Goal: Task Accomplishment & Management: Use online tool/utility

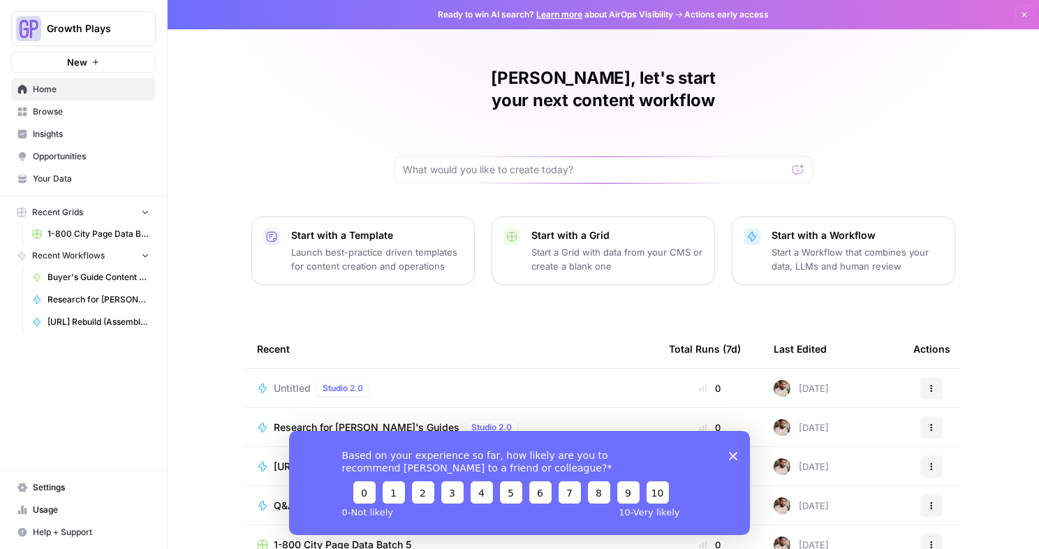
click at [282, 381] on span "Untitled" at bounding box center [292, 388] width 37 height 14
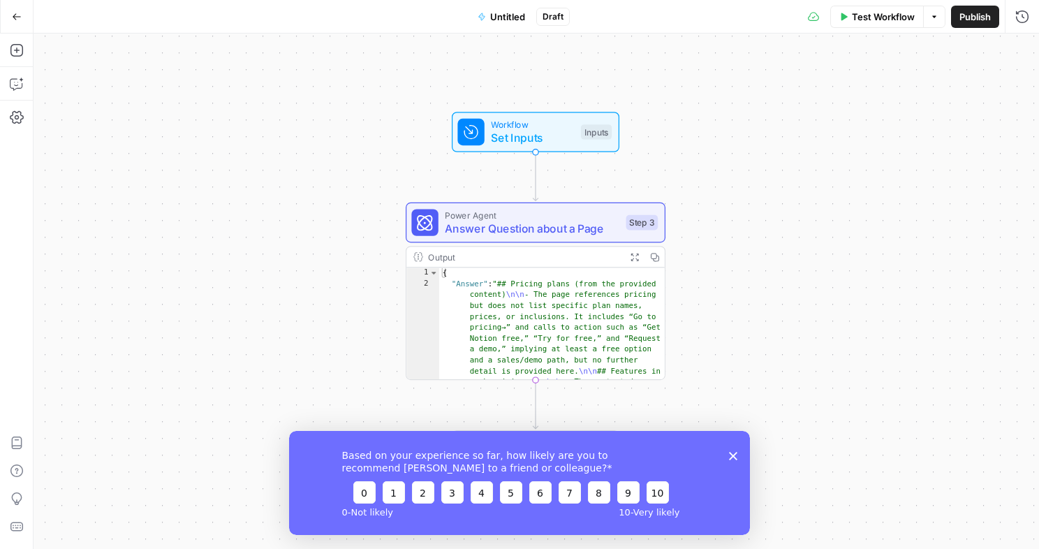
drag, startPoint x: 732, startPoint y: 455, endPoint x: 744, endPoint y: 441, distance: 17.8
click at [732, 455] on icon "Close survey" at bounding box center [733, 455] width 8 height 8
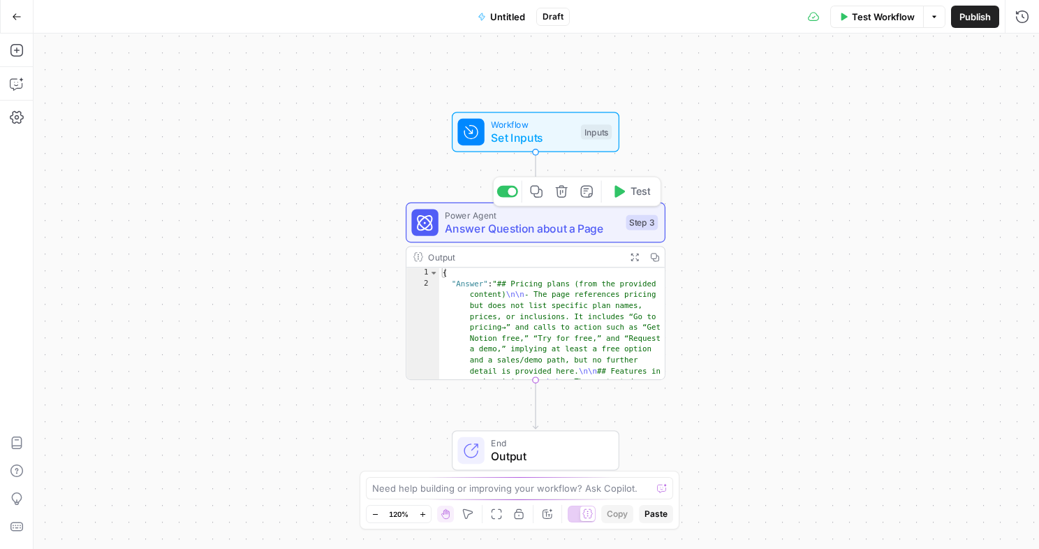
click at [555, 194] on icon "button" at bounding box center [561, 191] width 13 height 13
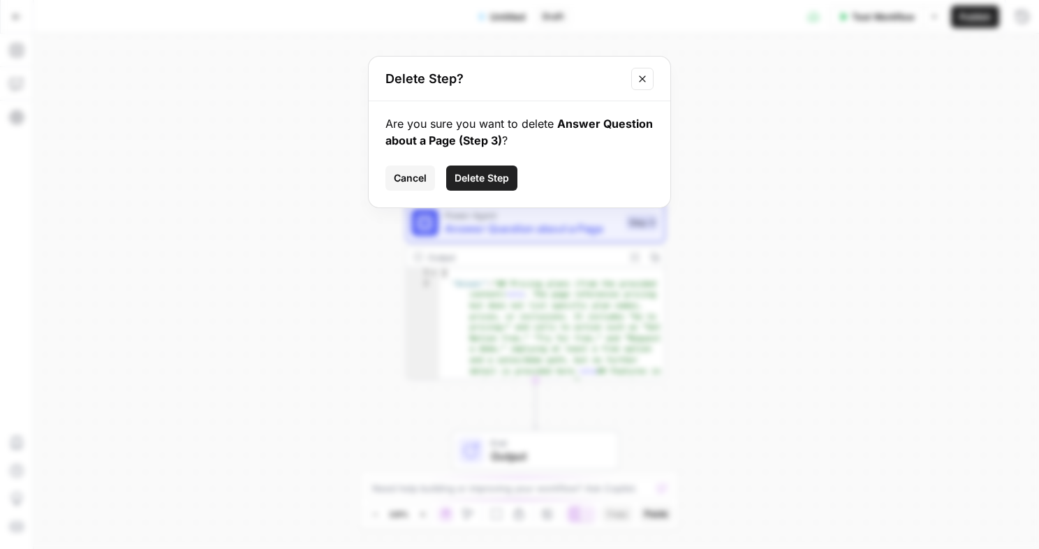
click at [483, 187] on button "Delete Step" at bounding box center [481, 178] width 71 height 25
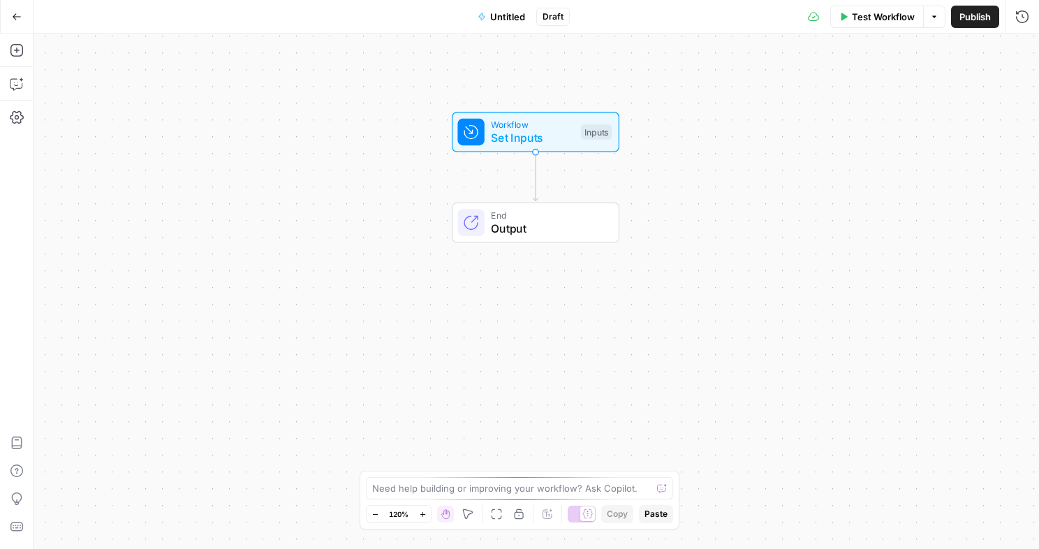
click at [522, 138] on span "Set Inputs" at bounding box center [532, 137] width 83 height 17
drag, startPoint x: 773, startPoint y: 112, endPoint x: 85, endPoint y: 68, distance: 689.4
click at [773, 112] on input "URL (Optional)" at bounding box center [833, 112] width 372 height 14
click at [22, 20] on button "Go Back" at bounding box center [16, 16] width 25 height 25
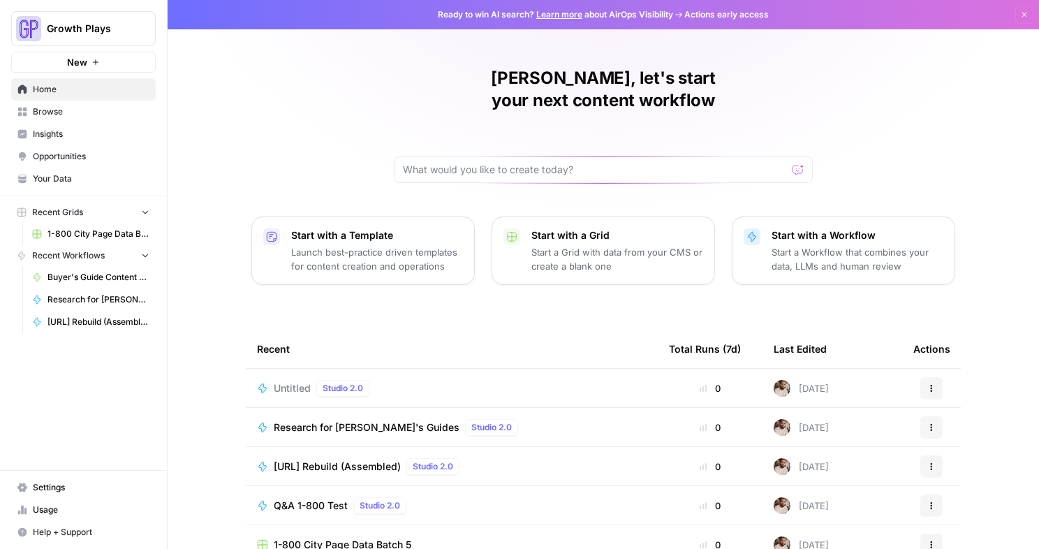
click at [54, 177] on span "Your Data" at bounding box center [91, 179] width 117 height 13
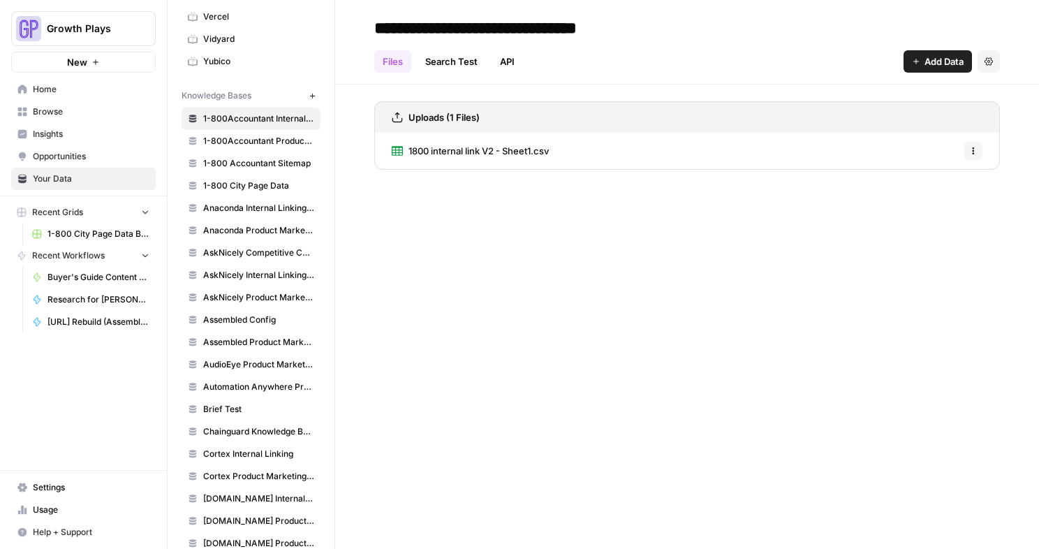
scroll to position [526, 0]
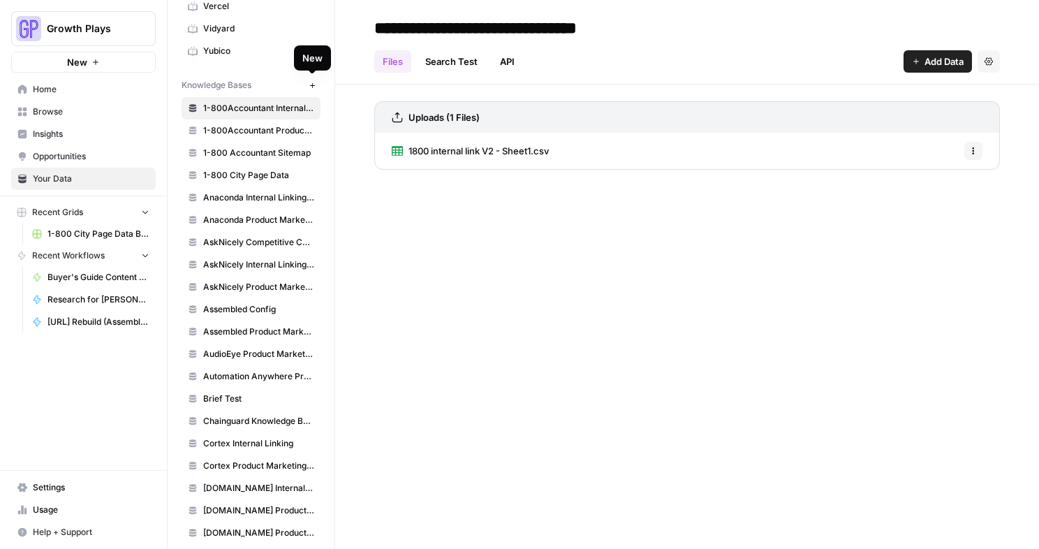
click at [315, 89] on button "New" at bounding box center [312, 85] width 17 height 17
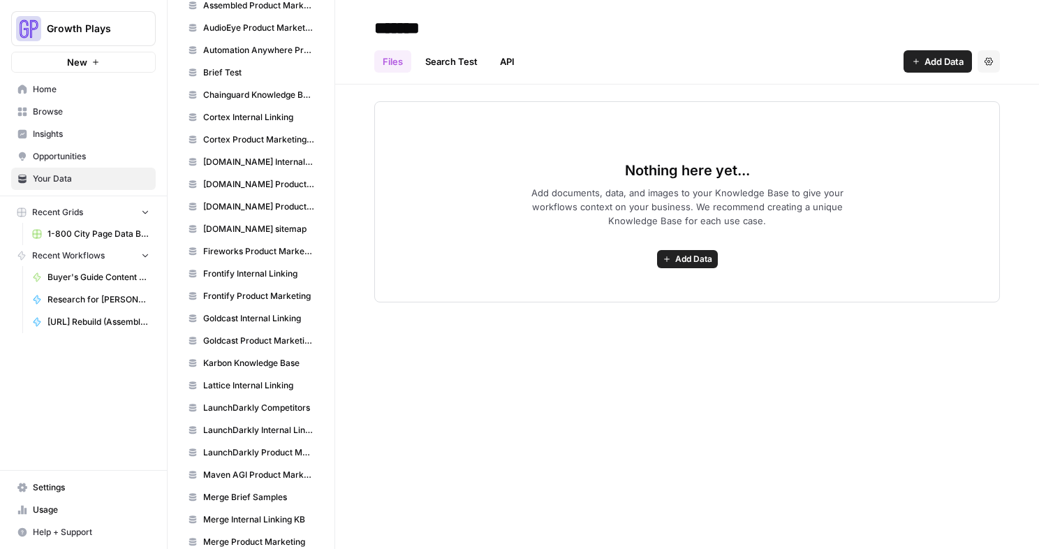
scroll to position [1186, 0]
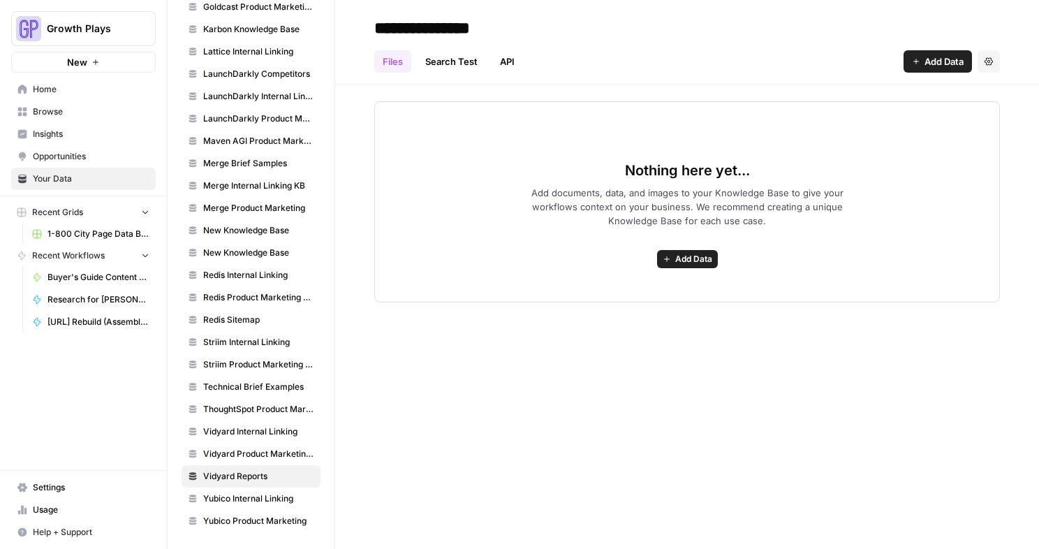
type input "**********"
click at [884, 441] on div "**********" at bounding box center [687, 274] width 704 height 549
drag, startPoint x: 770, startPoint y: 250, endPoint x: 760, endPoint y: 246, distance: 10.6
click at [770, 250] on div "Nothing here yet... Add documents, data, and images to your Knowledge Base to g…" at bounding box center [687, 201] width 626 height 201
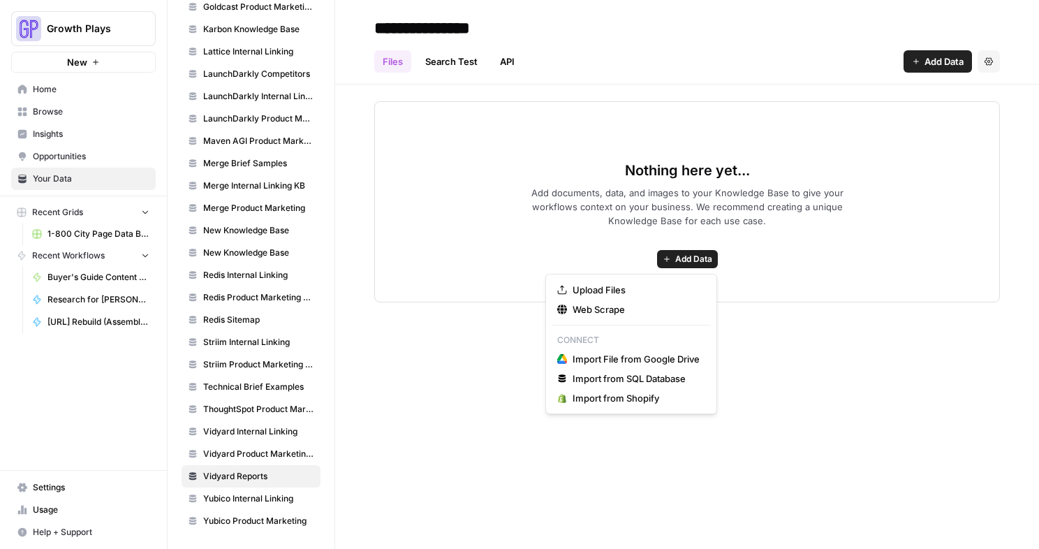
click at [692, 255] on span "Add Data" at bounding box center [693, 259] width 37 height 13
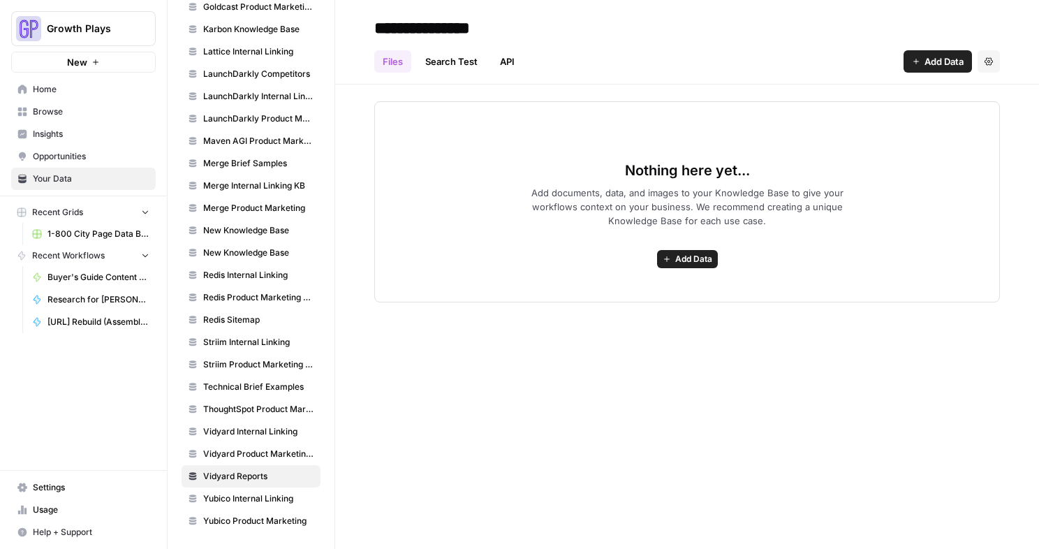
drag, startPoint x: 362, startPoint y: 397, endPoint x: 305, endPoint y: 347, distance: 75.2
click at [363, 396] on div "**********" at bounding box center [687, 274] width 704 height 549
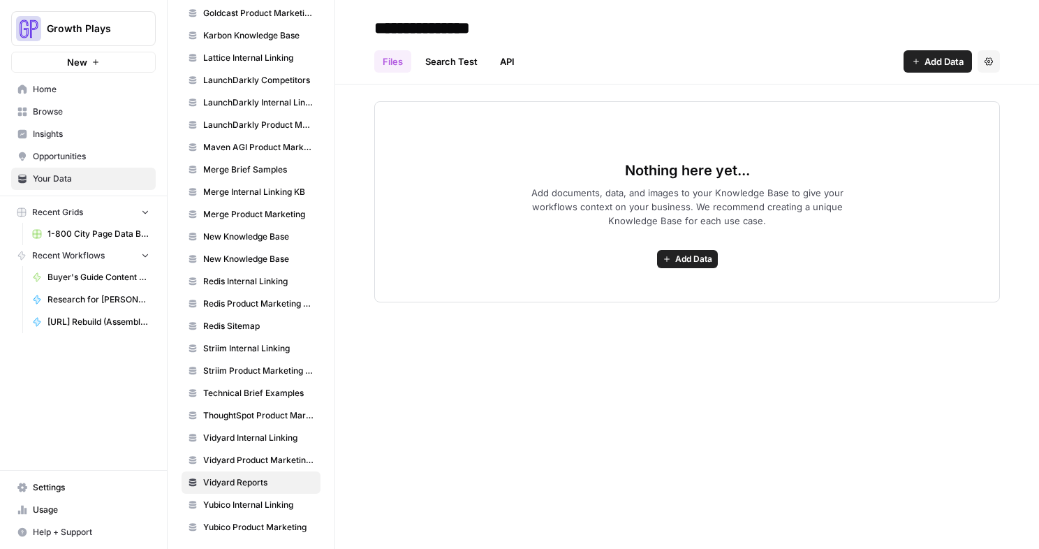
click at [992, 61] on icon "button" at bounding box center [989, 61] width 8 height 8
click at [951, 96] on span "Delete Knowledge Base" at bounding box center [931, 94] width 103 height 14
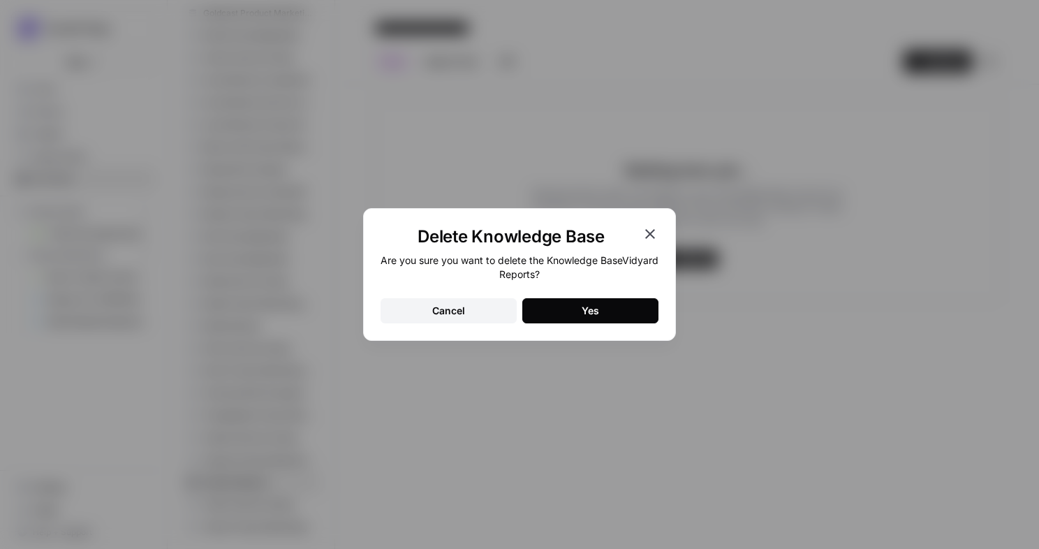
click at [604, 309] on button "Yes" at bounding box center [590, 310] width 136 height 25
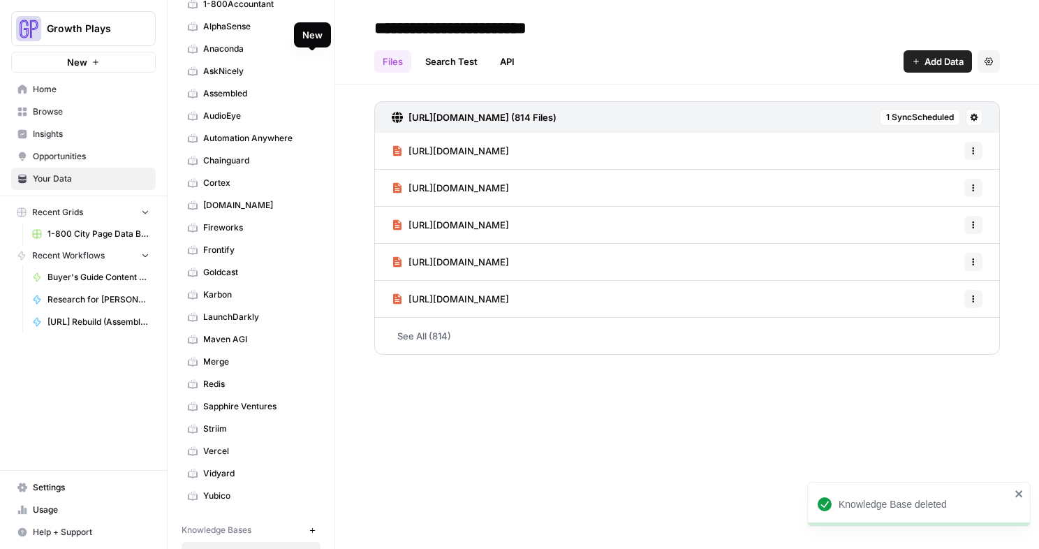
scroll to position [239, 0]
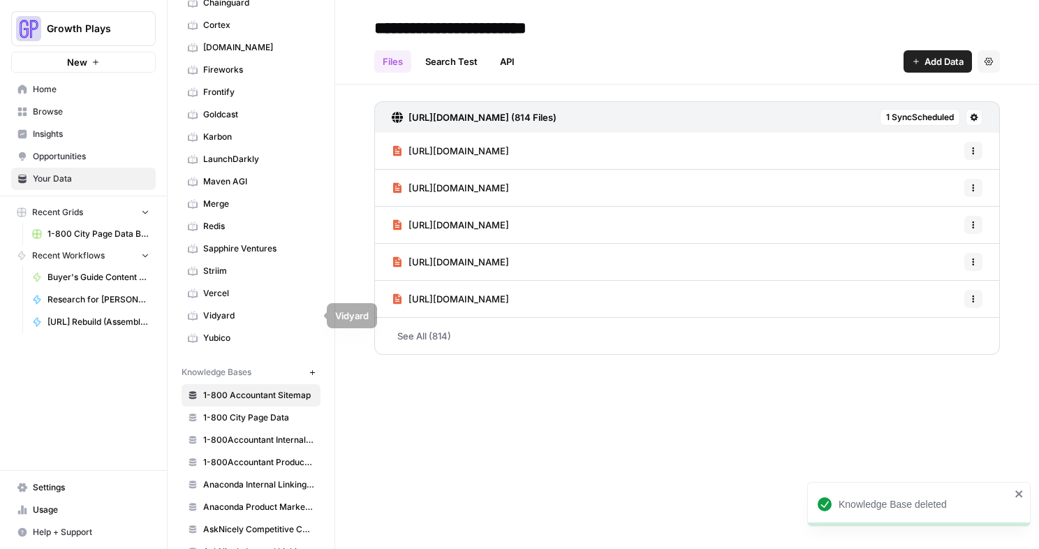
click at [224, 316] on span "Vidyard" at bounding box center [258, 315] width 111 height 13
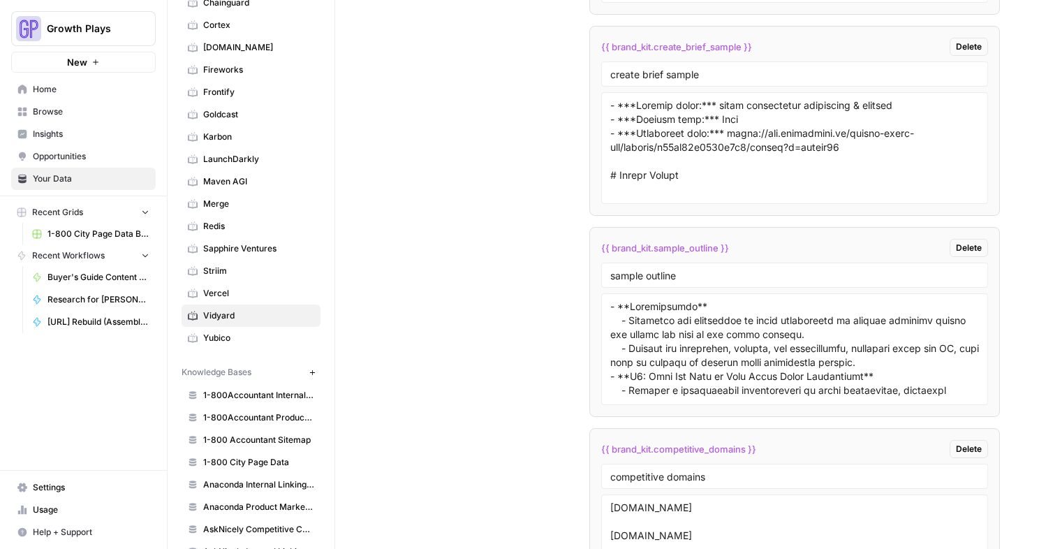
scroll to position [3062, 0]
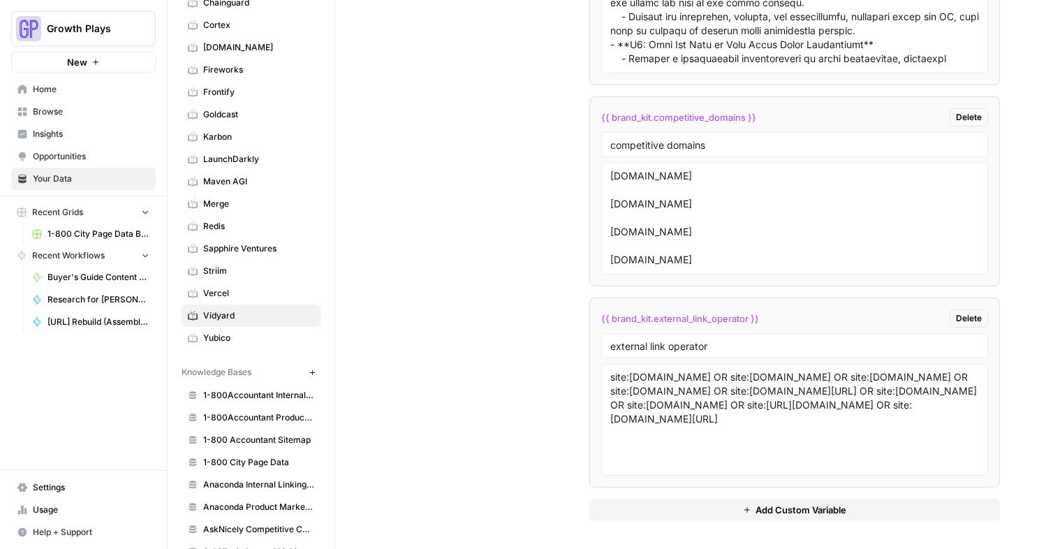
click at [792, 510] on span "Add Custom Variable" at bounding box center [801, 510] width 91 height 14
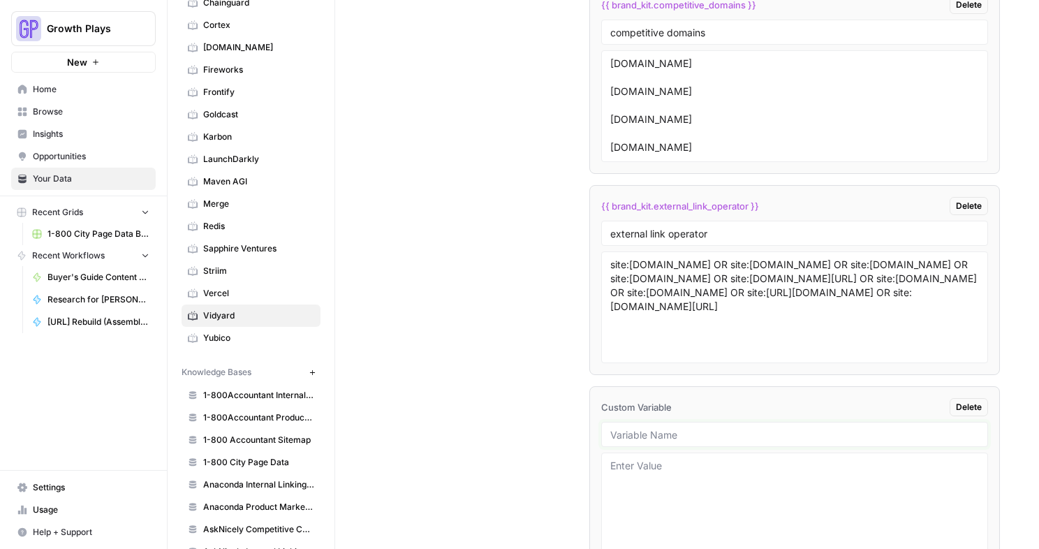
click at [664, 433] on input "text" at bounding box center [795, 434] width 369 height 13
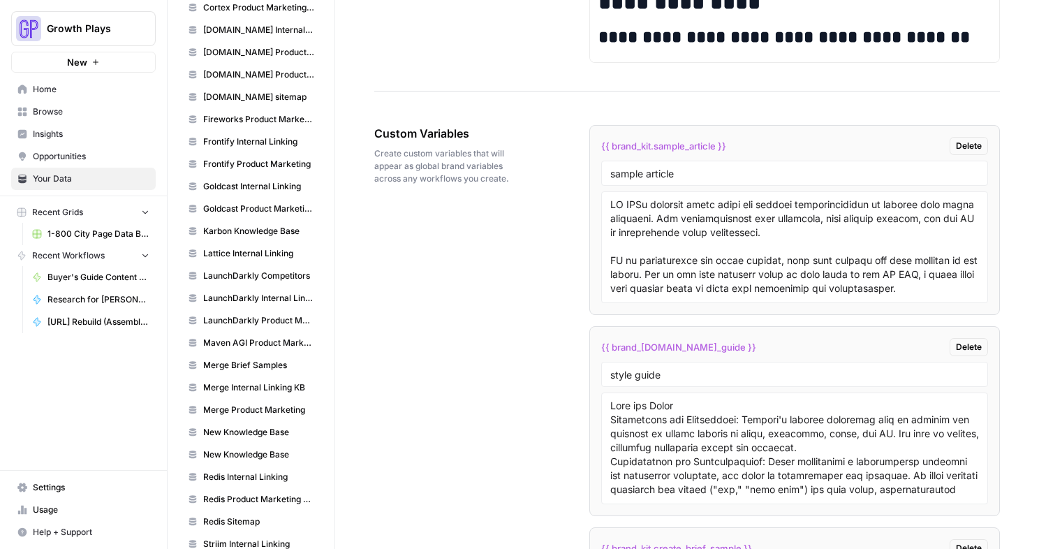
scroll to position [1164, 0]
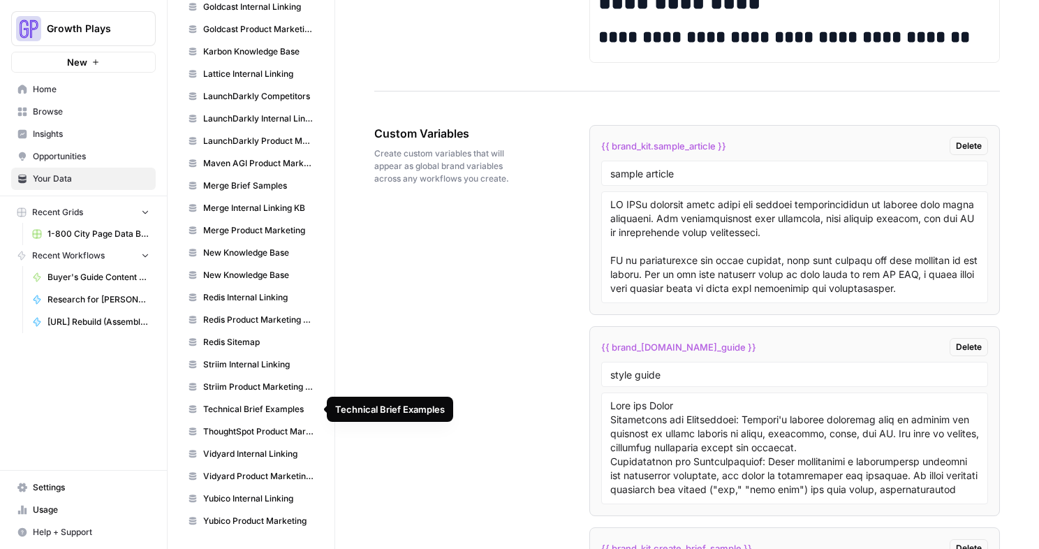
click at [259, 476] on span "Vidyard Product Marketing Wiki" at bounding box center [258, 476] width 111 height 13
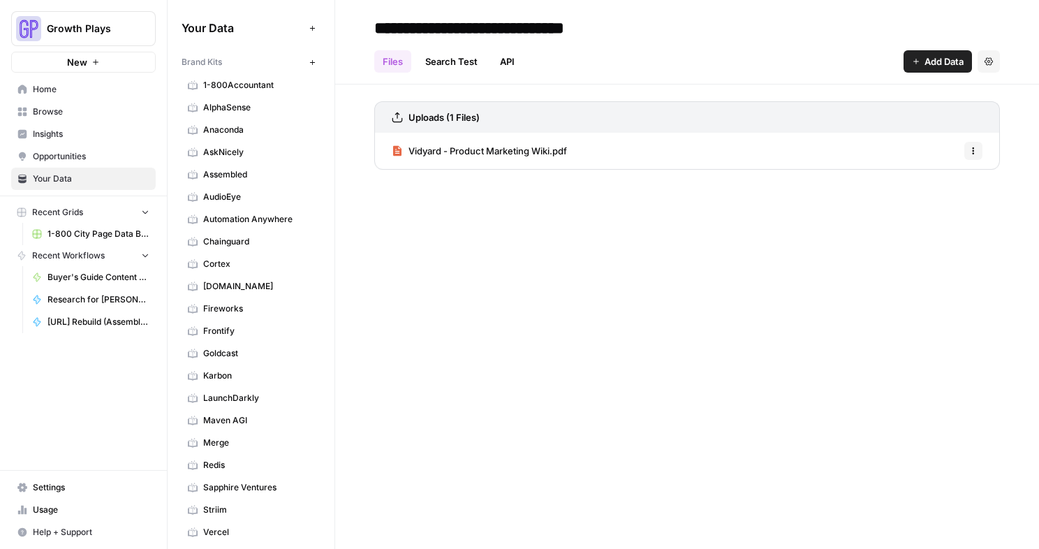
scroll to position [382, 0]
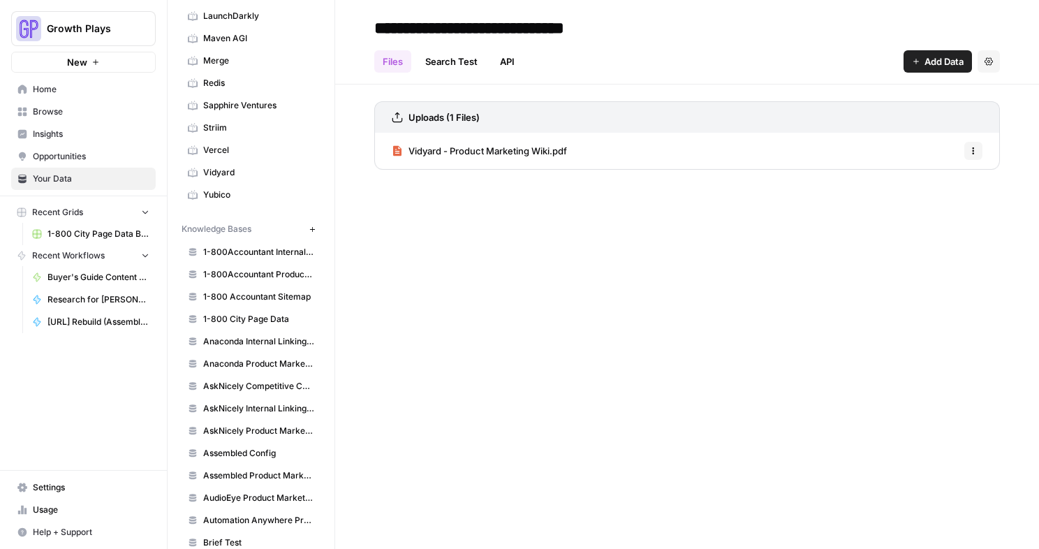
click at [219, 176] on span "Vidyard" at bounding box center [258, 172] width 111 height 13
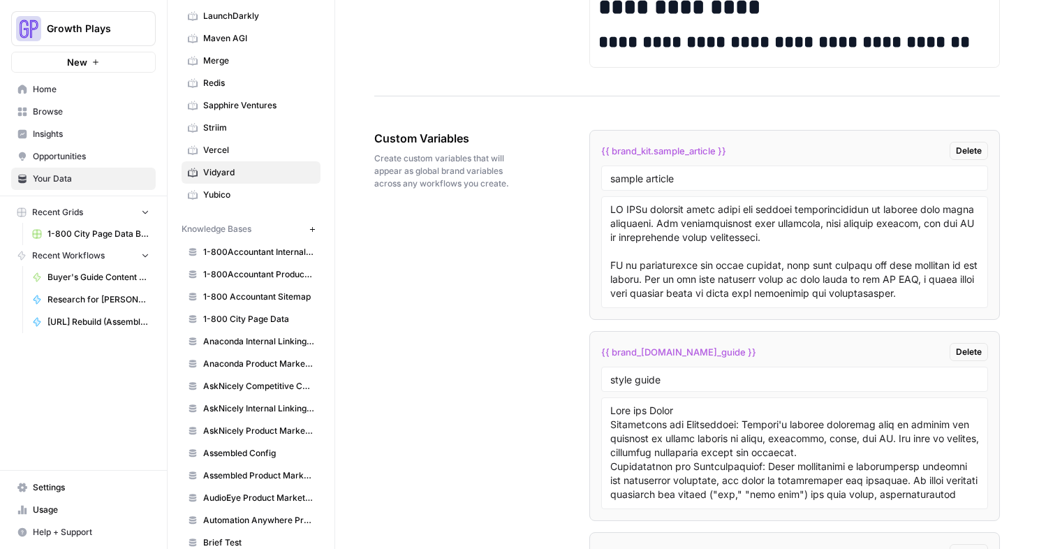
scroll to position [3062, 0]
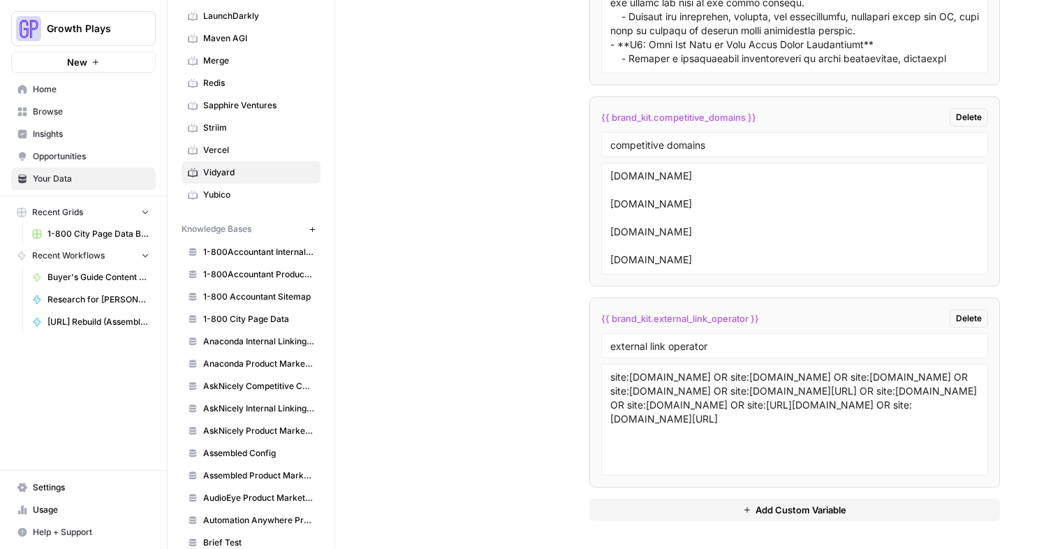
click at [814, 514] on span "Add Custom Variable" at bounding box center [801, 510] width 91 height 14
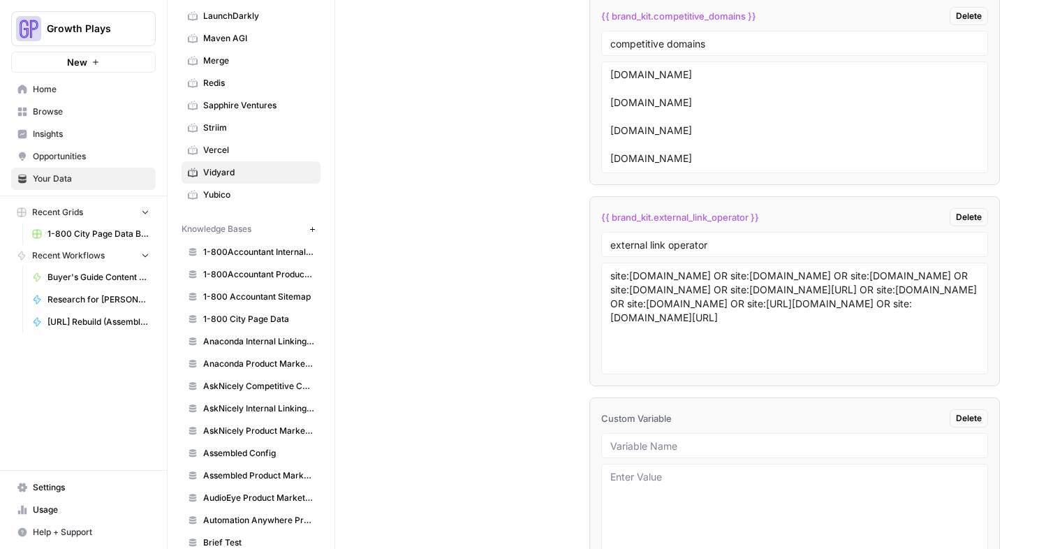
scroll to position [3263, 0]
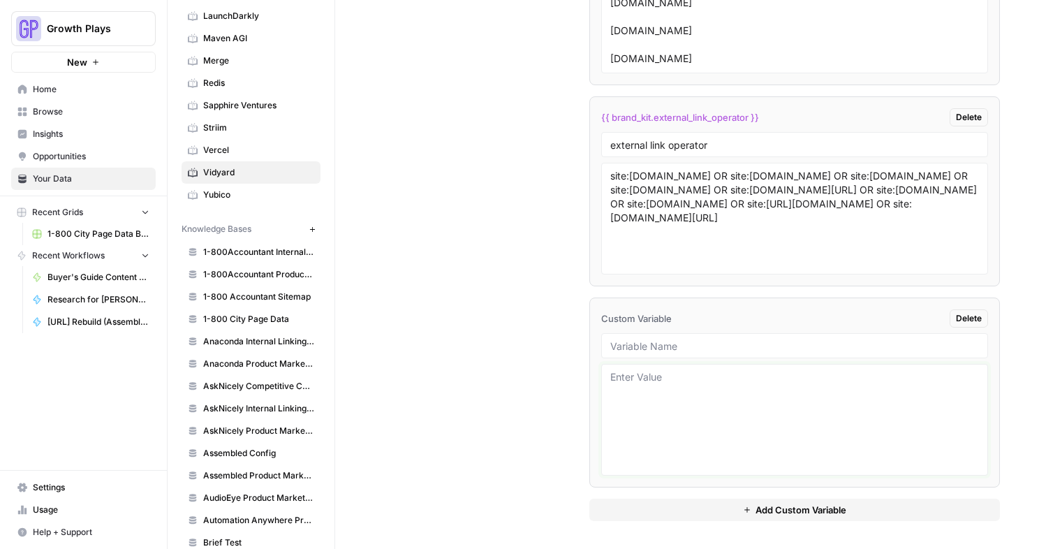
click at [712, 430] on textarea at bounding box center [795, 419] width 369 height 99
paste textarea "What is Vidyard? Vidyard is an AI-powered video platform that empowers go-to-ma…"
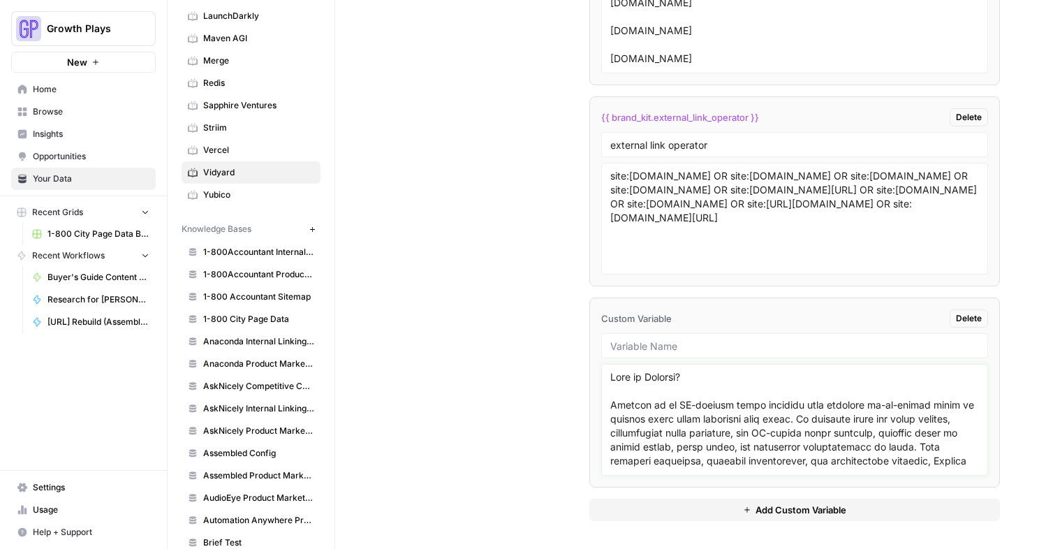
scroll to position [12362, 0]
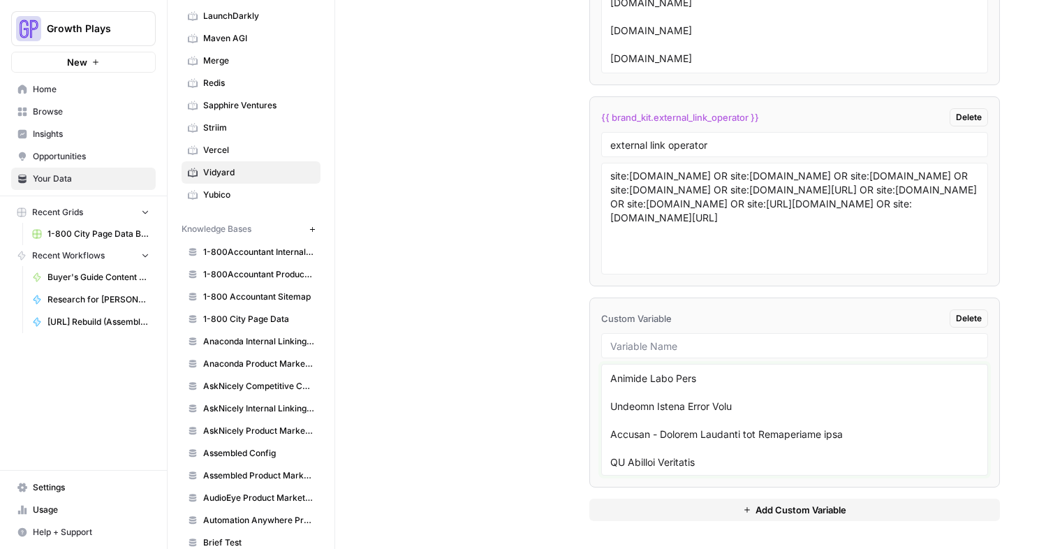
type textarea "What is Vidyard? Vidyard is an AI-powered video platform that empowers go-to-ma…"
click at [679, 345] on input "text" at bounding box center [795, 345] width 369 height 13
type input "What is Vidyard"
click at [810, 516] on button "Add Custom Variable" at bounding box center [795, 510] width 411 height 22
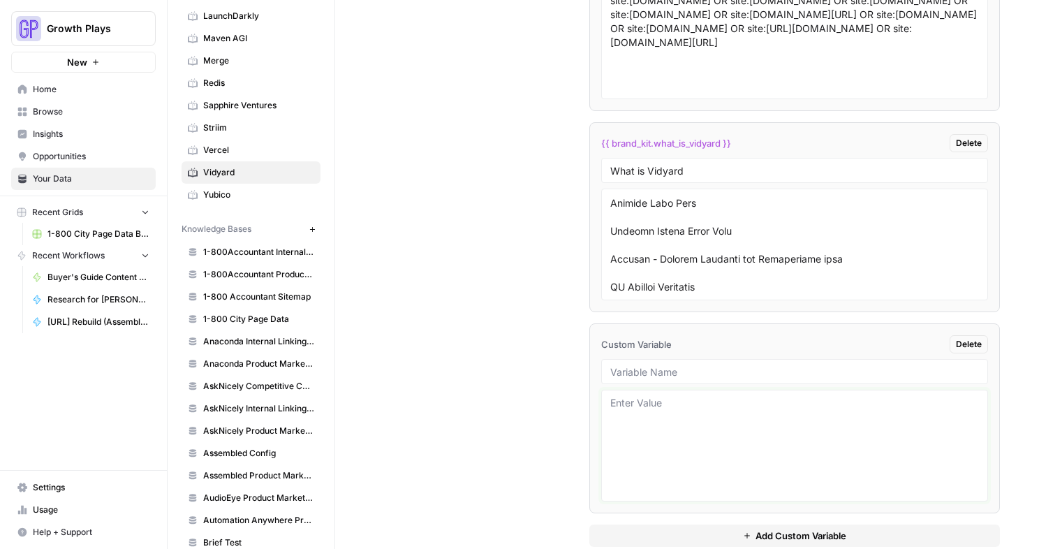
click at [694, 468] on textarea at bounding box center [795, 445] width 369 height 99
paste textarea "REPORT URL: https://www.vidyard.com/future-revenue-strategy-agentic-ai-and-vide…"
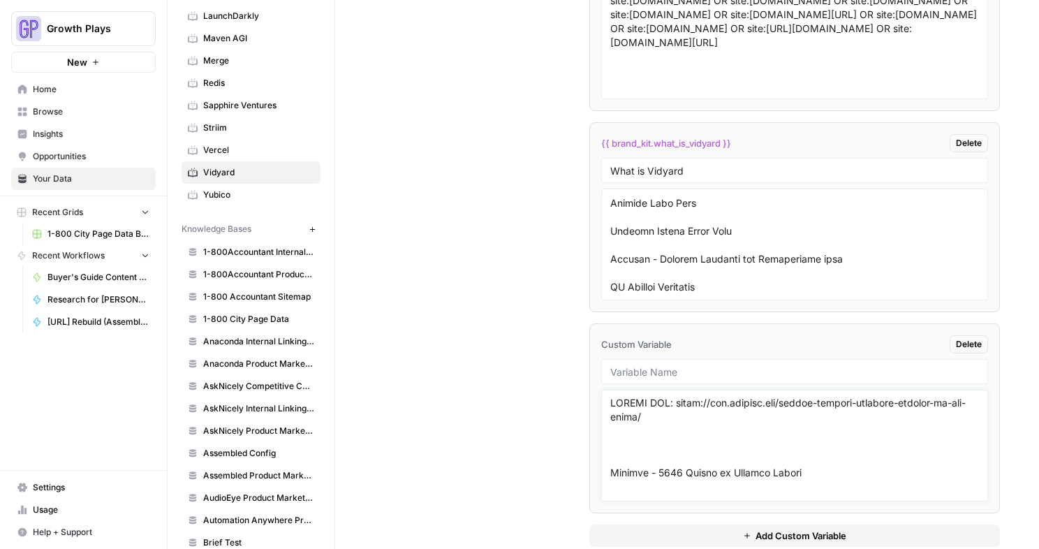
scroll to position [5991, 0]
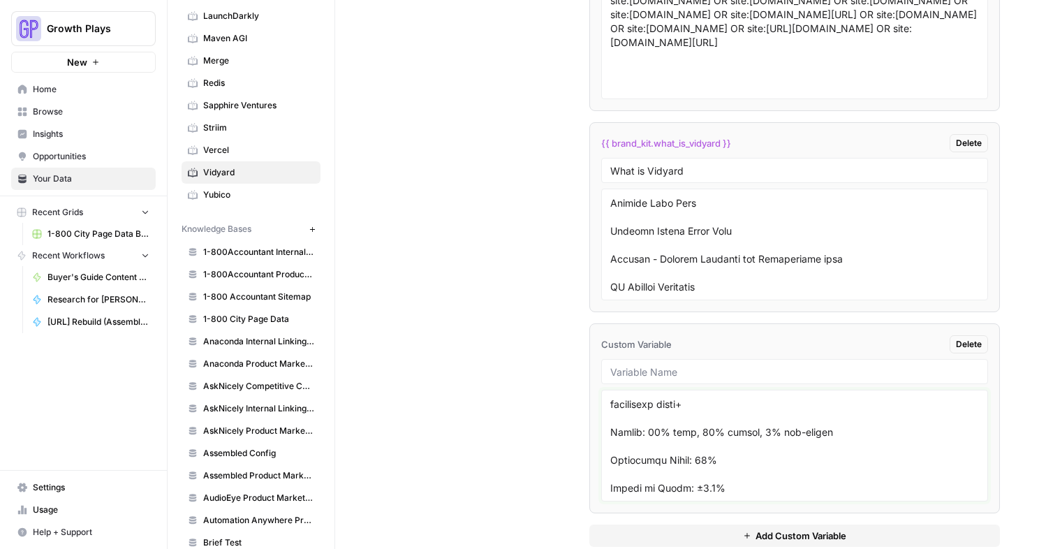
type textarea "REPORT URL: https://www.vidyard.com/future-revenue-strategy-agentic-ai-and-vide…"
click at [696, 377] on div at bounding box center [794, 371] width 387 height 25
click at [701, 365] on input "text" at bounding box center [795, 371] width 369 height 13
type input "Future of Revenue Report"
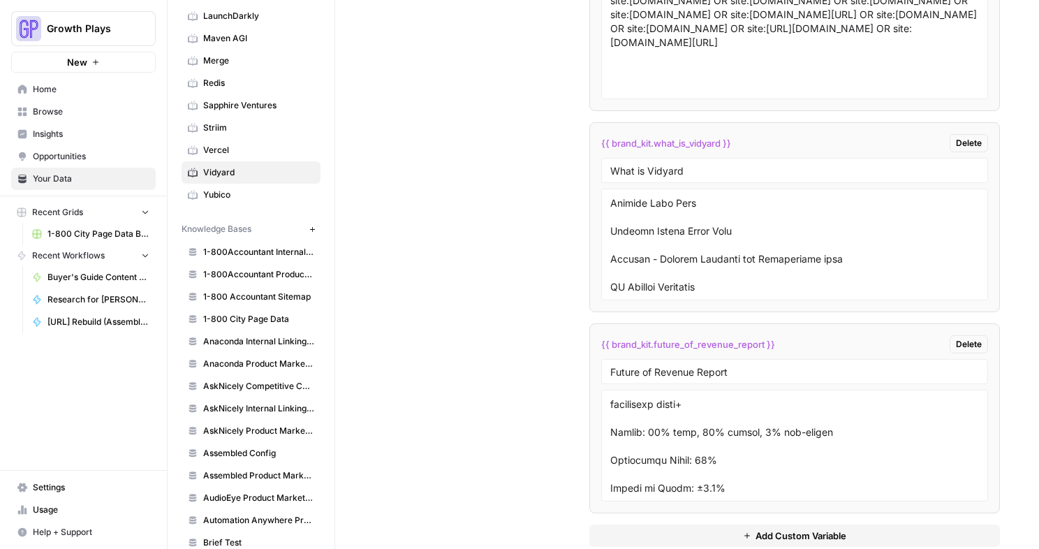
click at [818, 533] on span "Add Custom Variable" at bounding box center [801, 536] width 91 height 14
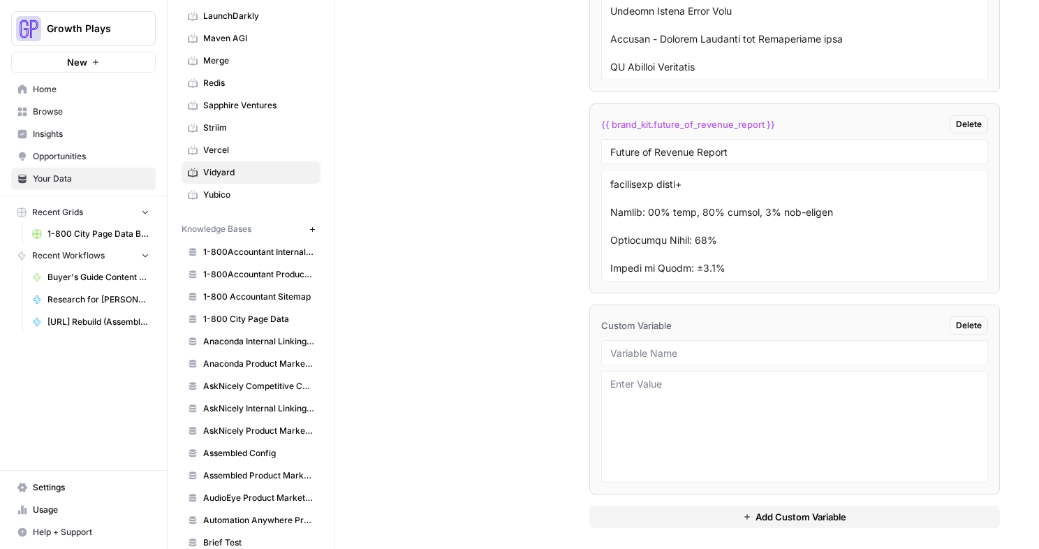
scroll to position [3666, 0]
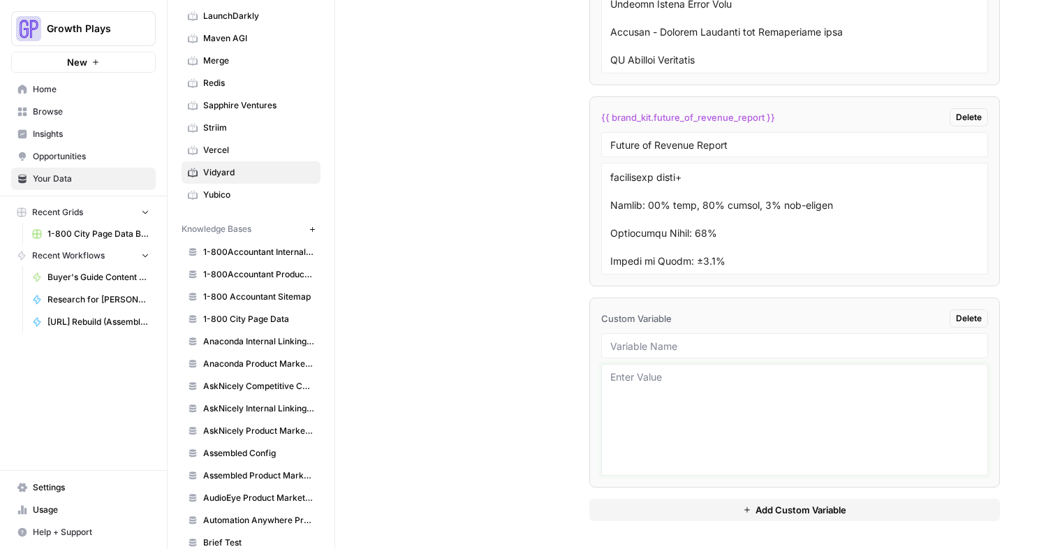
drag, startPoint x: 708, startPoint y: 416, endPoint x: 698, endPoint y: 415, distance: 10.6
click at [708, 416] on textarea at bounding box center [795, 419] width 369 height 99
paste textarea "REPORT URL: https://www.vidyard.com/state-ai-gtm-report/ Methodology 53 GTM sal…"
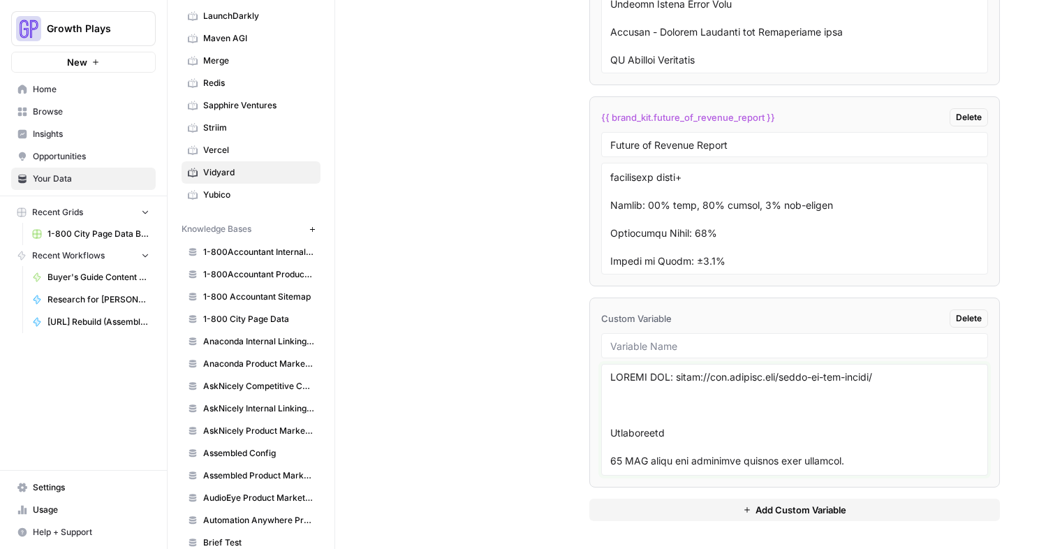
scroll to position [4231, 0]
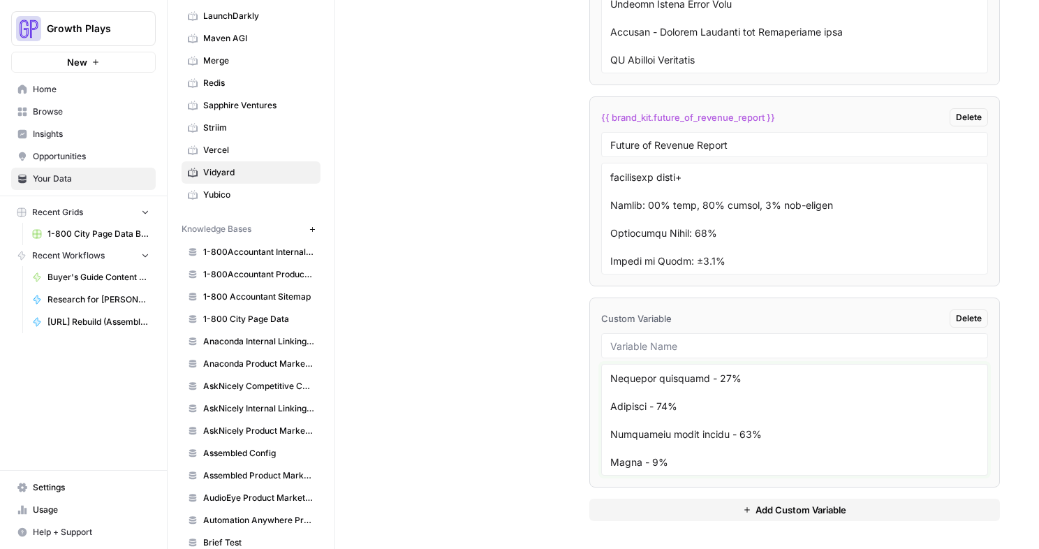
type textarea "REPORT URL: https://www.vidyard.com/state-ai-gtm-report/ Methodology 53 GTM sal…"
drag, startPoint x: 636, startPoint y: 338, endPoint x: 643, endPoint y: 342, distance: 7.2
click at [636, 338] on div at bounding box center [794, 345] width 387 height 25
click at [645, 343] on input "text" at bounding box center [795, 345] width 369 height 13
paste input "The 2024 State of AI in GTM Report"
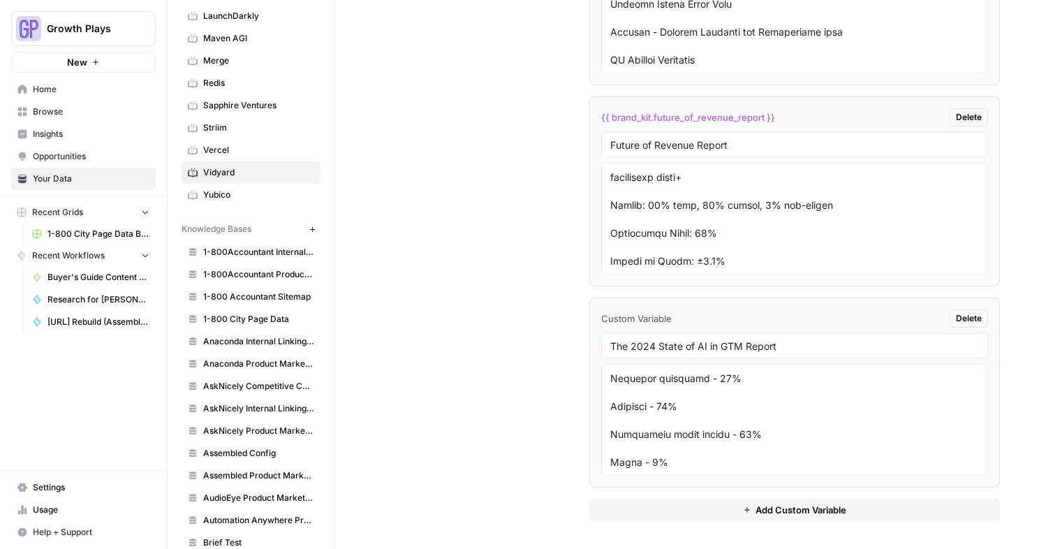
type input "The 2024 State of AI in GTM Report"
click at [789, 509] on span "Add Custom Variable" at bounding box center [801, 510] width 91 height 14
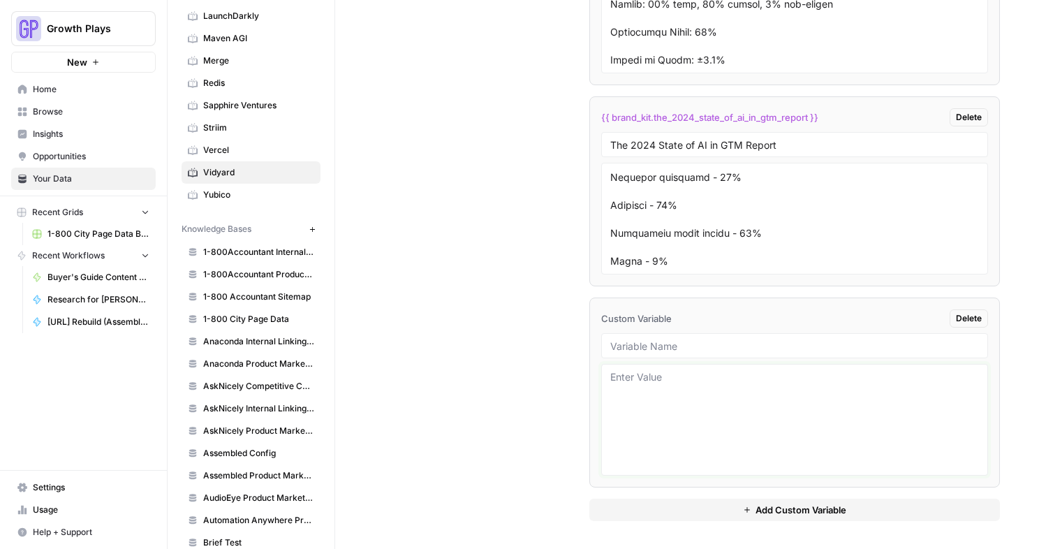
click at [715, 420] on textarea at bounding box center [795, 419] width 369 height 99
paste textarea "REPORT URL: https://www.vidyard.com/business-video-benchmarks/ Vidyard - Video …"
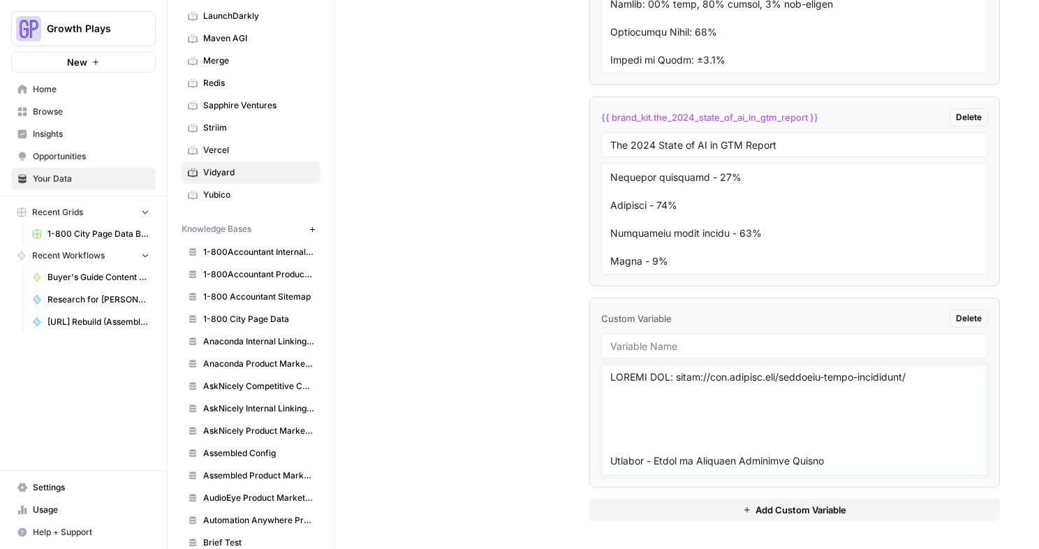
scroll to position [4468, 0]
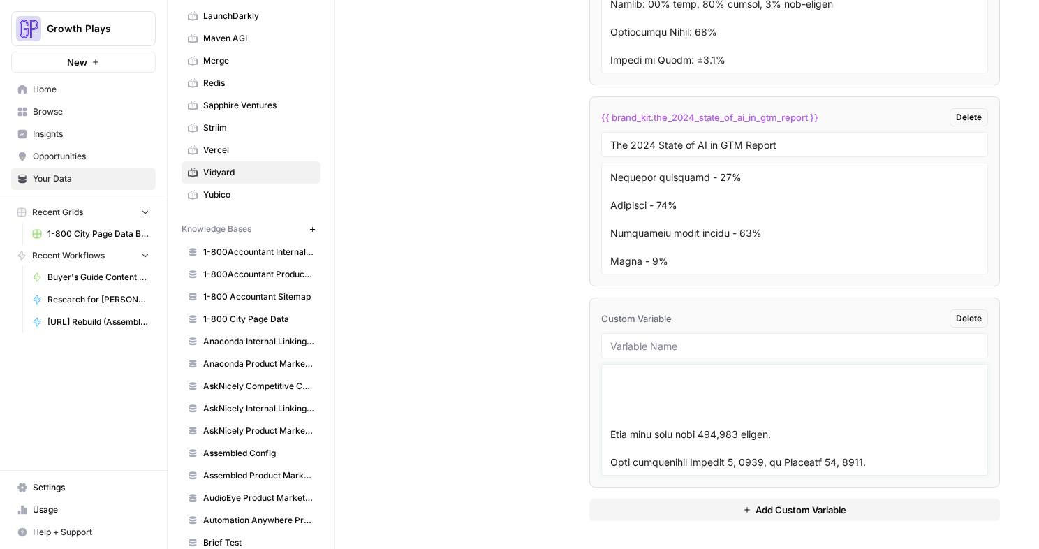
type textarea "REPORT URL: https://www.vidyard.com/business-video-benchmarks/ Vidyard - Video …"
click at [668, 343] on input "text" at bounding box center [795, 345] width 369 height 13
paste input "ideo in Business Benchmark Report"
click at [610, 342] on div "ideo in Business Benchmark Report" at bounding box center [794, 345] width 387 height 25
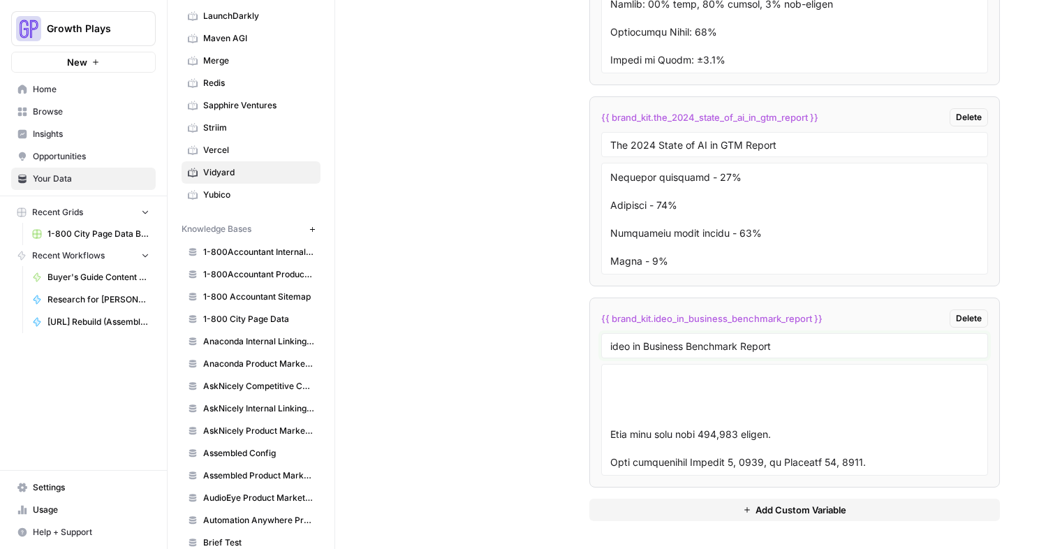
click at [613, 347] on input "ideo in Business Benchmark Report" at bounding box center [795, 345] width 369 height 13
type input "Video in Business Benchmark Report"
click at [708, 509] on button "Add Custom Variable" at bounding box center [795, 510] width 411 height 22
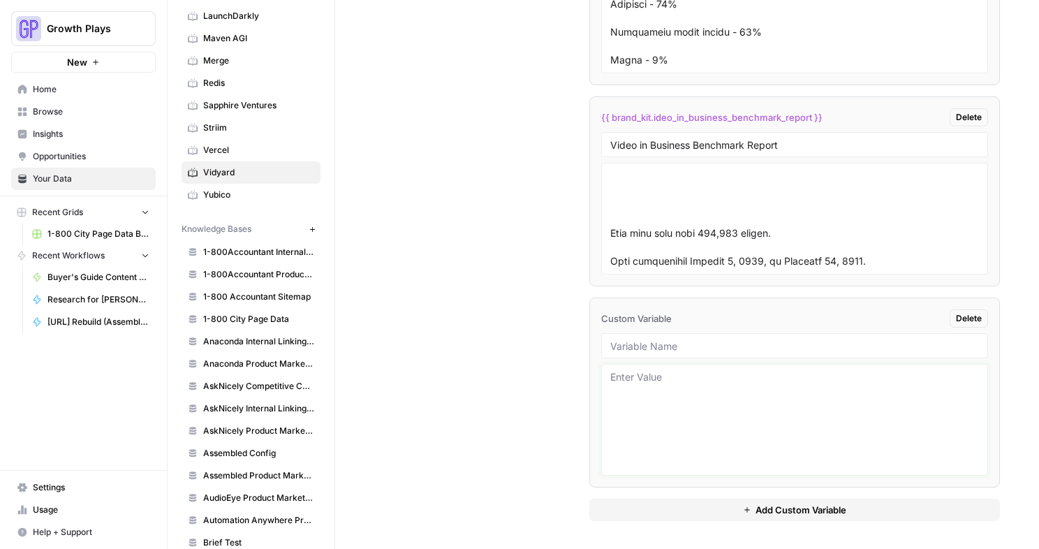
click at [688, 434] on textarea at bounding box center [795, 419] width 369 height 99
paste textarea "REPORT URL: https://www.vidyard.com/virtual-selling-report/ The State of Sales …"
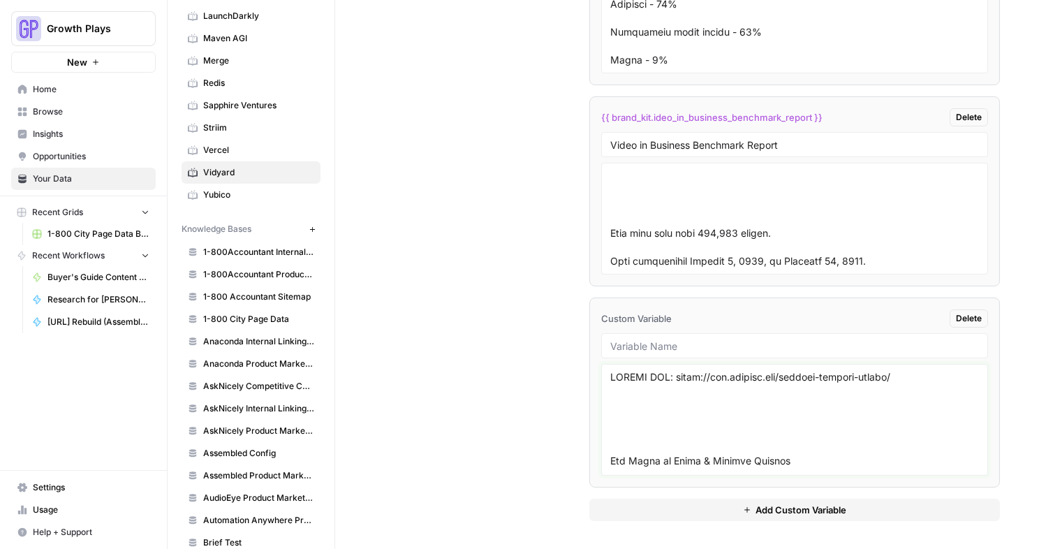
scroll to position [13801, 0]
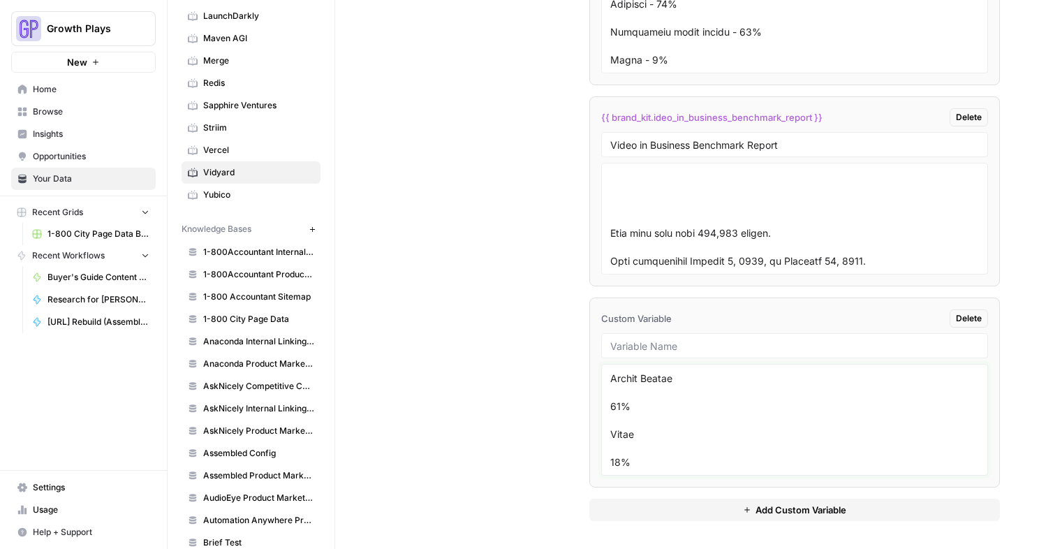
type textarea "REPORT URL: https://www.vidyard.com/virtual-selling-report/ The State of Sales …"
click at [652, 350] on input "text" at bounding box center [795, 345] width 369 height 13
paste input "he State of Virtual Selling"
type input "he State of Virtual Selling"
click at [646, 471] on div at bounding box center [794, 420] width 387 height 112
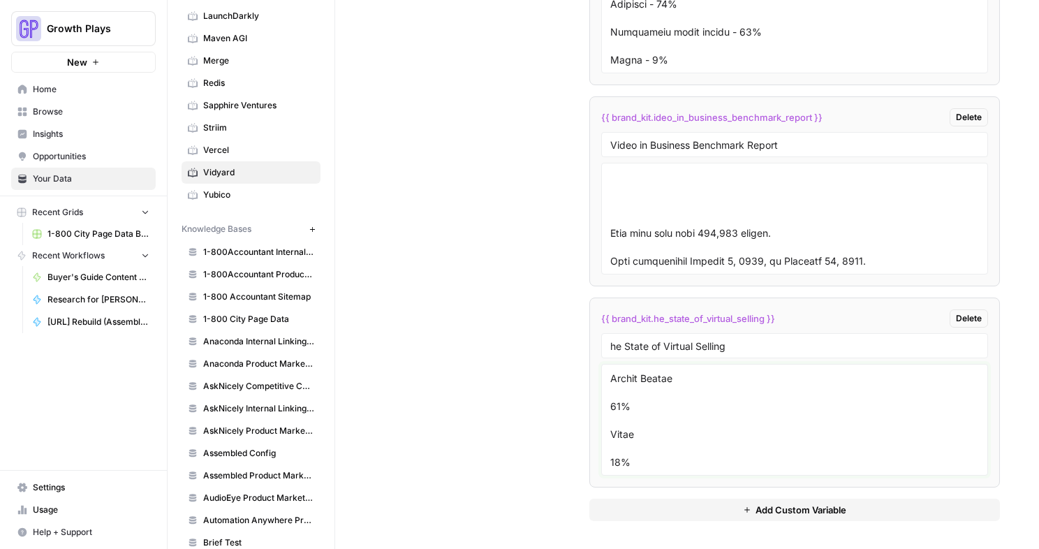
click at [643, 459] on textarea at bounding box center [795, 419] width 369 height 99
type textarea "REPORT URL: https://www.vidyard.com/virtual-selling-report/ The State of Sales …"
click at [632, 246] on textarea at bounding box center [795, 218] width 369 height 99
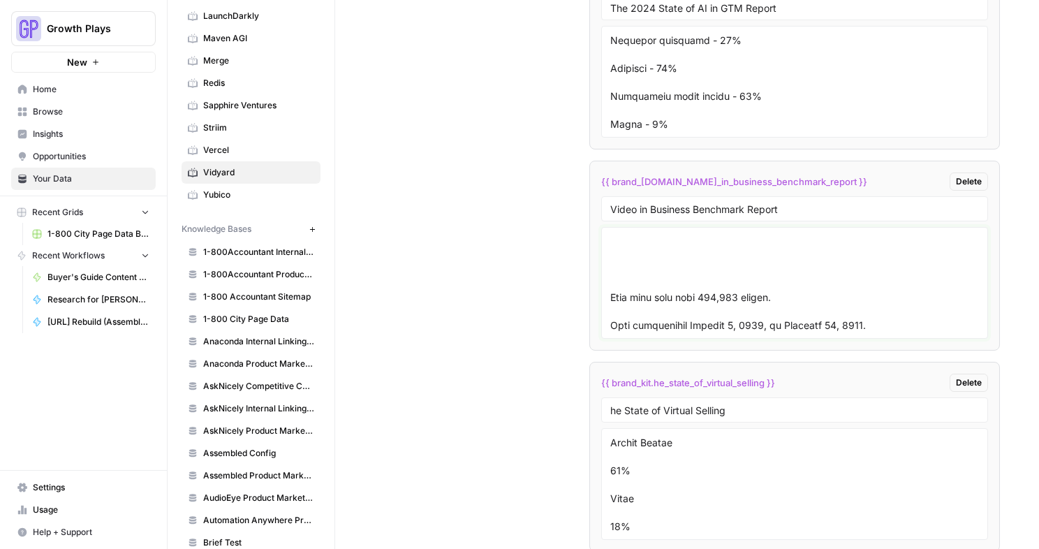
scroll to position [3950, 0]
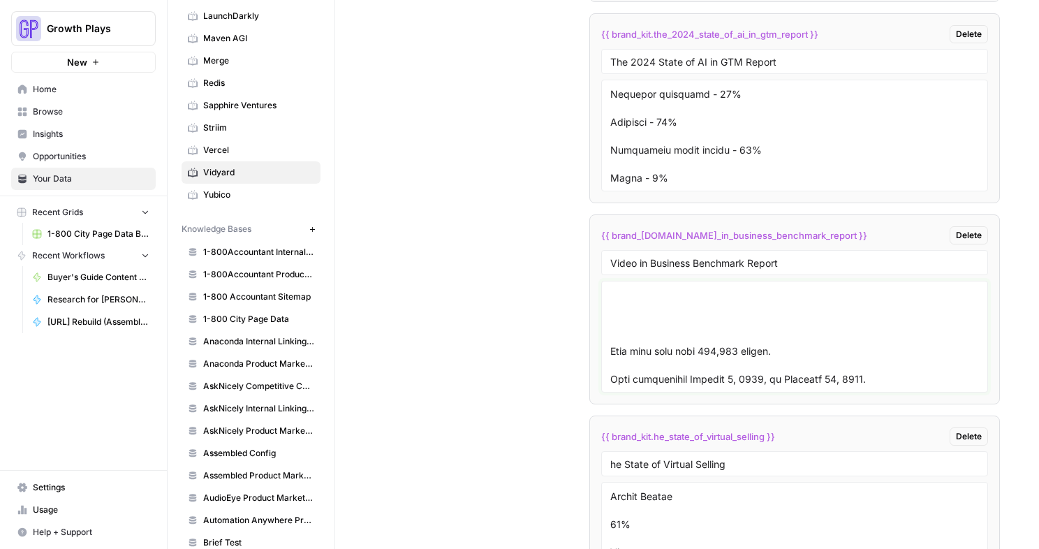
type textarea "REPORT URL: https://www.vidyard.com/business-video-benchmarks/ Vidyard - Video …"
drag, startPoint x: 636, startPoint y: 173, endPoint x: 643, endPoint y: 146, distance: 28.3
click at [628, 135] on textarea at bounding box center [795, 135] width 369 height 99
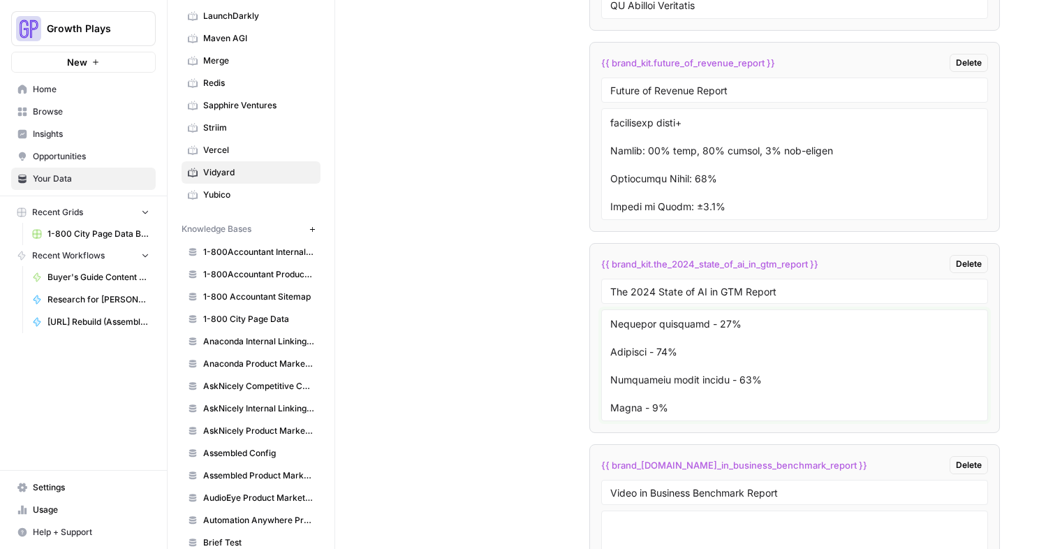
scroll to position [3683, 0]
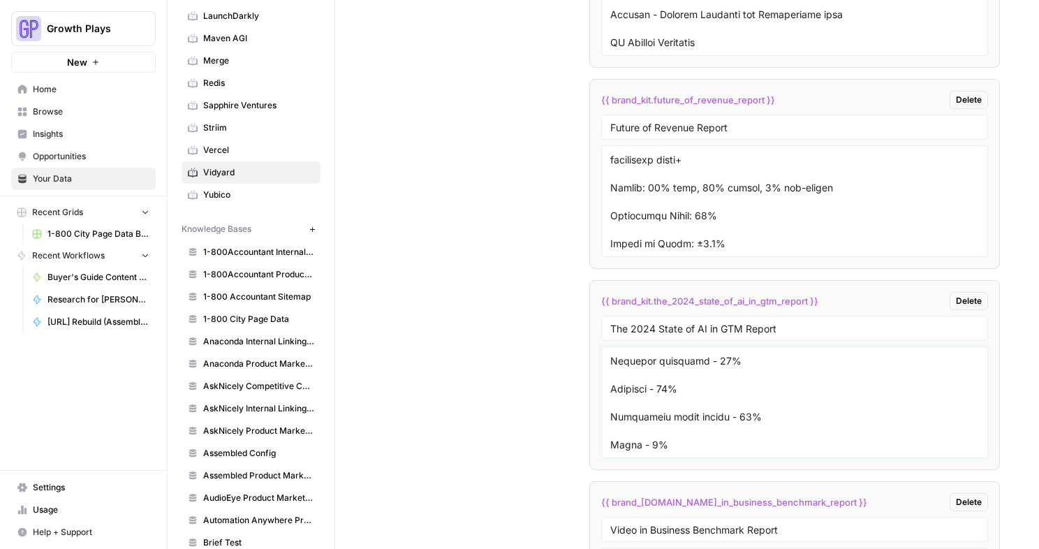
type textarea "REPORT URL: https://www.vidyard.com/state-ai-gtm-report/ Methodology 53 GTM sal…"
drag, startPoint x: 642, startPoint y: 248, endPoint x: 620, endPoint y: 231, distance: 27.4
click at [624, 205] on textarea at bounding box center [795, 201] width 369 height 99
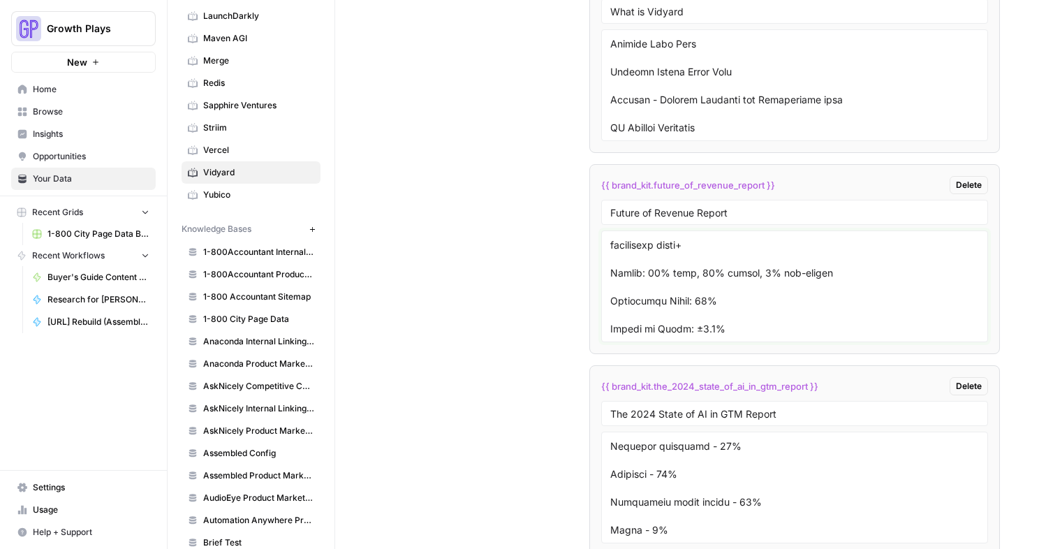
type textarea "REPORT URL: https://www.vidyard.com/future-revenue-strategy-agentic-ai-and-vide…"
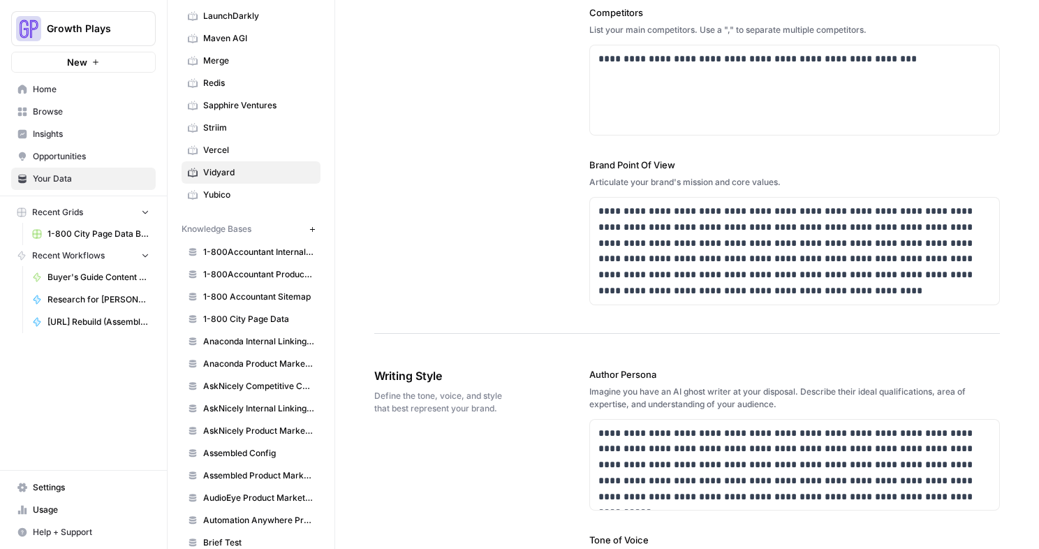
scroll to position [0, 0]
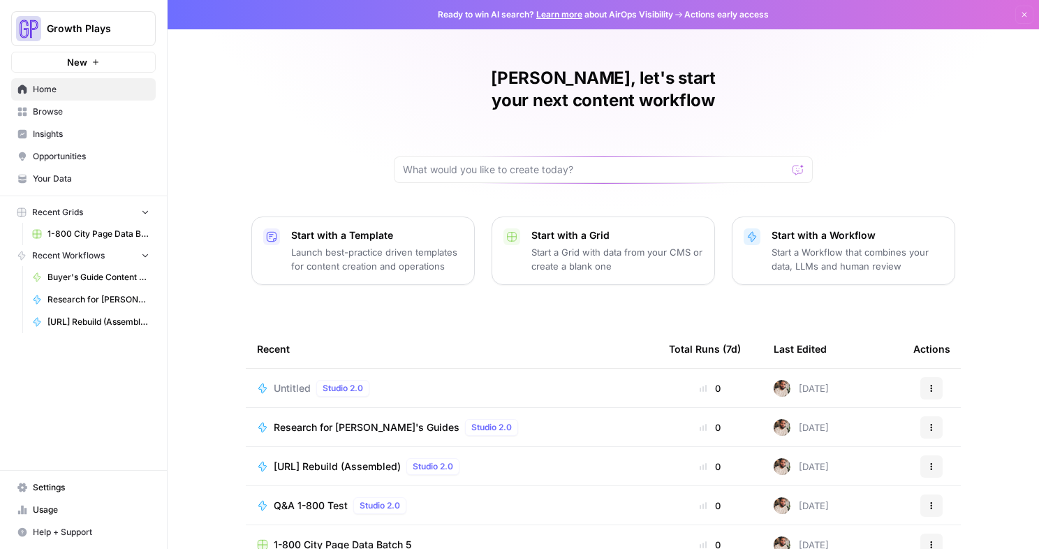
click at [933, 384] on icon "button" at bounding box center [932, 388] width 8 height 8
click at [868, 424] on span "Delete" at bounding box center [870, 430] width 112 height 14
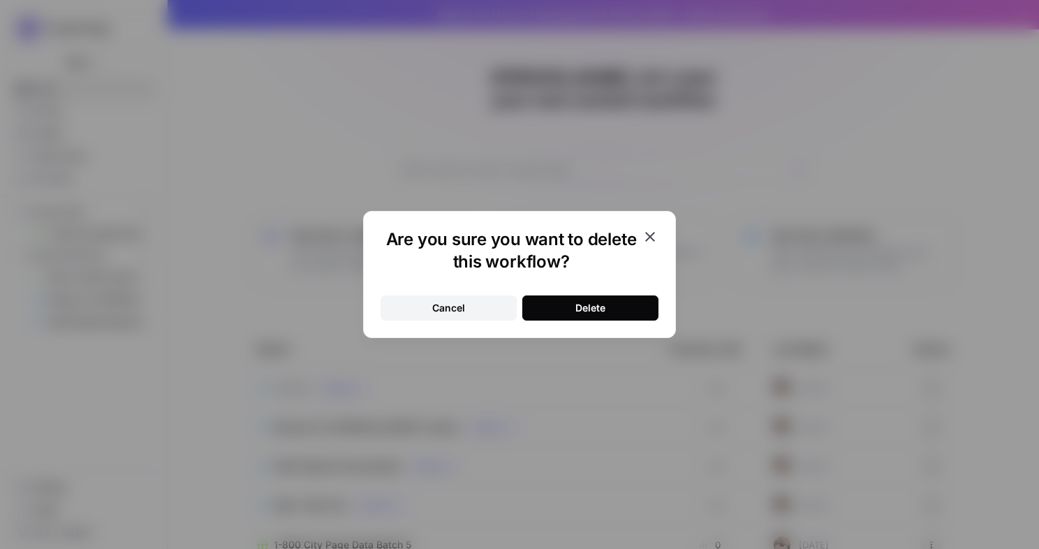
click at [583, 314] on div "Delete" at bounding box center [591, 308] width 30 height 14
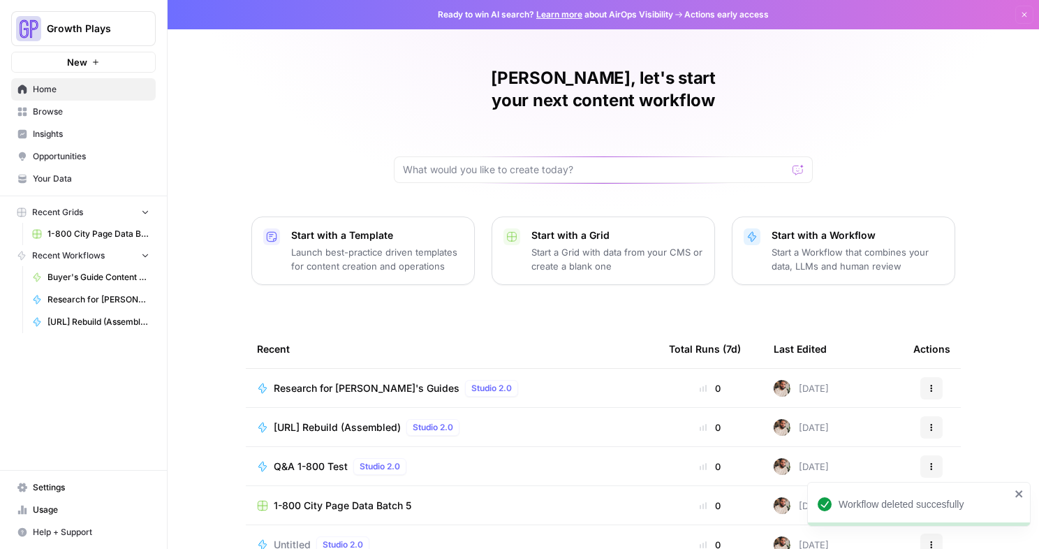
click at [855, 250] on p "Start a Workflow that combines your data, LLMs and human review" at bounding box center [858, 259] width 172 height 28
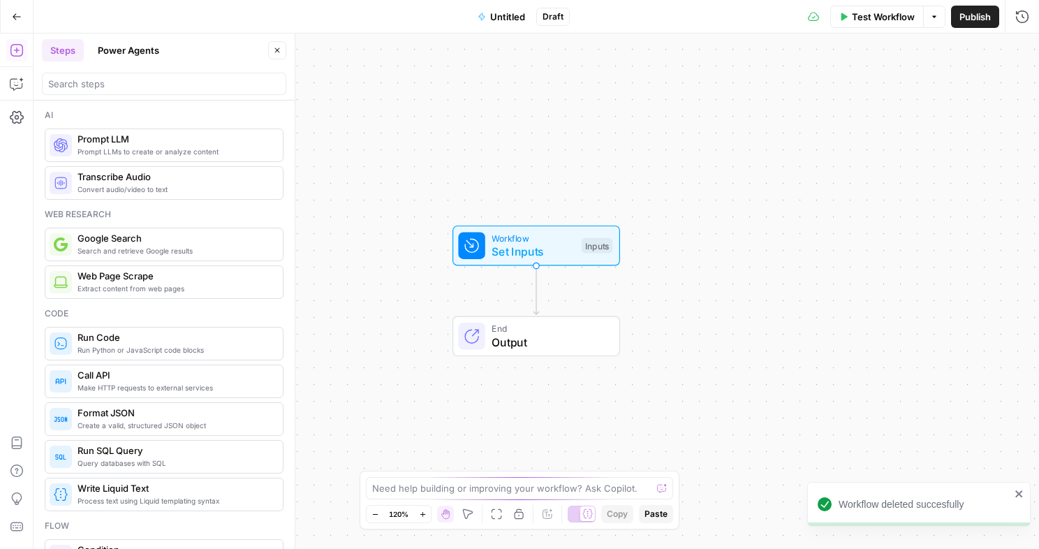
click at [508, 244] on span "Set Inputs" at bounding box center [533, 251] width 83 height 17
click at [535, 254] on span "Set Inputs" at bounding box center [533, 251] width 83 height 17
click at [536, 254] on span "Set Inputs" at bounding box center [536, 251] width 83 height 17
click at [539, 247] on span "Set Inputs" at bounding box center [536, 252] width 83 height 17
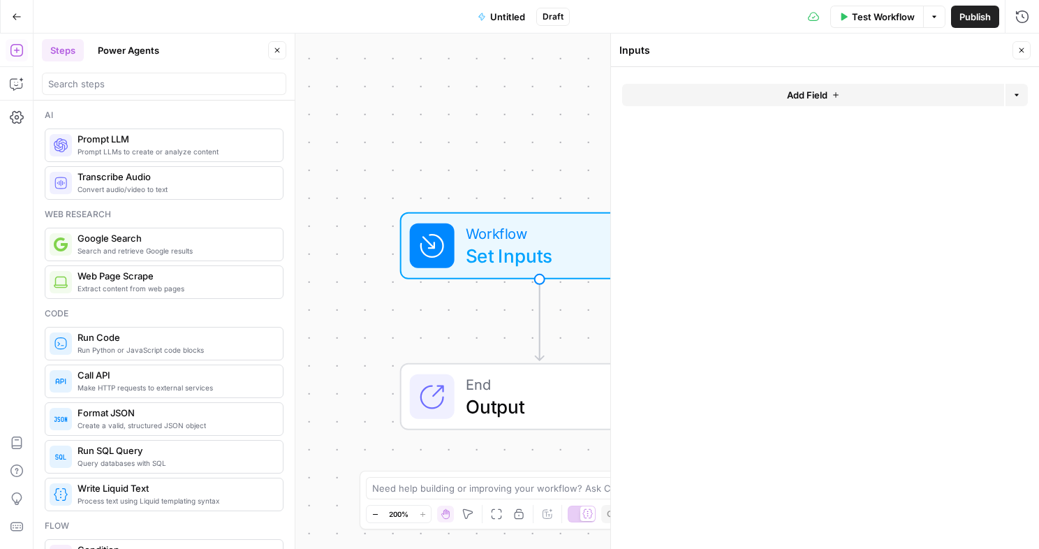
click at [835, 85] on button "Add Field" at bounding box center [813, 95] width 382 height 22
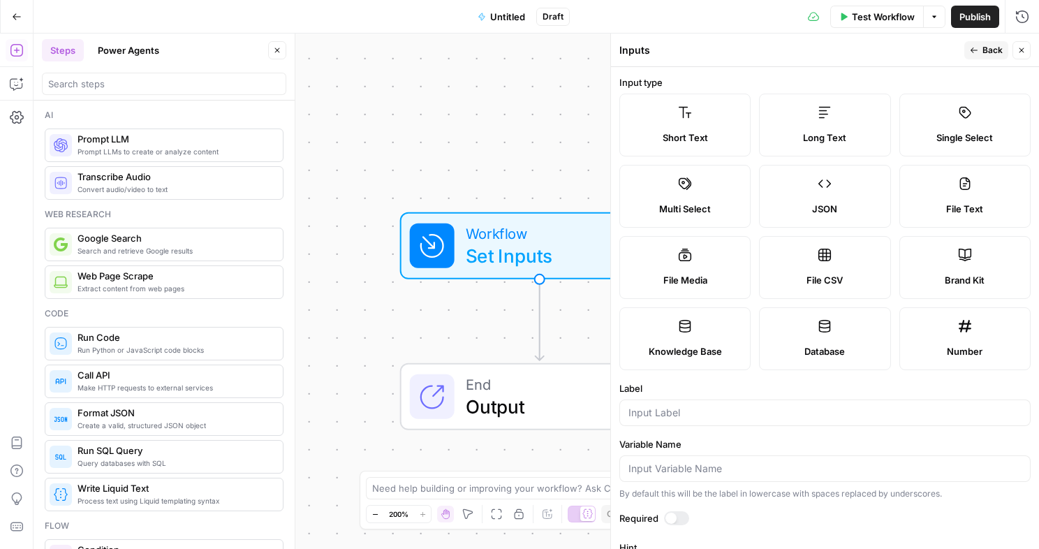
click at [703, 140] on span "Short Text" at bounding box center [685, 138] width 45 height 14
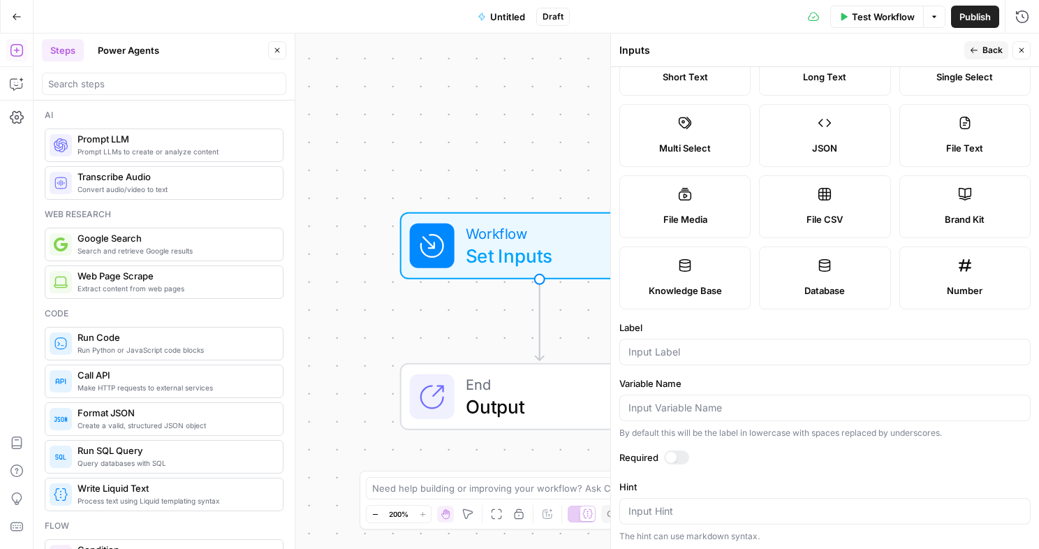
scroll to position [5, 0]
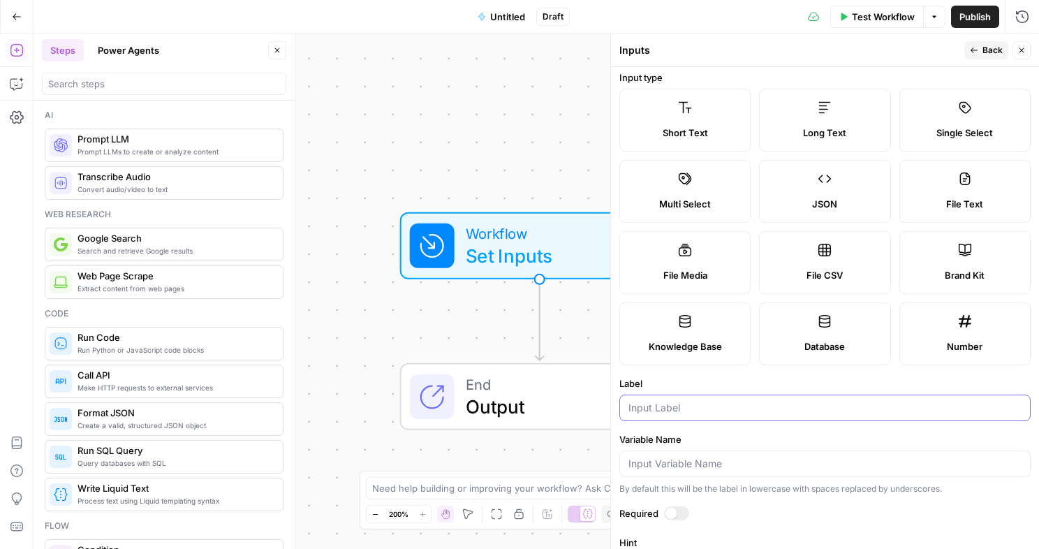
click at [729, 404] on input "Label" at bounding box center [825, 408] width 393 height 14
type input "URL"
click at [683, 513] on div at bounding box center [676, 513] width 25 height 14
click at [983, 51] on span "Back" at bounding box center [993, 50] width 20 height 13
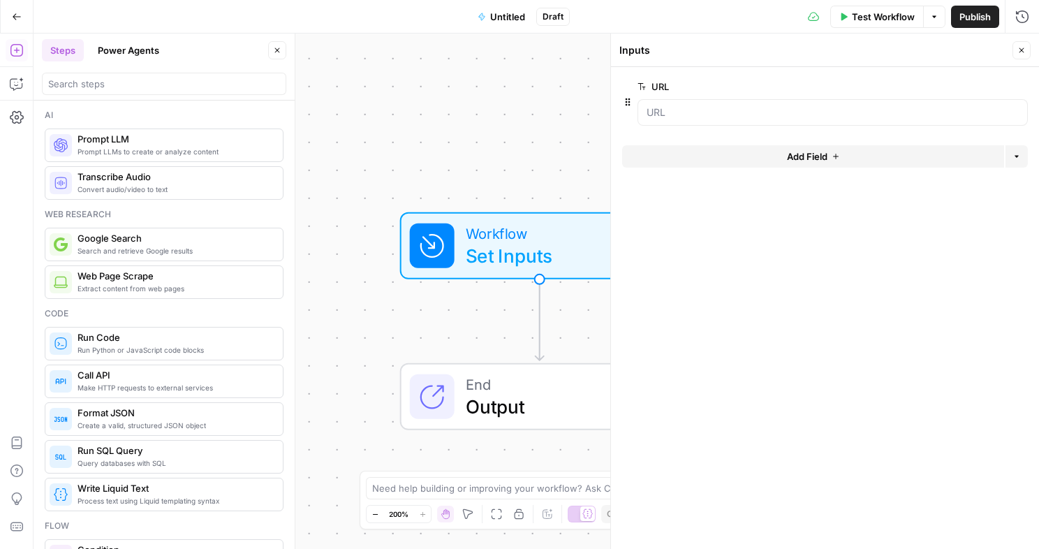
click at [738, 168] on div "Add Field Options" at bounding box center [825, 162] width 406 height 34
click at [744, 155] on button "Add Field" at bounding box center [813, 156] width 382 height 22
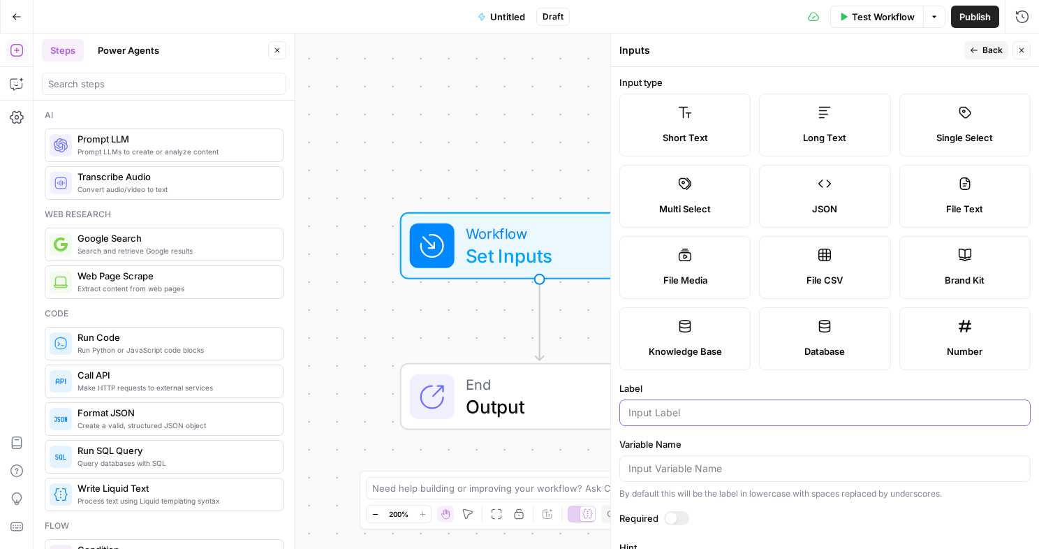
click at [699, 412] on input "Label" at bounding box center [825, 413] width 393 height 14
type input "Clicks"
click at [678, 513] on div at bounding box center [676, 518] width 25 height 14
click at [976, 46] on icon "button" at bounding box center [974, 50] width 8 height 8
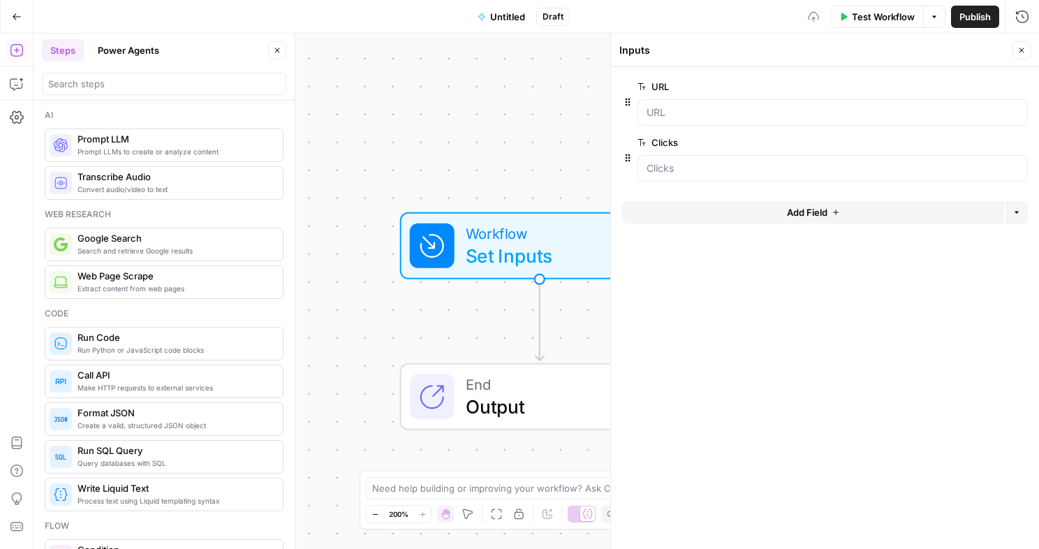
click at [730, 212] on button "Add Field" at bounding box center [813, 212] width 382 height 22
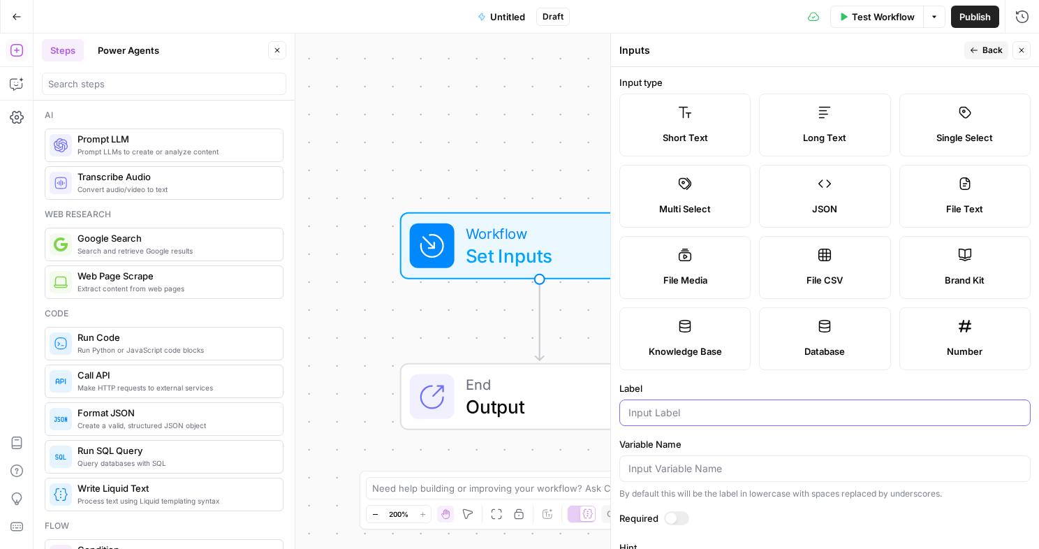
click at [683, 409] on input "Label" at bounding box center [825, 413] width 393 height 14
type input "Impressions"
click at [675, 518] on div at bounding box center [671, 518] width 11 height 11
click at [980, 49] on button "Back" at bounding box center [987, 50] width 44 height 18
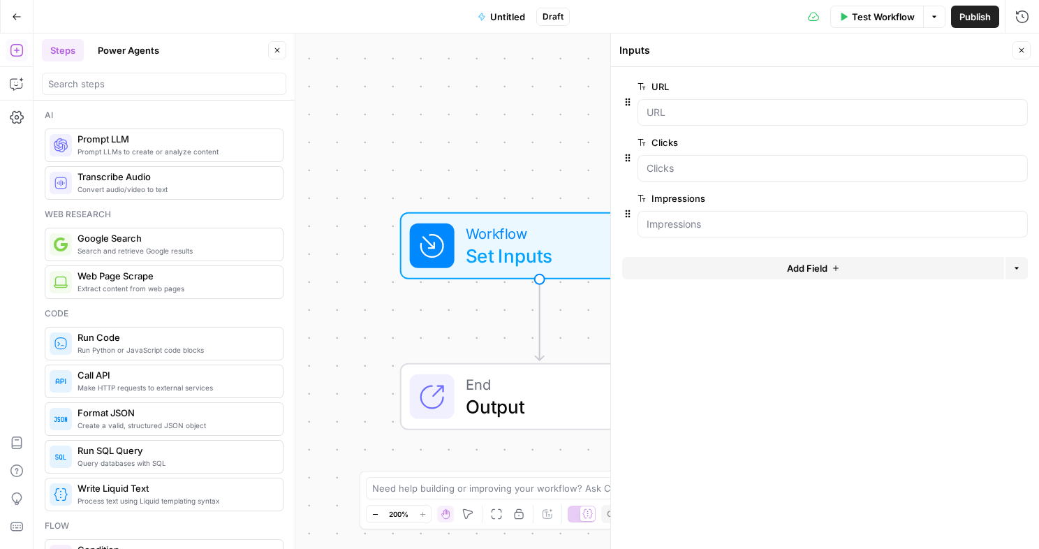
click at [699, 268] on button "Add Field" at bounding box center [813, 268] width 382 height 22
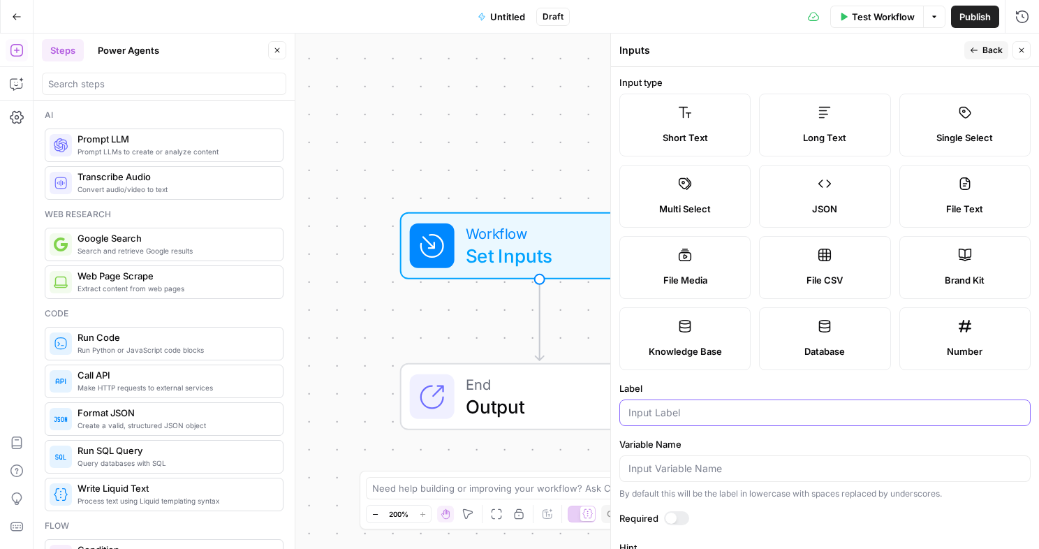
click at [658, 416] on input "Label" at bounding box center [825, 413] width 393 height 14
paste input "avg_position"
type input "avg_position"
click at [668, 516] on div at bounding box center [671, 518] width 11 height 11
drag, startPoint x: 982, startPoint y: 48, endPoint x: 1004, endPoint y: 54, distance: 22.5
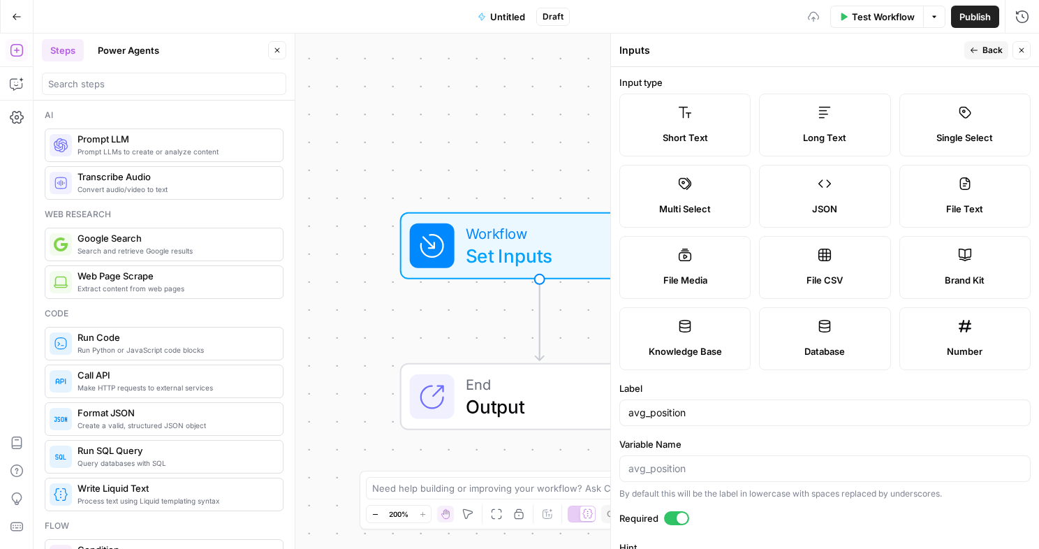
click at [981, 51] on button "Back" at bounding box center [987, 50] width 44 height 18
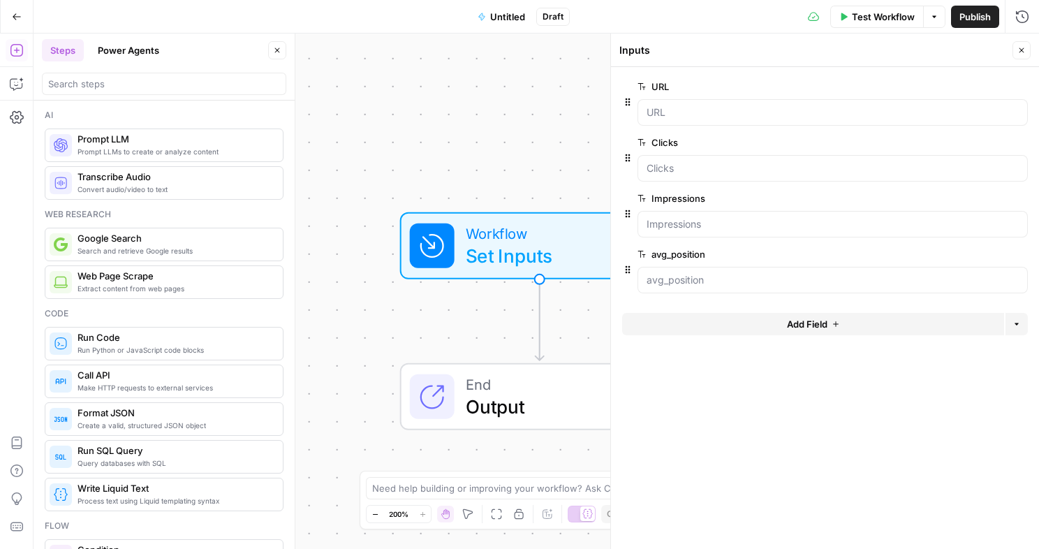
click at [661, 321] on button "Add Field" at bounding box center [813, 324] width 382 height 22
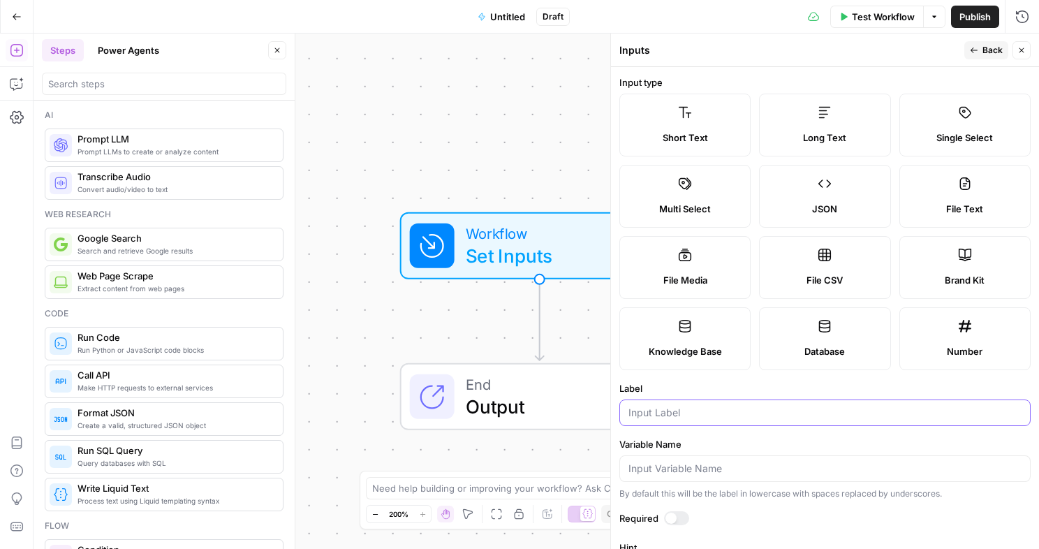
click at [665, 419] on input "Label" at bounding box center [825, 413] width 393 height 14
paste input "last_updated"
type input "last_updated"
drag, startPoint x: 692, startPoint y: 382, endPoint x: 700, endPoint y: 376, distance: 9.5
click at [693, 383] on label "Label" at bounding box center [825, 388] width 411 height 14
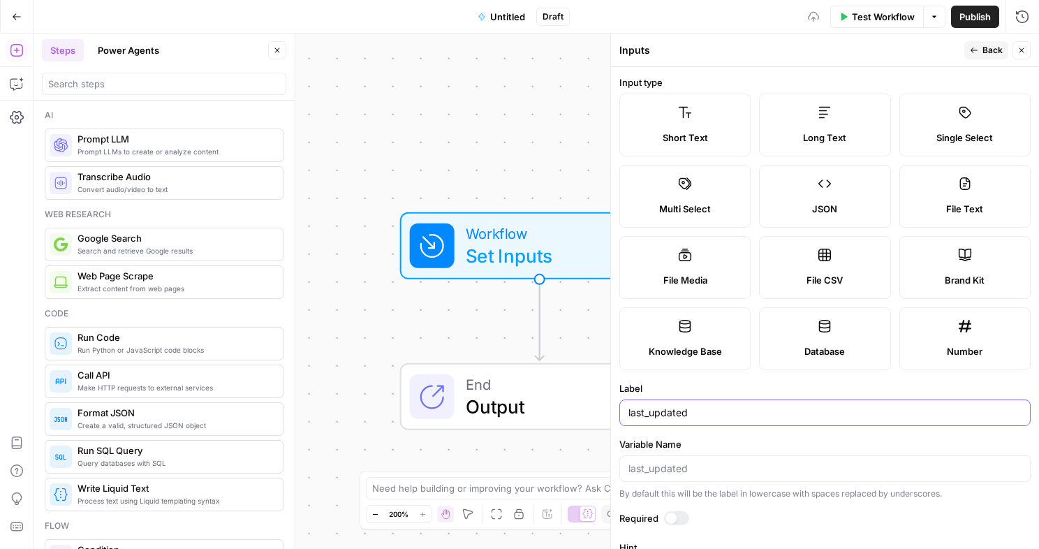
click at [693, 406] on input "last_updated" at bounding box center [825, 413] width 393 height 14
click at [986, 54] on span "Back" at bounding box center [993, 50] width 20 height 13
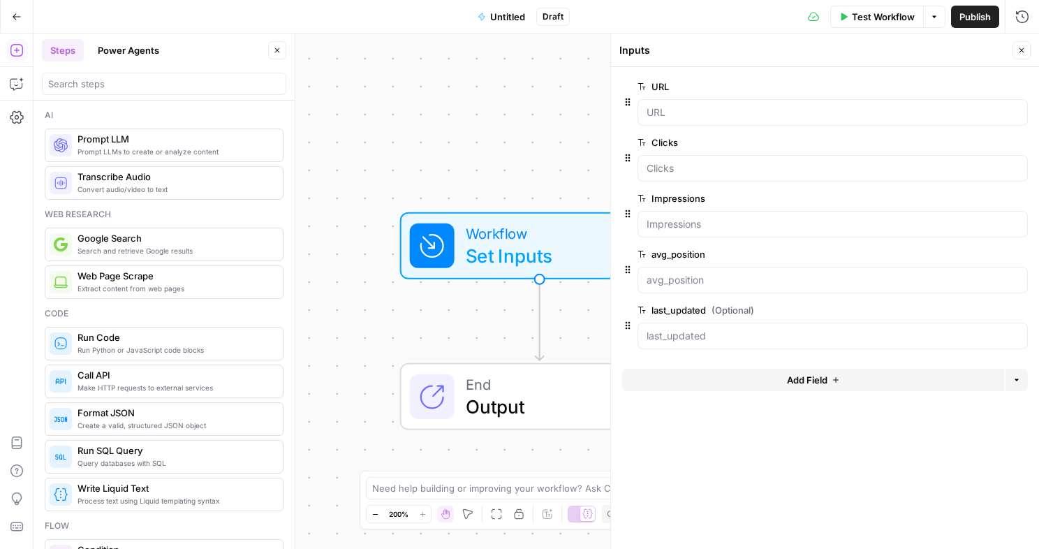
click at [970, 316] on button "edit field" at bounding box center [982, 310] width 54 height 17
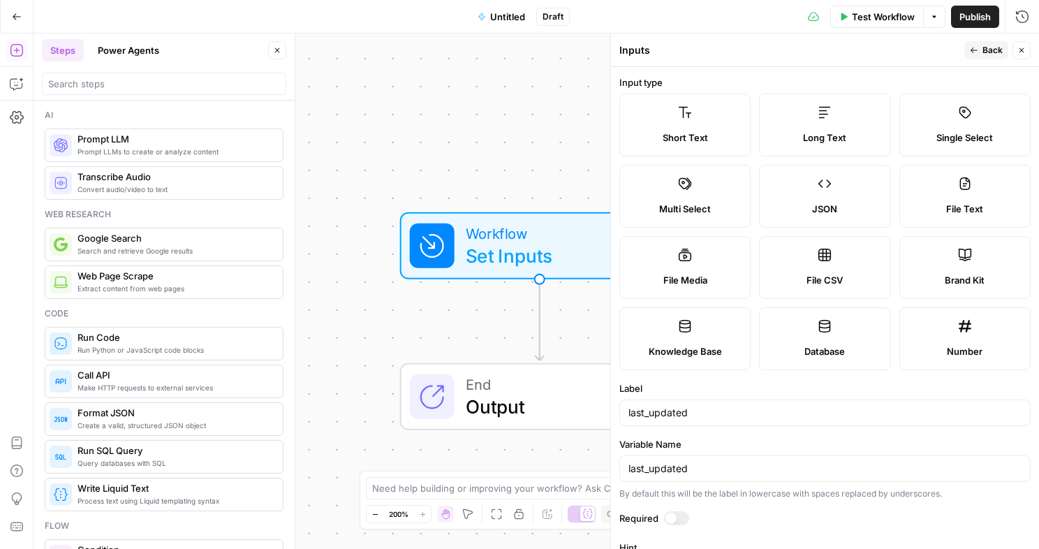
scroll to position [77, 0]
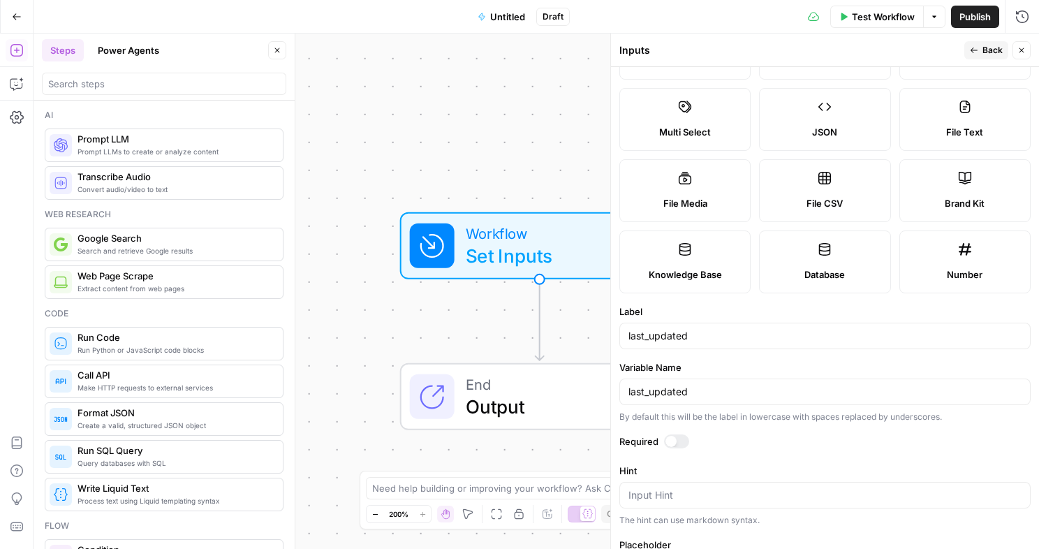
drag, startPoint x: 672, startPoint y: 440, endPoint x: 712, endPoint y: 411, distance: 49.6
click at [673, 440] on div at bounding box center [671, 441] width 11 height 11
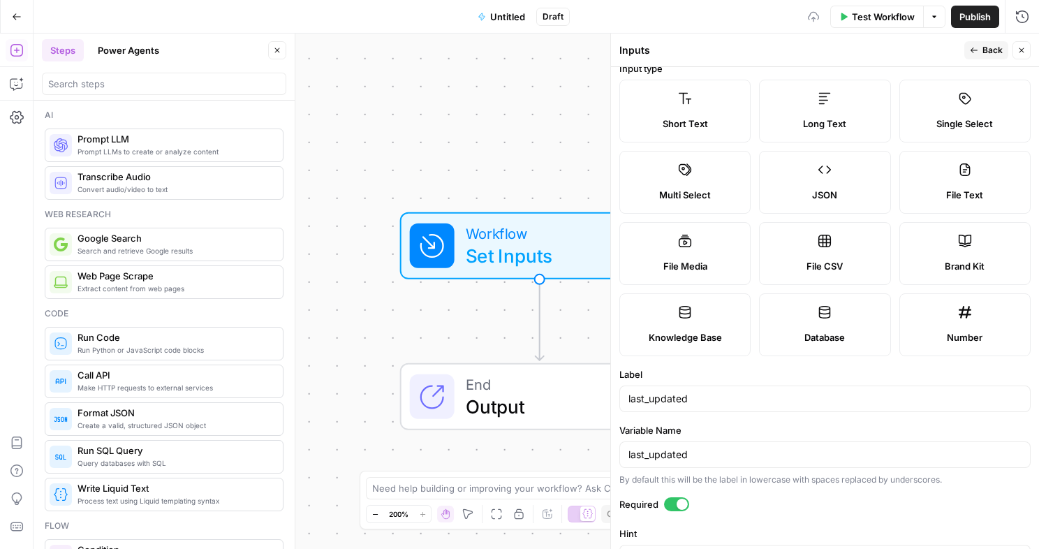
scroll to position [0, 0]
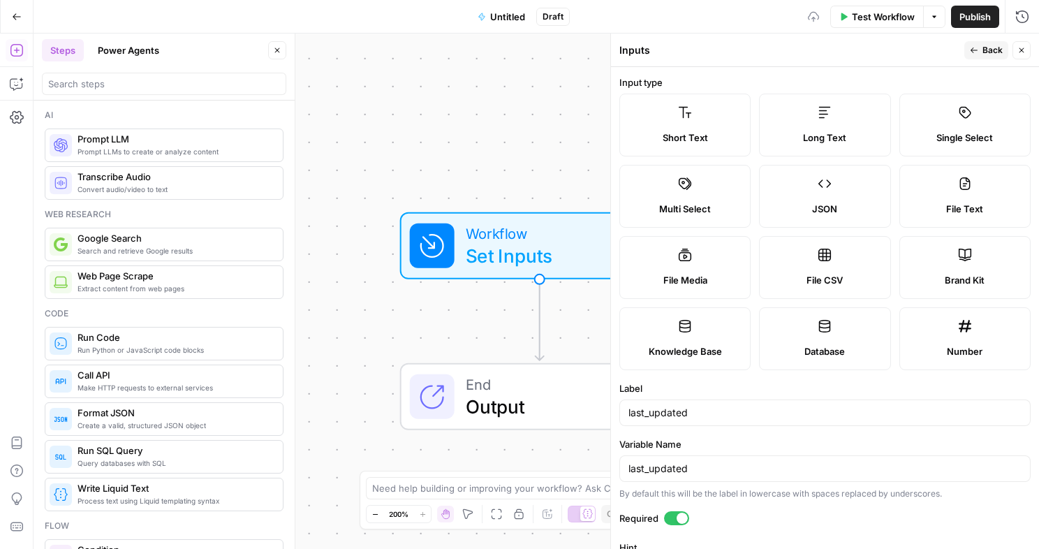
click at [974, 48] on icon "button" at bounding box center [974, 50] width 8 height 8
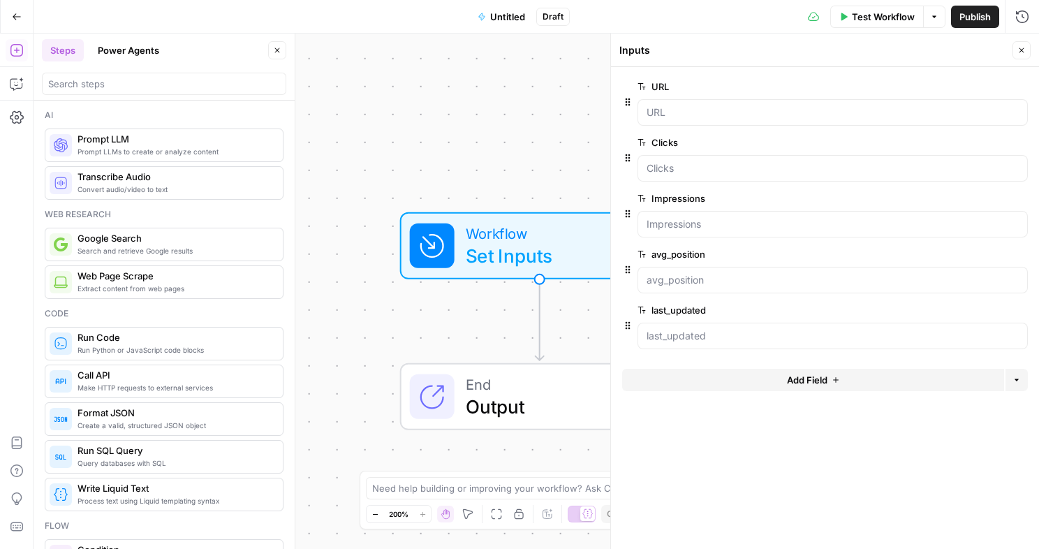
click at [130, 92] on div at bounding box center [164, 84] width 244 height 22
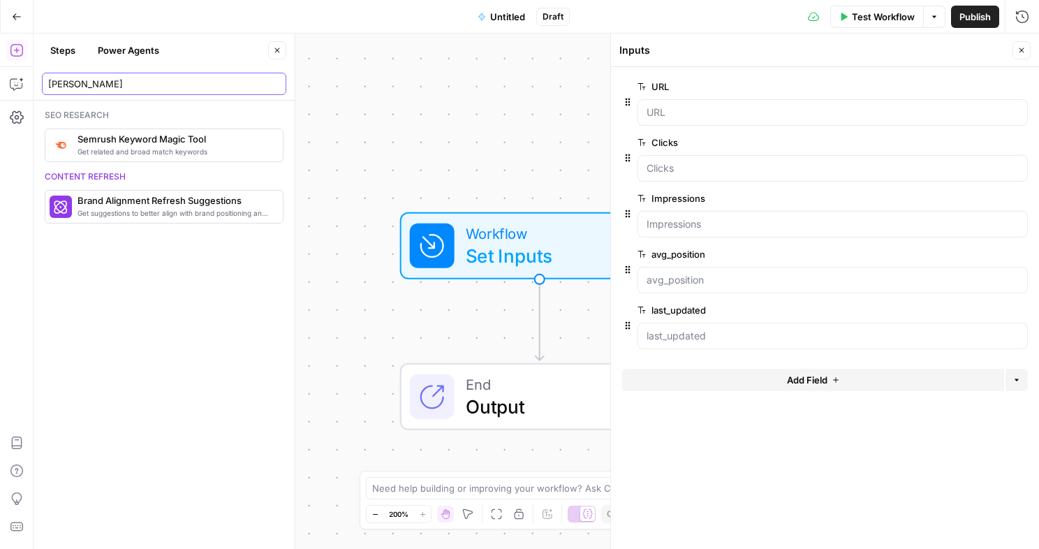
type input "[PERSON_NAME]"
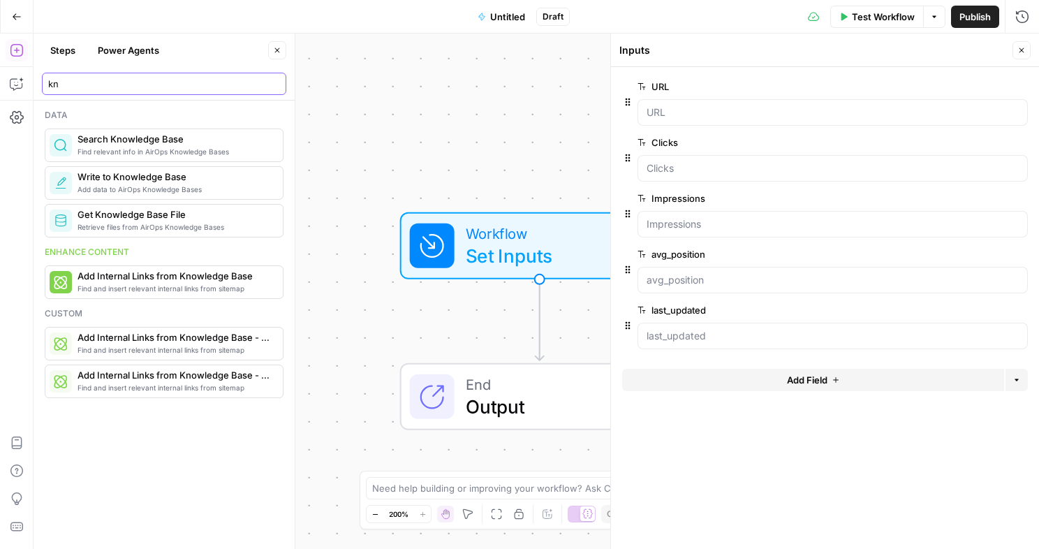
type input "k"
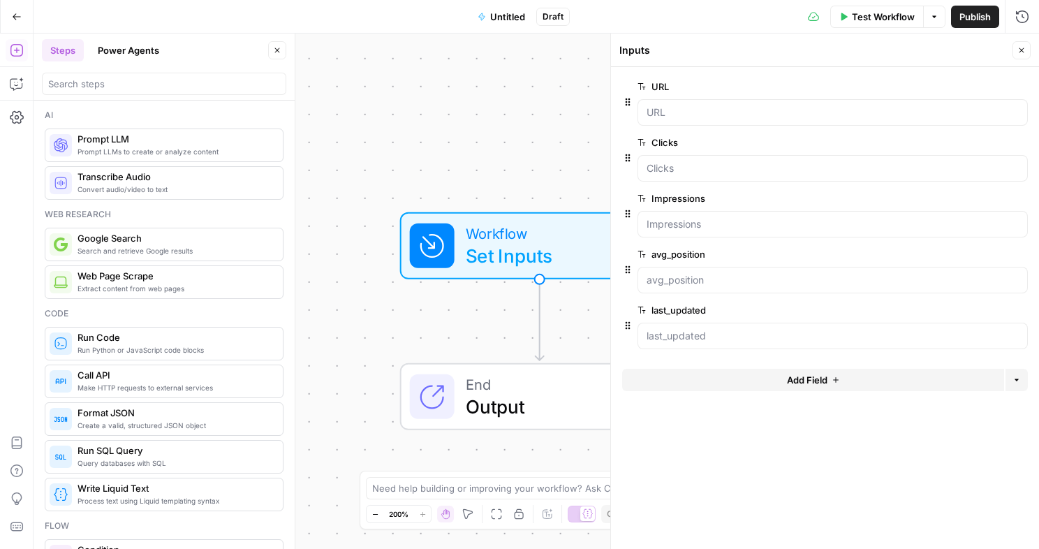
click at [798, 372] on button "Add Field" at bounding box center [813, 380] width 382 height 22
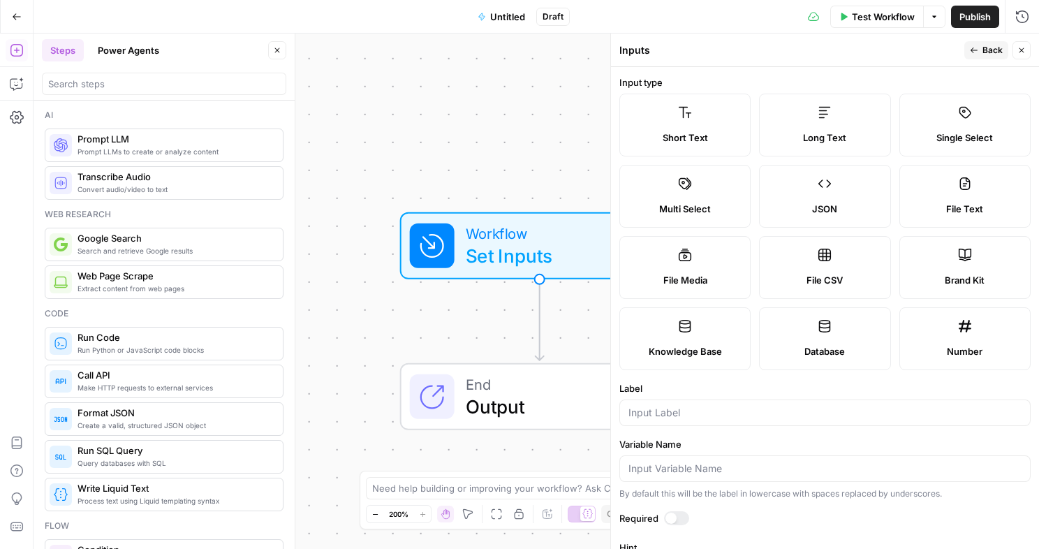
click at [958, 260] on icon at bounding box center [965, 255] width 14 height 14
click at [711, 414] on input "Label" at bounding box center [825, 413] width 393 height 14
type input "brand_kit"
click at [675, 509] on form "Input type Short Text Long Text Single Select Multi Select JSON File Text File …" at bounding box center [825, 308] width 428 height 482
click at [674, 516] on div at bounding box center [671, 518] width 11 height 11
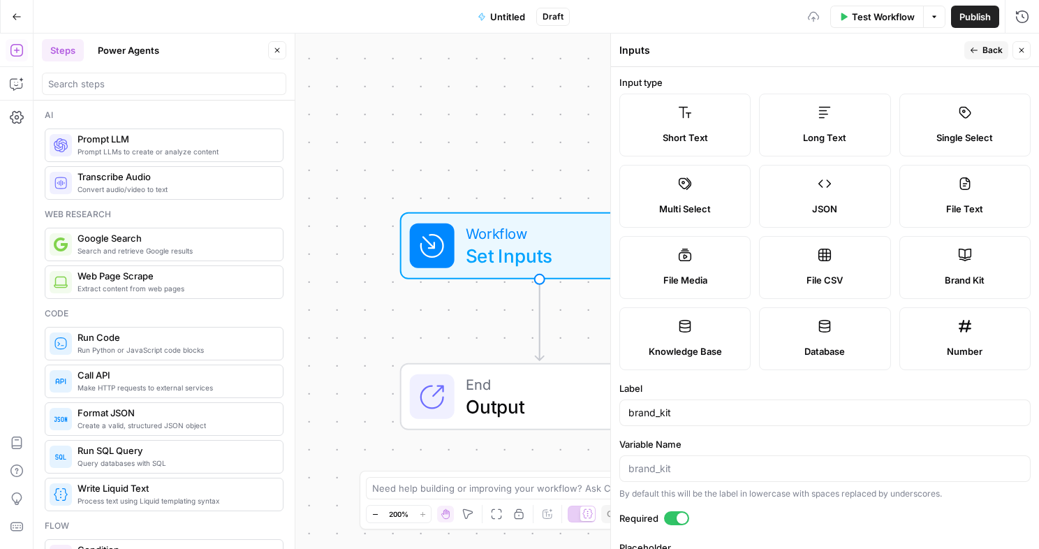
click at [978, 46] on icon "button" at bounding box center [974, 50] width 8 height 8
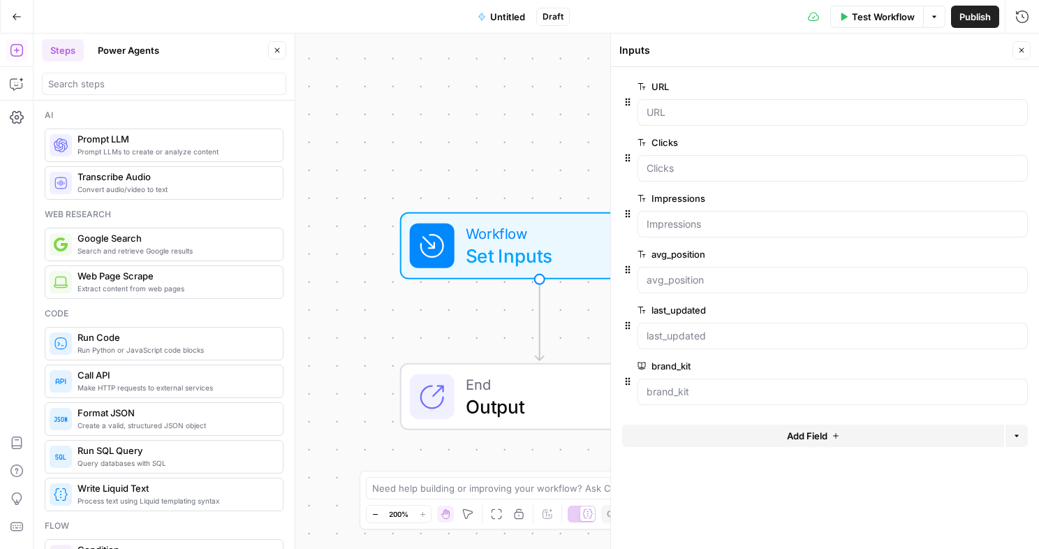
click at [854, 21] on span "Test Workflow" at bounding box center [883, 17] width 63 height 14
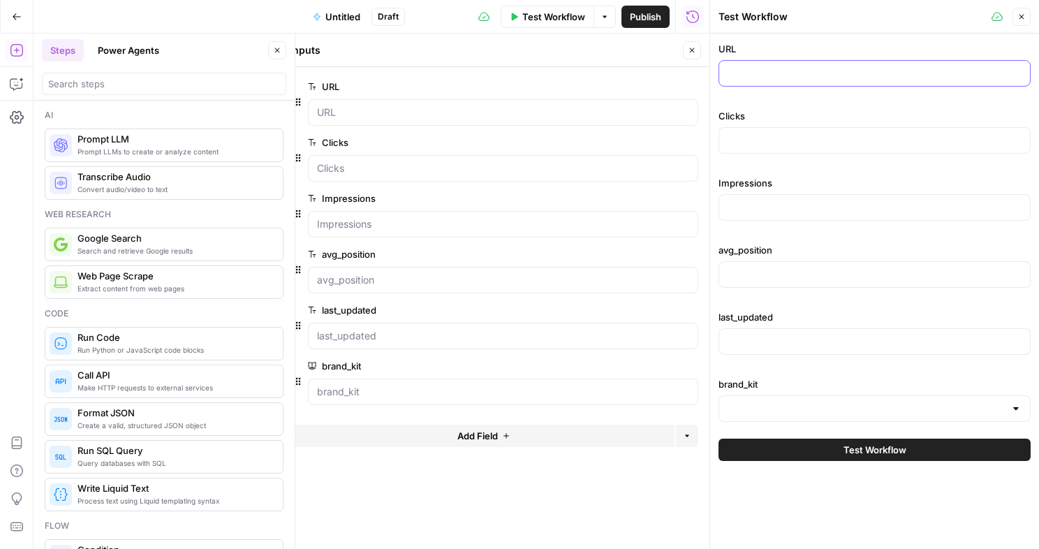
click at [815, 75] on input "URL" at bounding box center [875, 73] width 294 height 14
paste input "[URL][DOMAIN_NAME]"
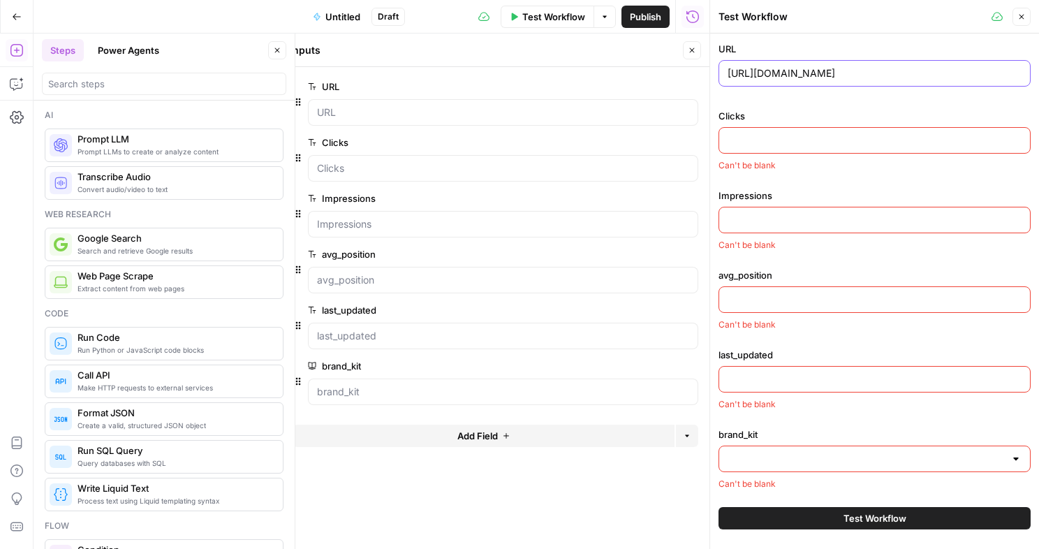
type input "[URL][DOMAIN_NAME]"
click at [809, 146] on input "Clicks" at bounding box center [875, 140] width 294 height 14
paste input "1002"
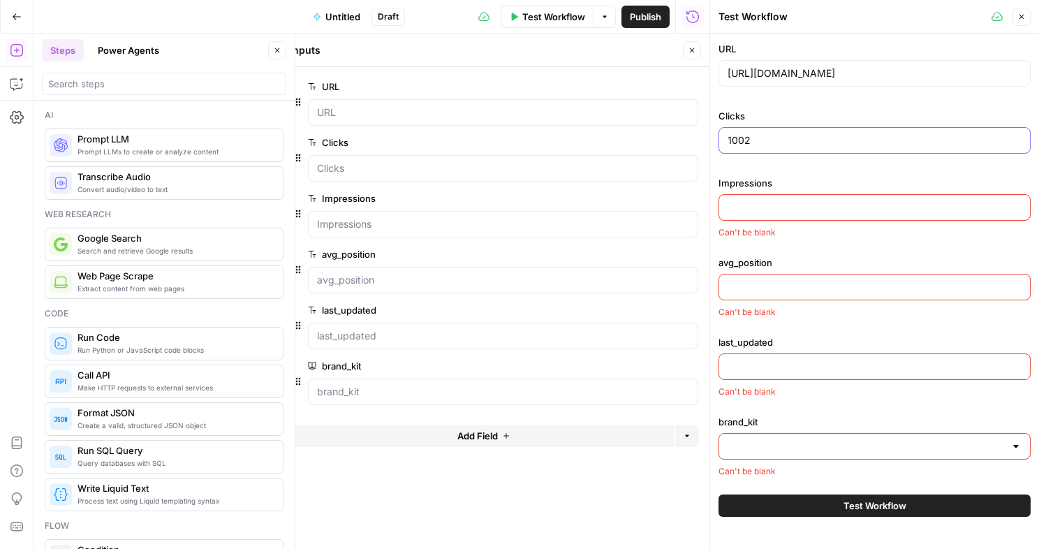
type input "1002"
click at [776, 212] on input "Impressions" at bounding box center [875, 207] width 294 height 14
paste input "850"
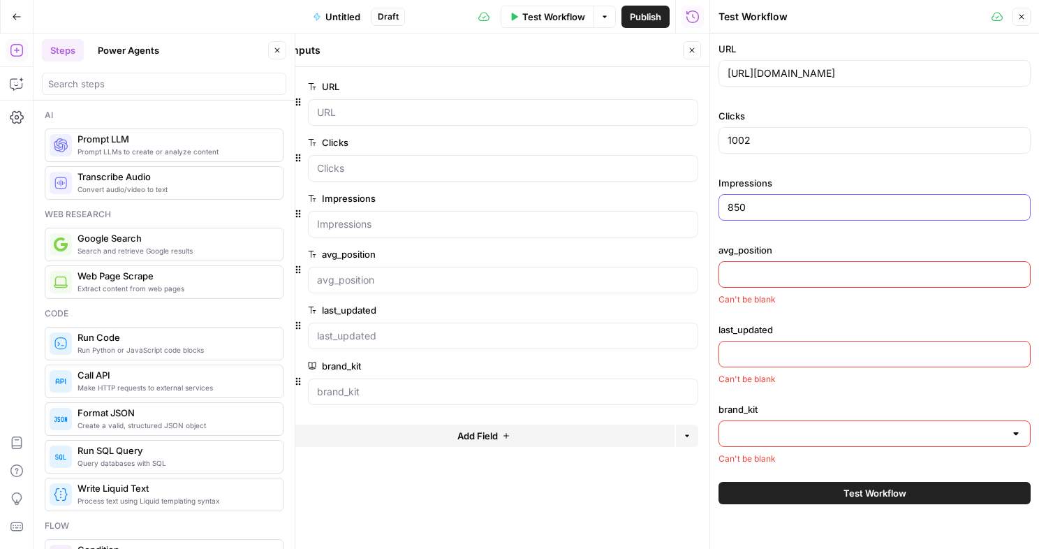
type input "850"
click at [772, 281] on input "avg_position" at bounding box center [875, 275] width 294 height 14
paste input "9"
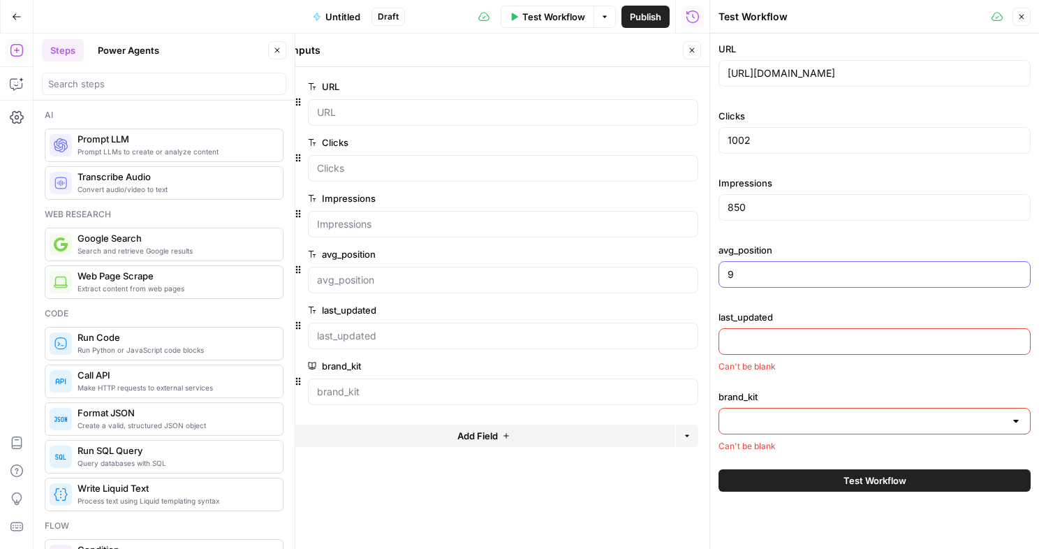
type input "9"
click at [777, 346] on input "last_updated" at bounding box center [875, 342] width 294 height 14
paste input "[DATE]"
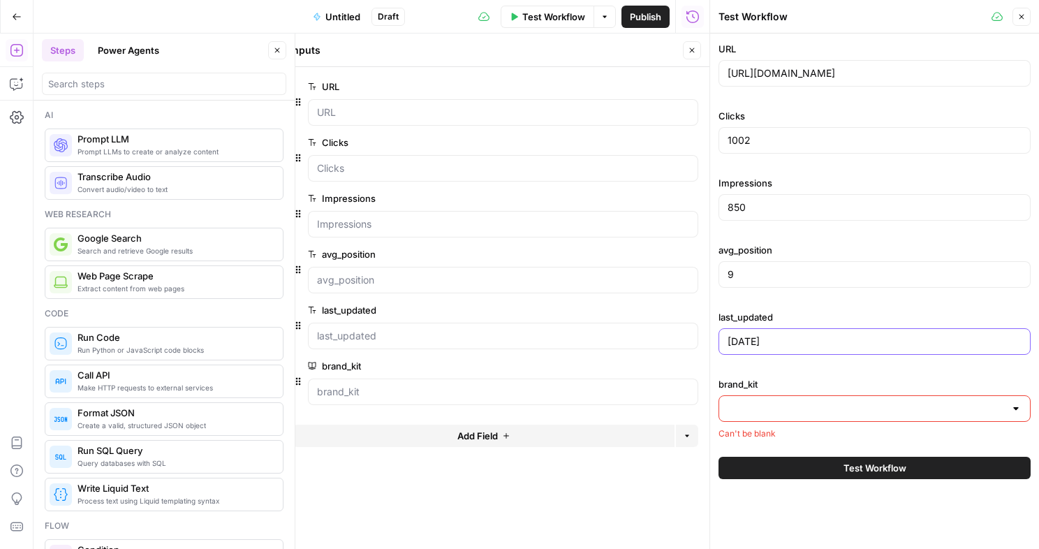
type input "[DATE]"
click at [863, 416] on div at bounding box center [875, 408] width 312 height 27
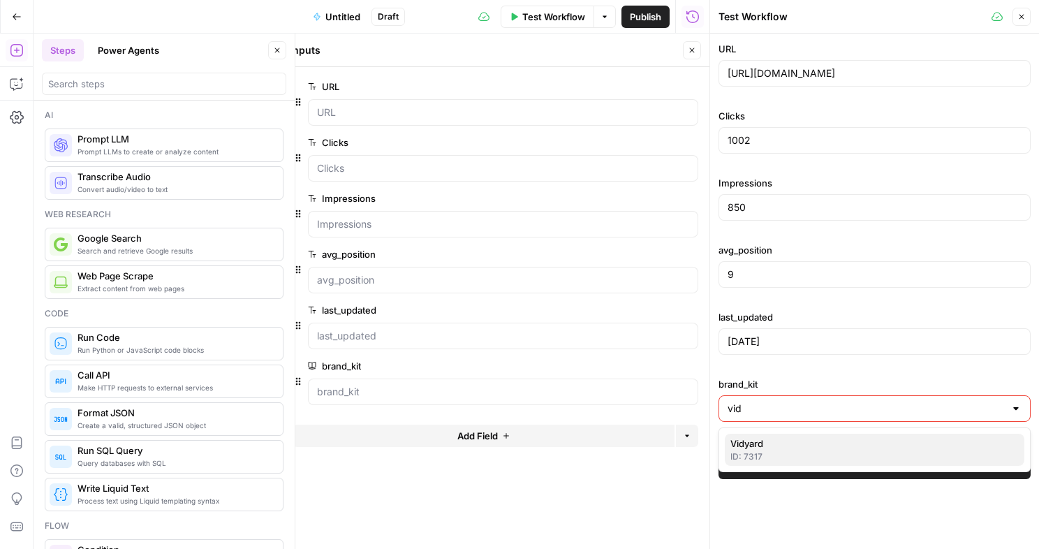
click at [812, 447] on span "Vidyard" at bounding box center [872, 444] width 283 height 14
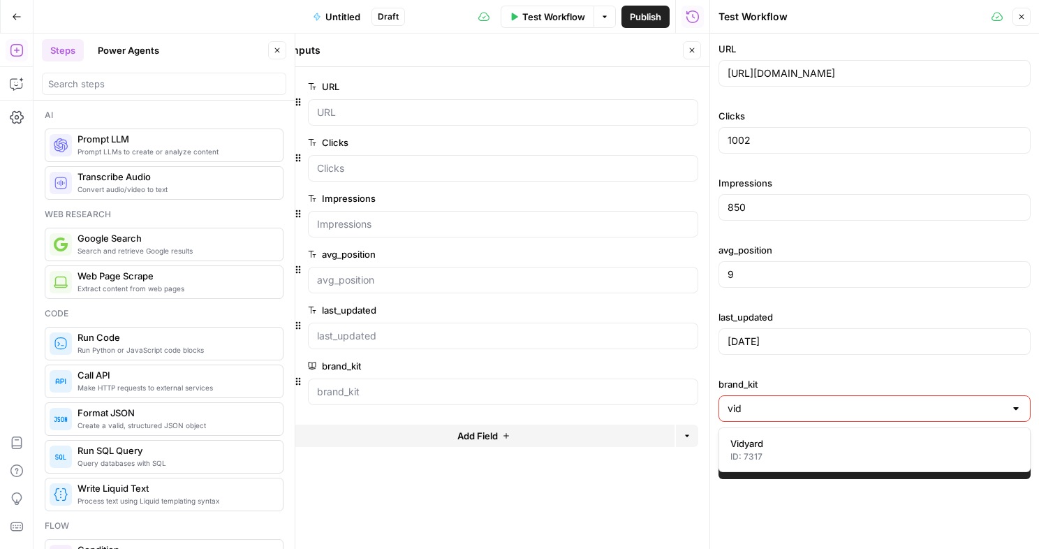
type input "Vidyard"
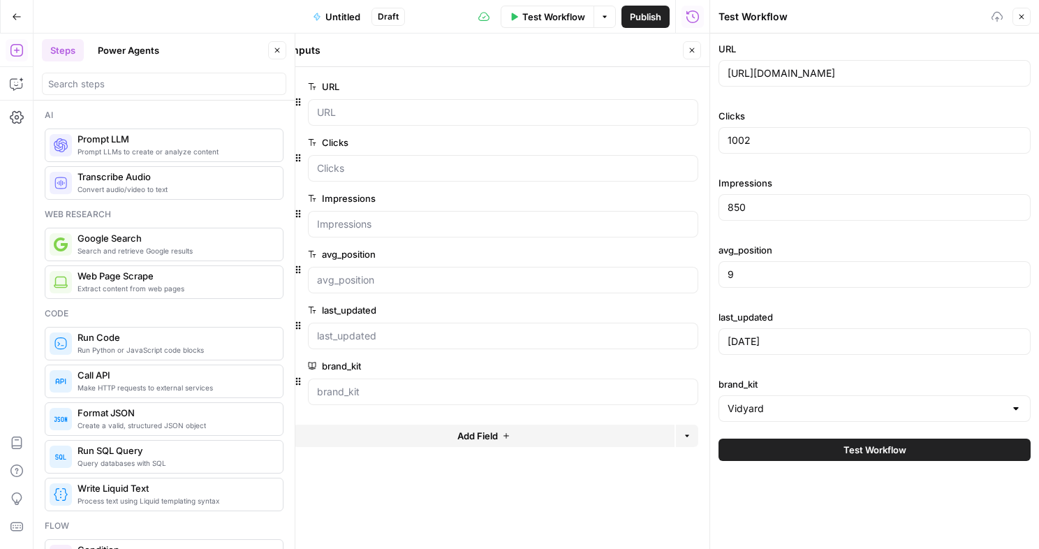
click at [828, 452] on button "Test Workflow" at bounding box center [875, 450] width 312 height 22
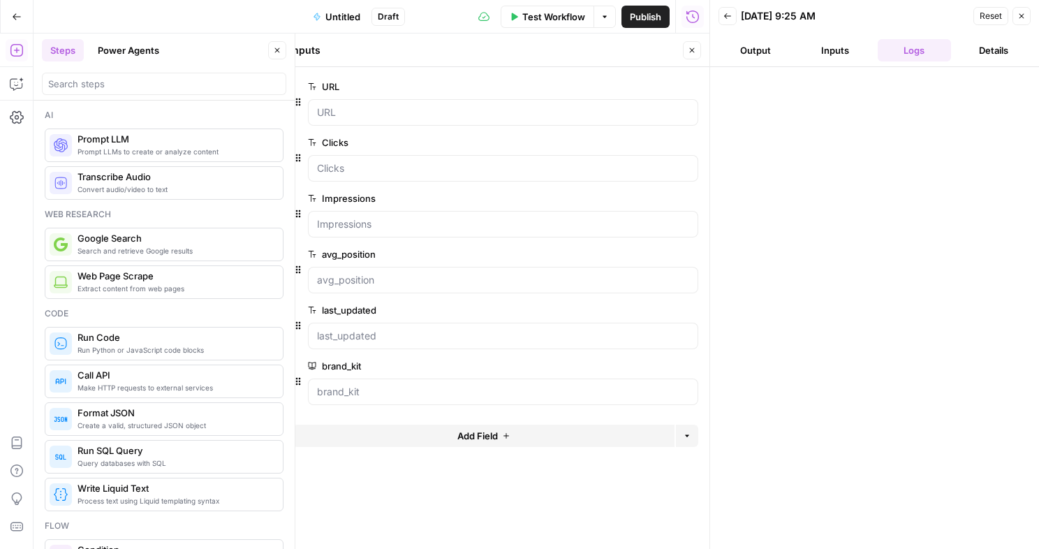
click at [691, 54] on icon "button" at bounding box center [692, 50] width 8 height 8
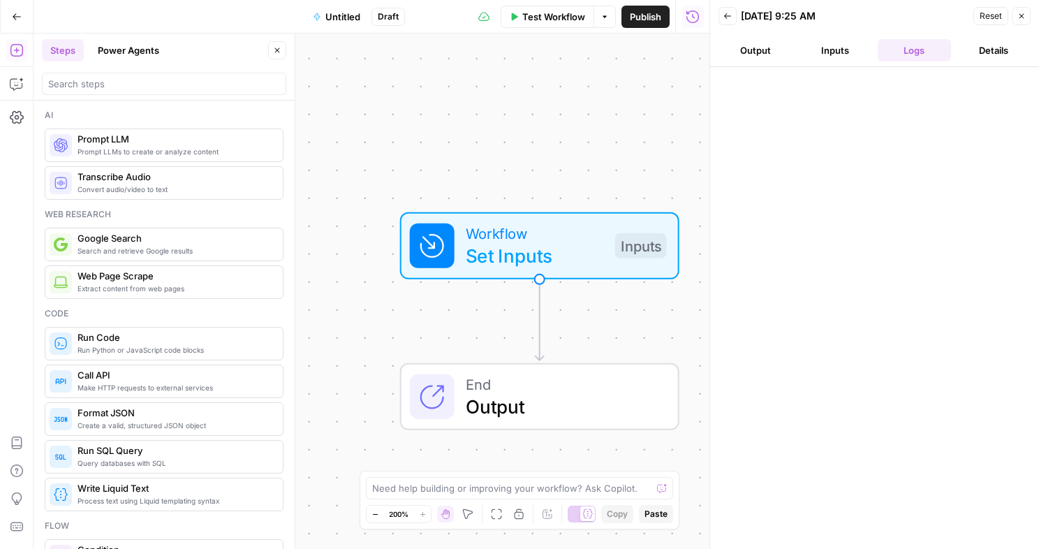
drag, startPoint x: 847, startPoint y: 50, endPoint x: 784, endPoint y: 54, distance: 63.0
click at [847, 51] on button "Inputs" at bounding box center [835, 50] width 74 height 22
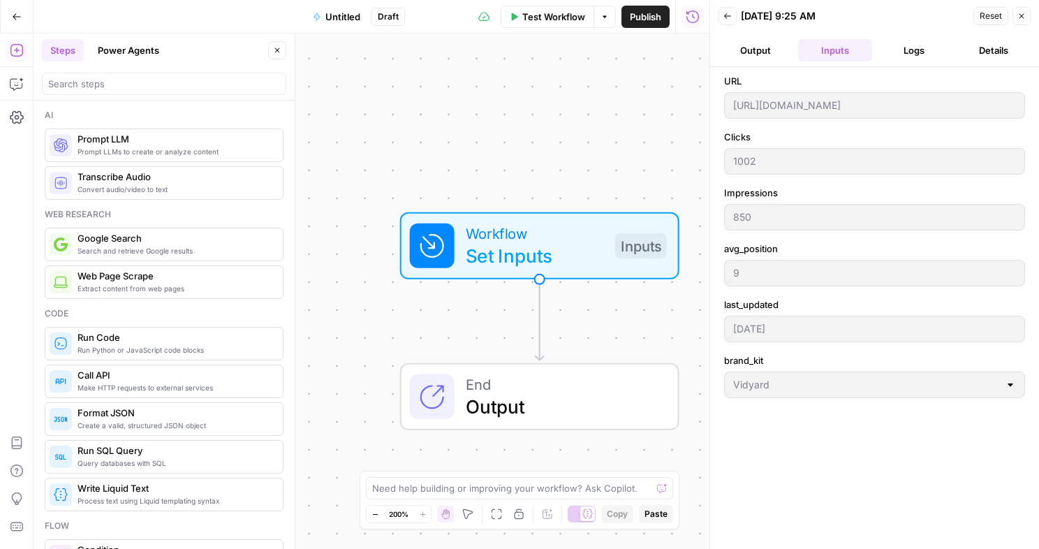
click at [763, 54] on button "Output" at bounding box center [756, 50] width 74 height 22
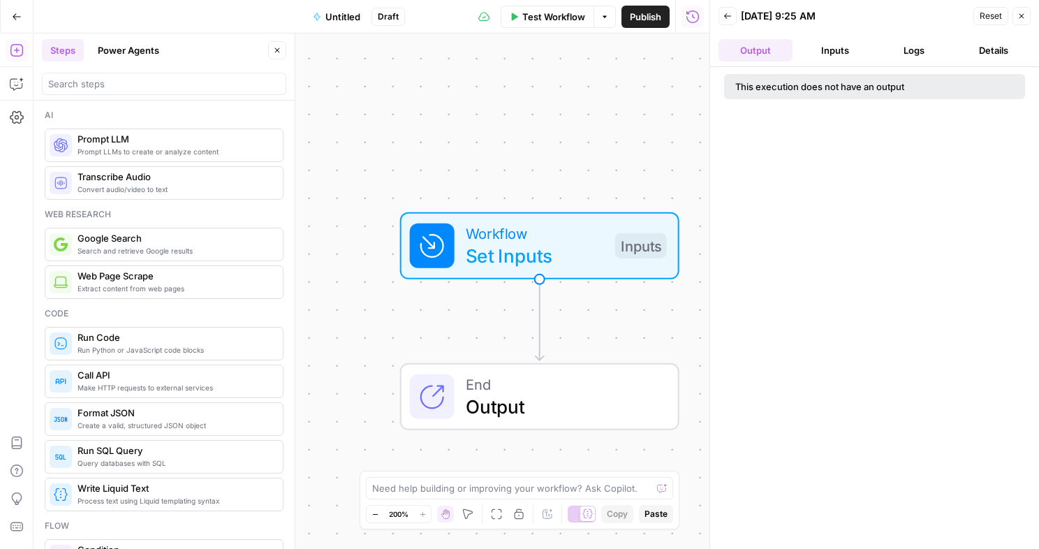
click at [1024, 15] on icon "button" at bounding box center [1022, 16] width 8 height 8
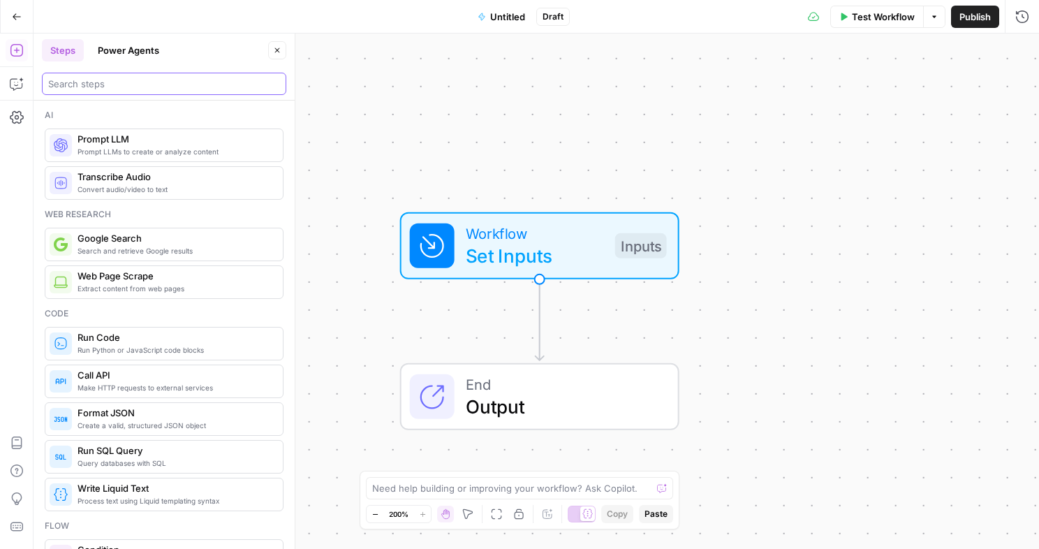
click at [146, 83] on input "search" at bounding box center [164, 84] width 232 height 14
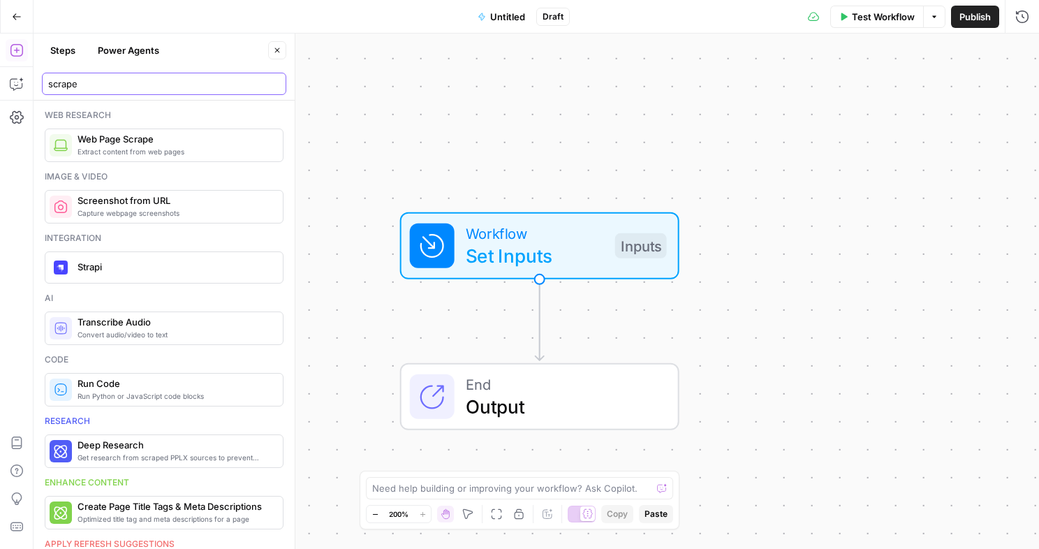
type input "scrape"
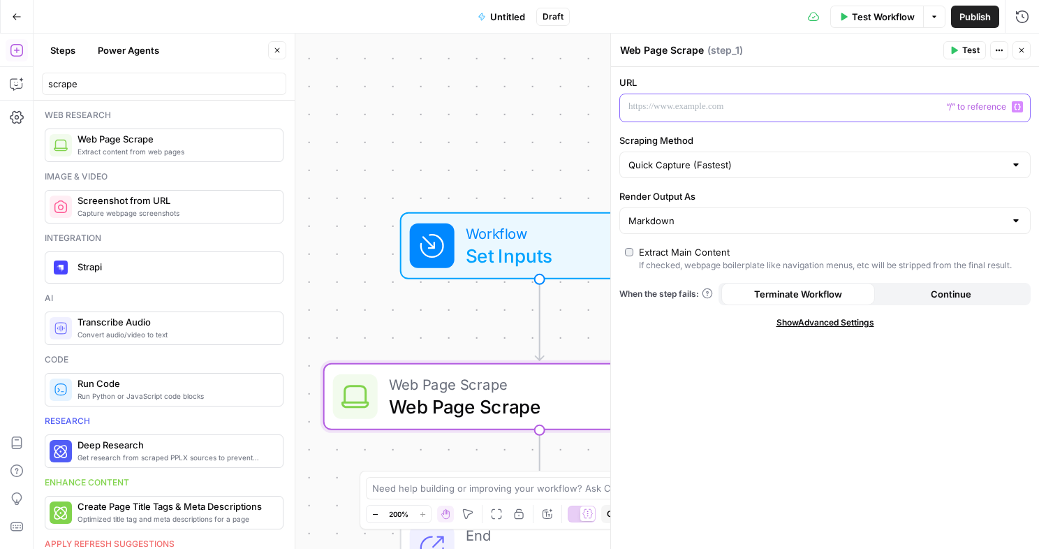
click at [739, 112] on p at bounding box center [814, 107] width 371 height 14
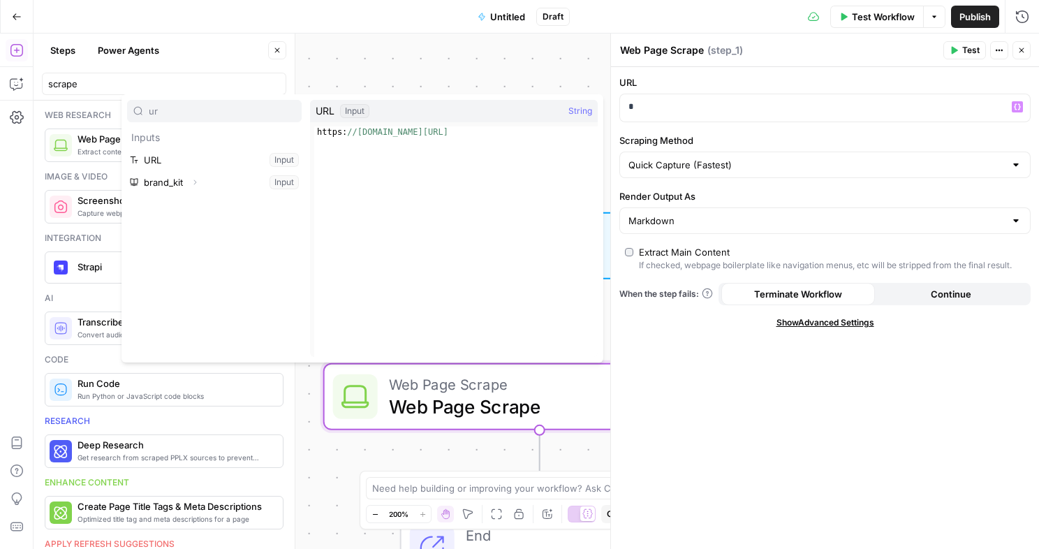
type input "ur"
click at [766, 112] on p "*" at bounding box center [814, 107] width 371 height 14
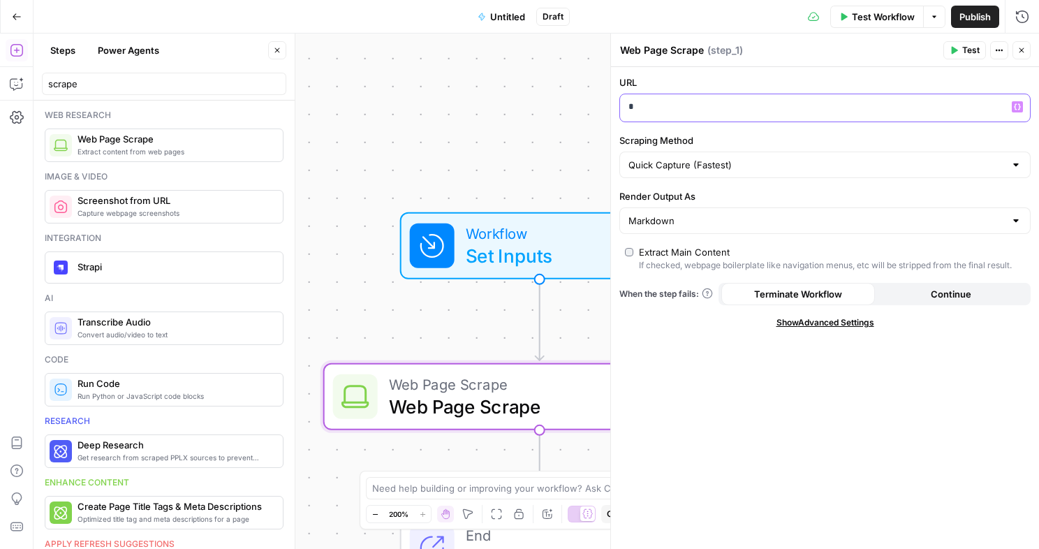
click at [766, 112] on p "*" at bounding box center [814, 107] width 371 height 14
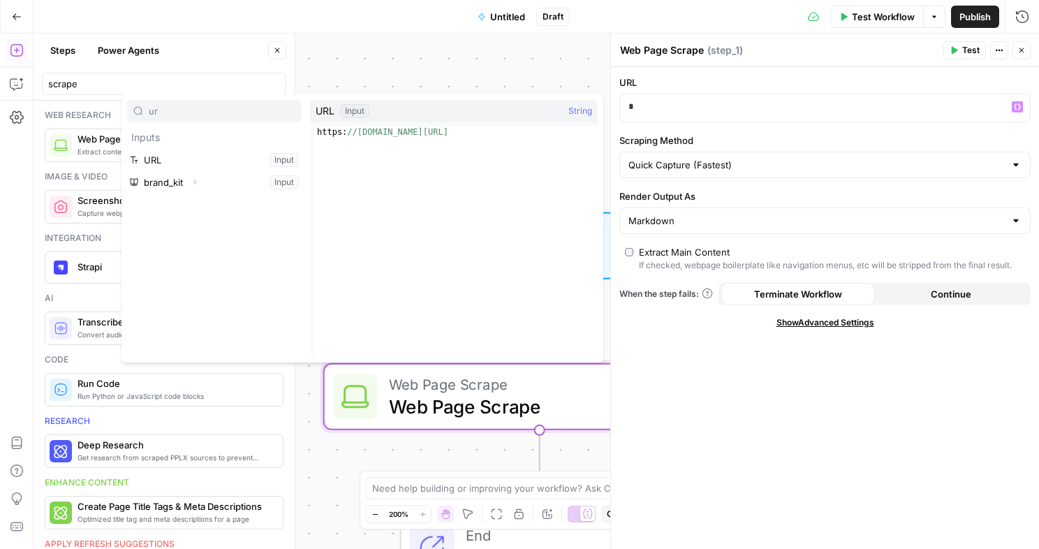
type input "ur"
click at [155, 159] on button "Select variable URL" at bounding box center [214, 160] width 175 height 22
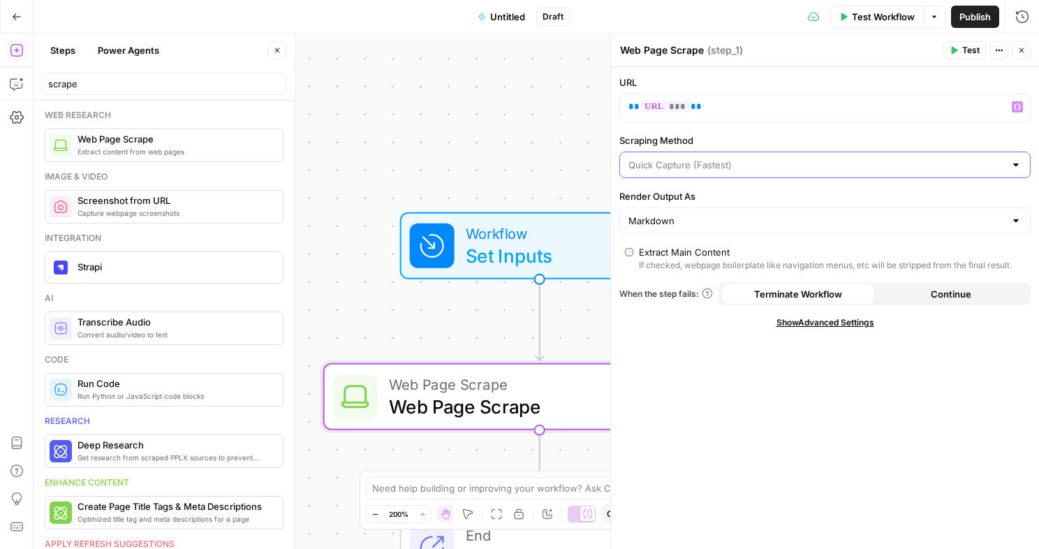
click at [790, 164] on input "Scraping Method" at bounding box center [817, 165] width 376 height 14
click at [758, 216] on span "Detailed Scrape (Slowest)" at bounding box center [822, 219] width 382 height 14
type input "Detailed Scrape (Slowest)"
click at [738, 223] on input "Render Output As" at bounding box center [817, 221] width 376 height 14
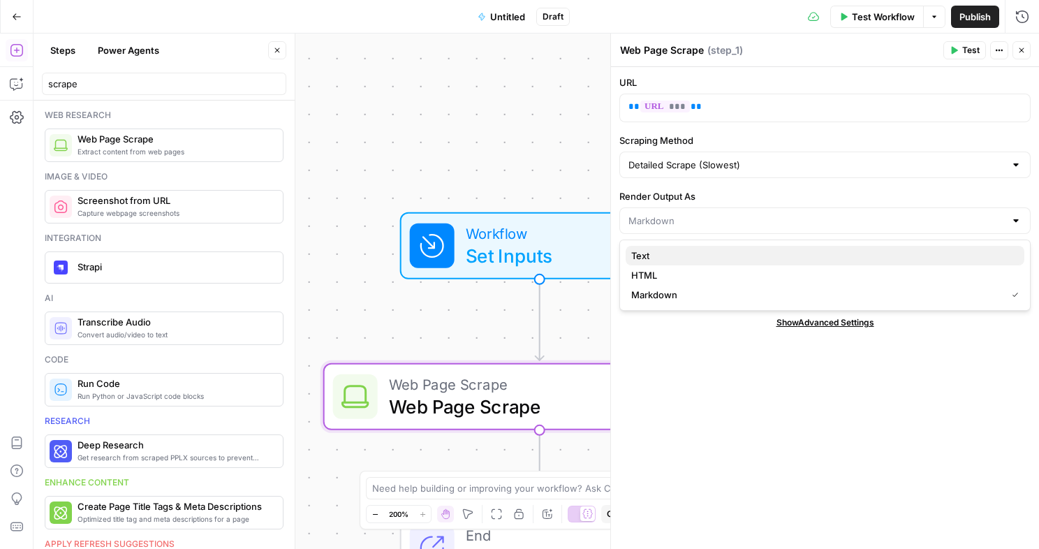
click at [723, 257] on span "Text" at bounding box center [822, 256] width 382 height 14
type input "Text"
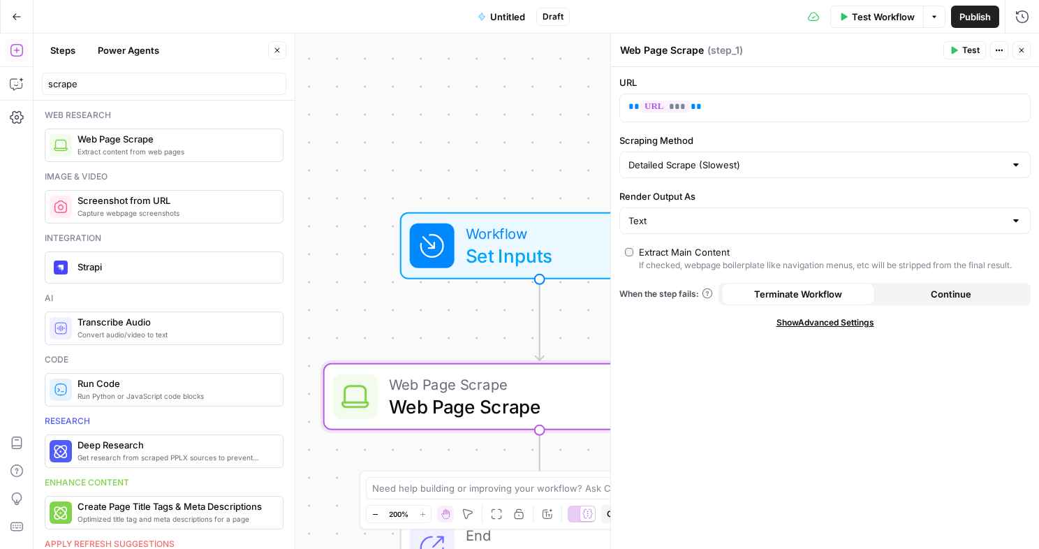
click at [828, 327] on span "Show Advanced Settings" at bounding box center [826, 322] width 98 height 13
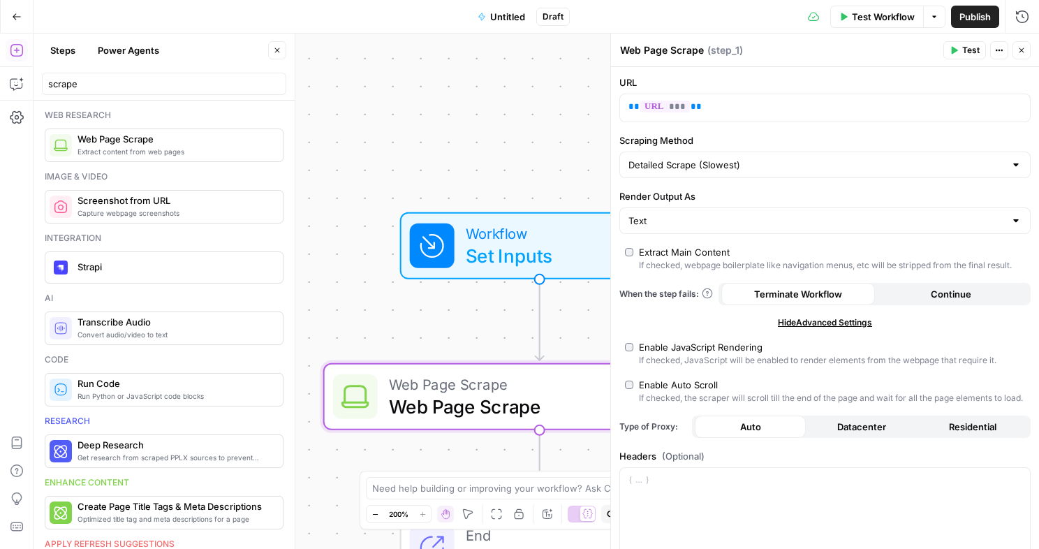
click at [1020, 54] on icon "button" at bounding box center [1022, 50] width 8 height 8
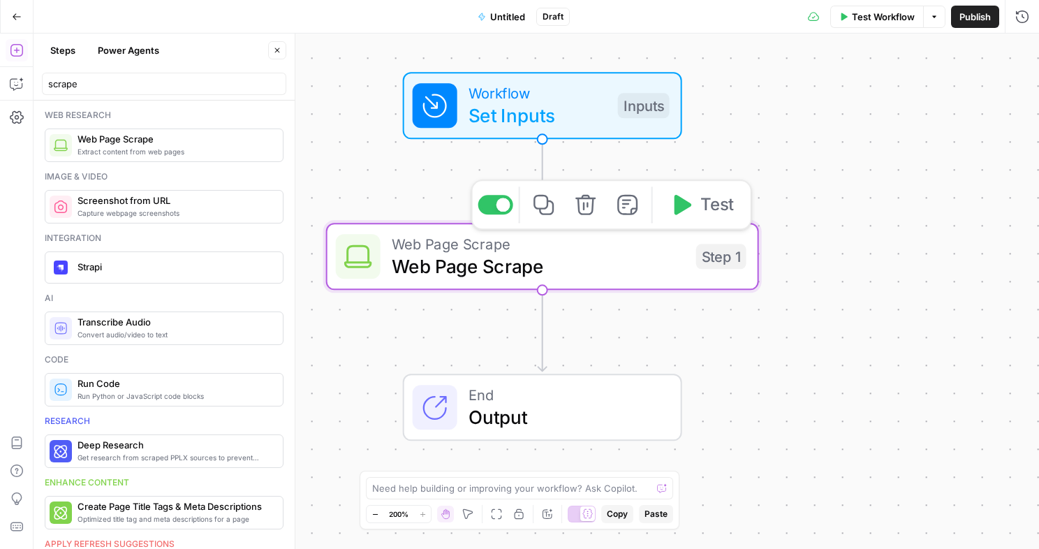
click at [523, 256] on span "Web Page Scrape" at bounding box center [538, 266] width 293 height 28
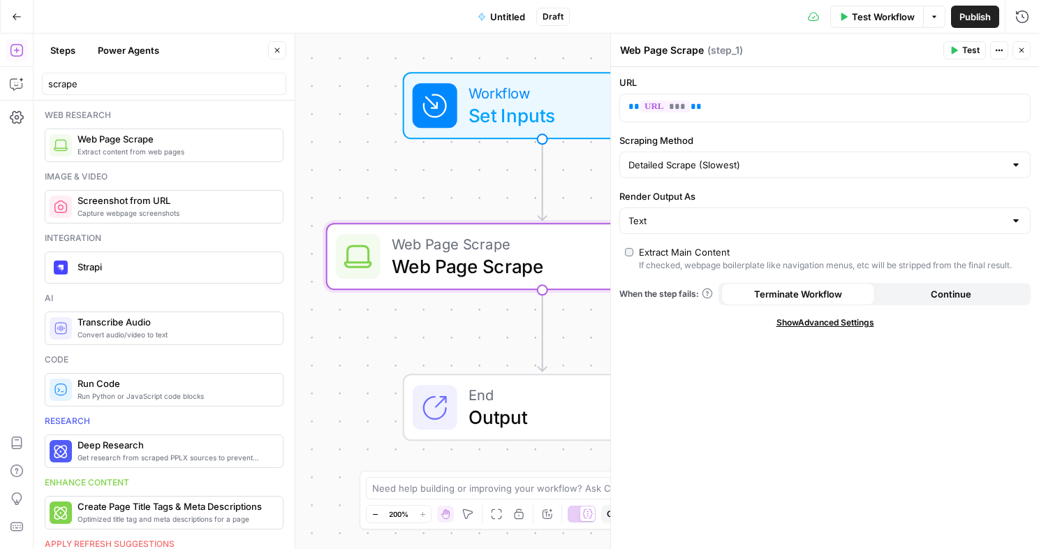
click at [763, 212] on div "Text" at bounding box center [825, 220] width 411 height 27
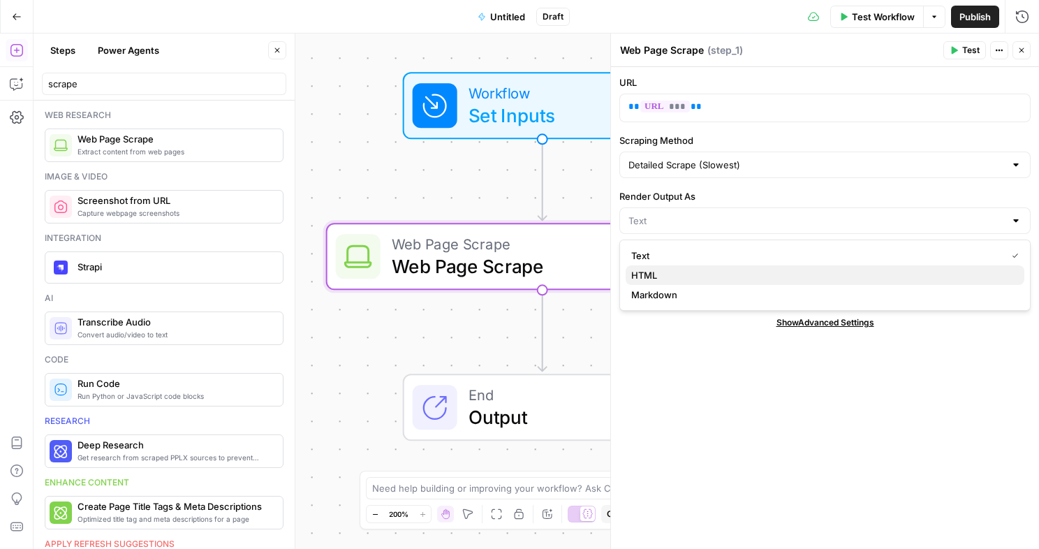
click at [694, 275] on span "HTML" at bounding box center [822, 275] width 382 height 14
type input "HTML"
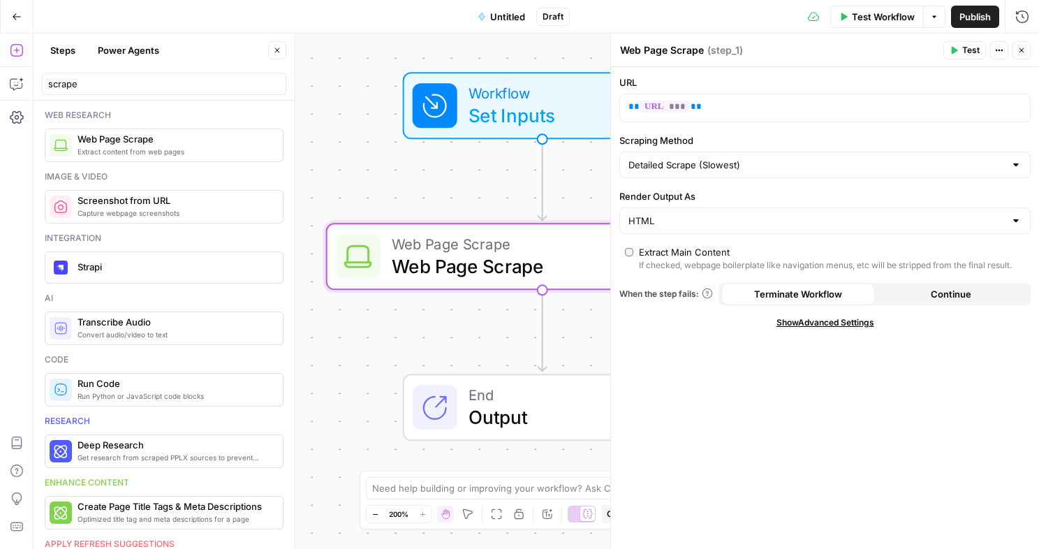
click at [1020, 54] on button "Close" at bounding box center [1022, 50] width 18 height 18
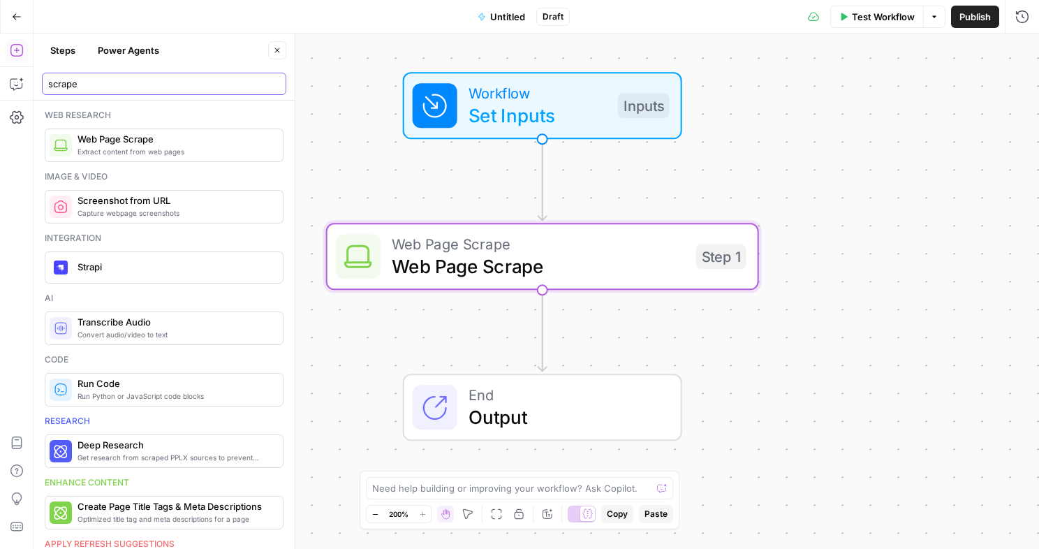
click at [145, 89] on input "scrape" at bounding box center [164, 84] width 232 height 14
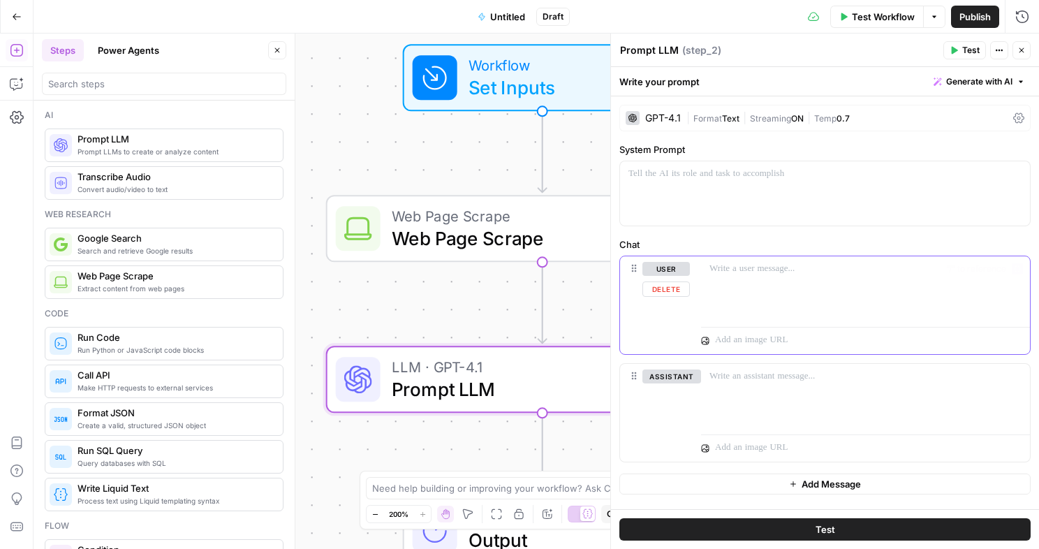
click at [774, 295] on div at bounding box center [865, 288] width 329 height 64
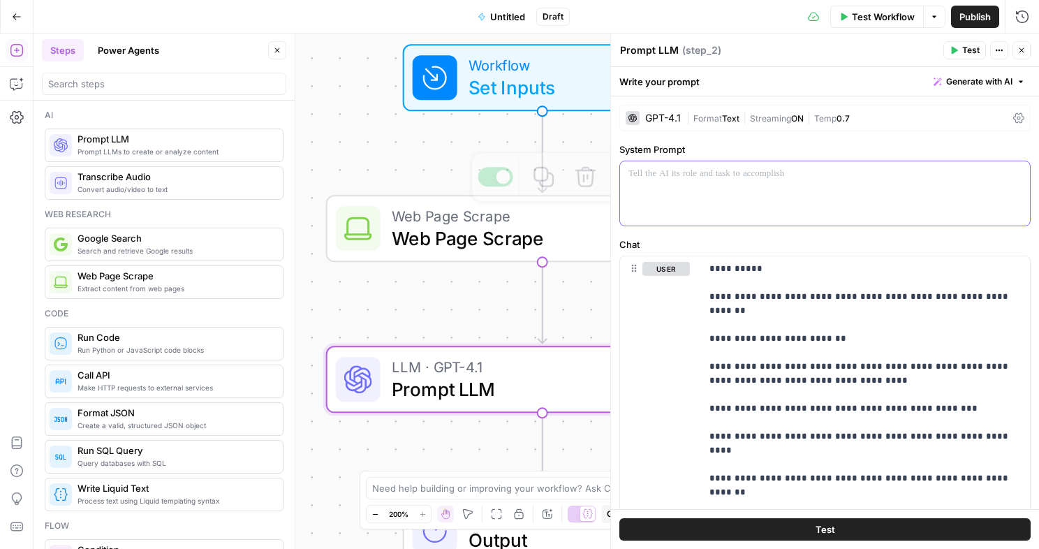
click at [696, 180] on p at bounding box center [825, 174] width 393 height 14
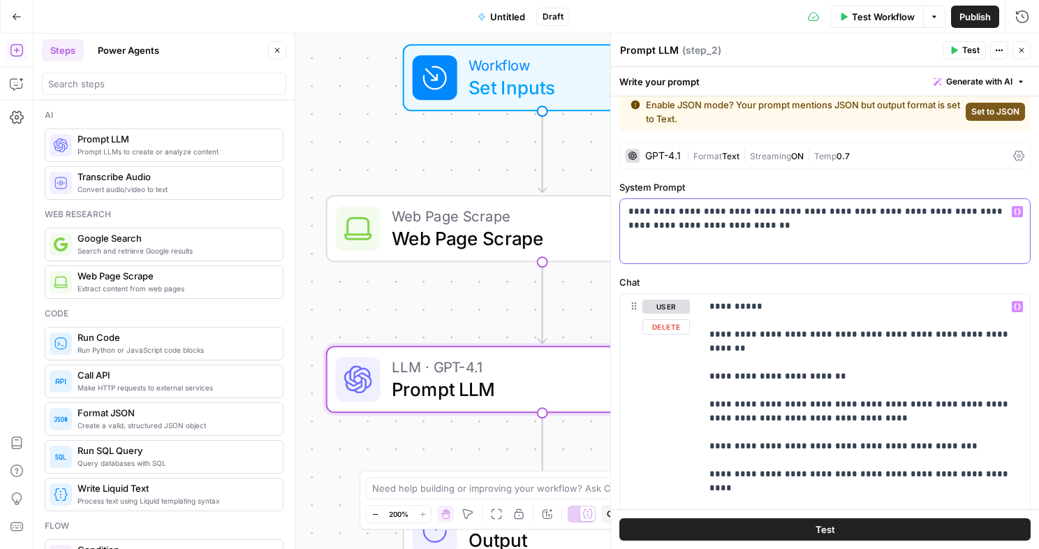
scroll to position [13, 0]
drag, startPoint x: 722, startPoint y: 224, endPoint x: 729, endPoint y: 223, distance: 7.0
click at [729, 223] on p "**********" at bounding box center [825, 218] width 393 height 28
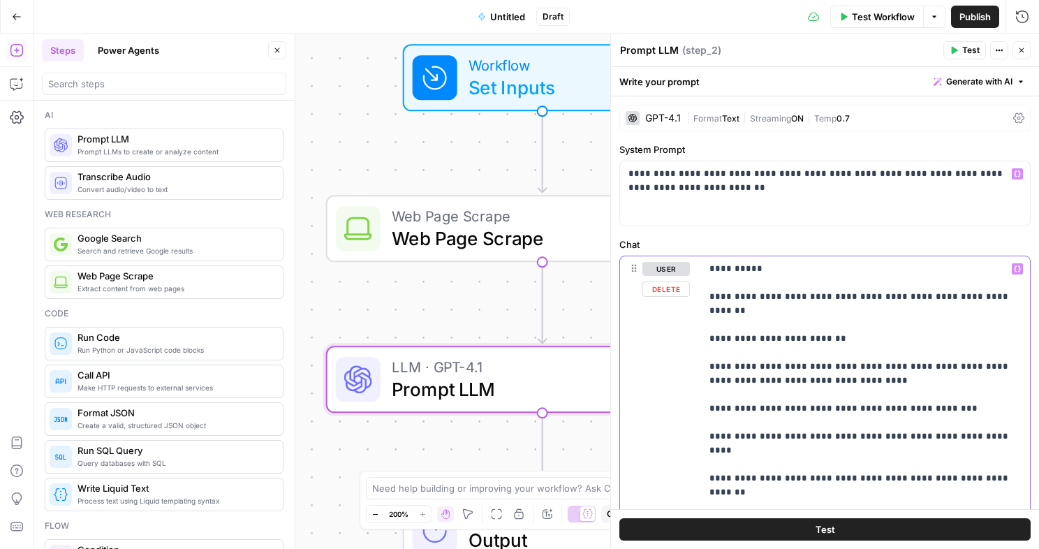
click at [710, 265] on p "**********" at bounding box center [866, 492] width 312 height 461
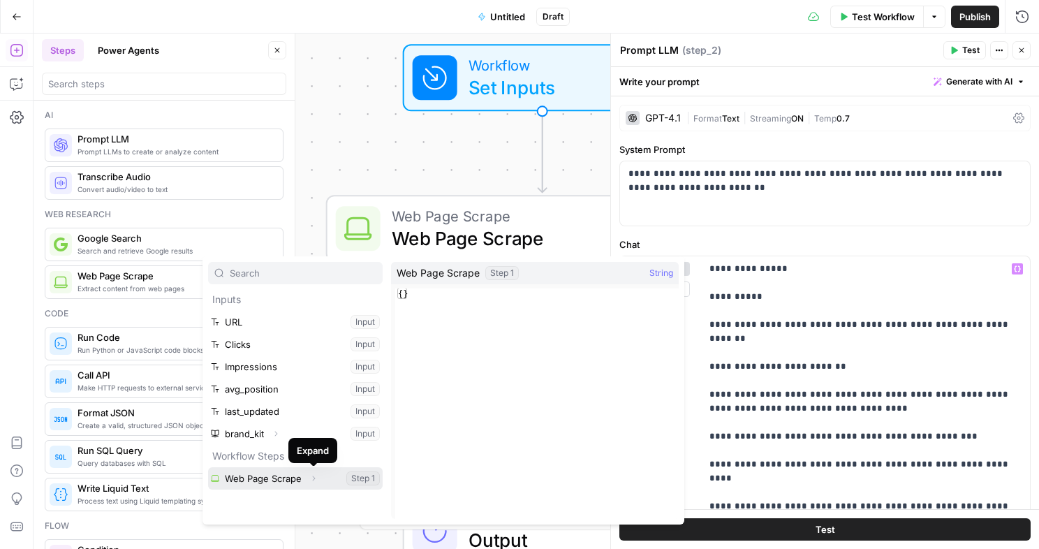
click at [310, 478] on icon "button" at bounding box center [313, 478] width 8 height 8
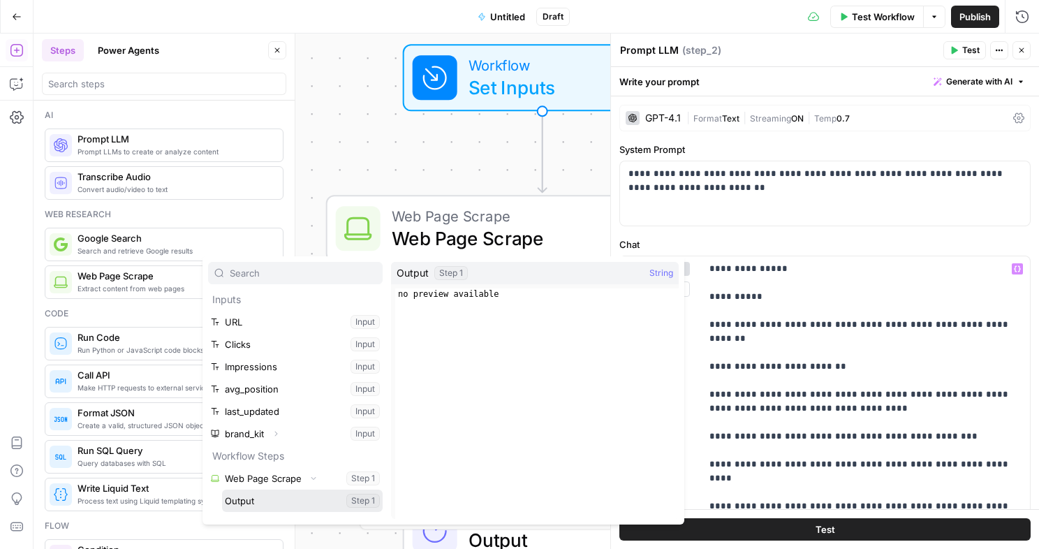
click at [263, 494] on button "Select variable Output" at bounding box center [302, 501] width 161 height 22
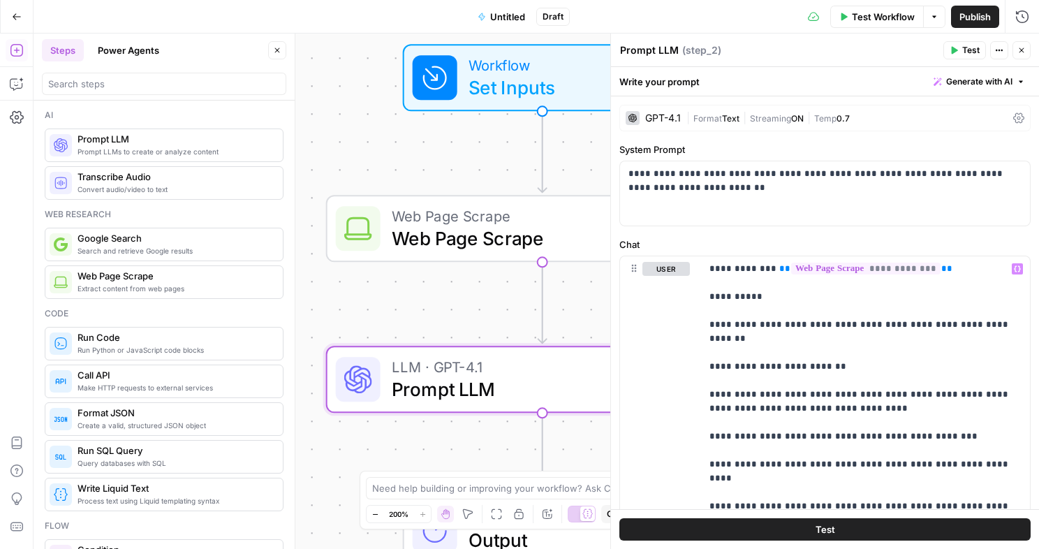
click at [645, 54] on textarea "Prompt LLM" at bounding box center [649, 50] width 59 height 14
type textarea "Clean Scrape"
click at [470, 297] on div "Workflow Set Inputs Inputs Web Page Scrape Web Page Scrape Step 1 LLM · GPT-4.1…" at bounding box center [537, 292] width 1006 height 516
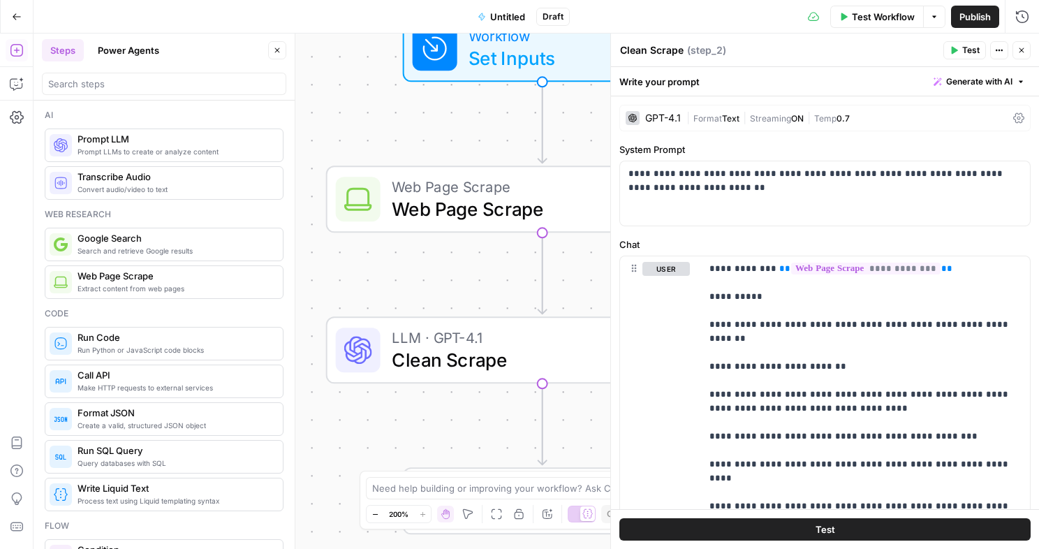
click at [1021, 47] on icon "button" at bounding box center [1022, 50] width 8 height 8
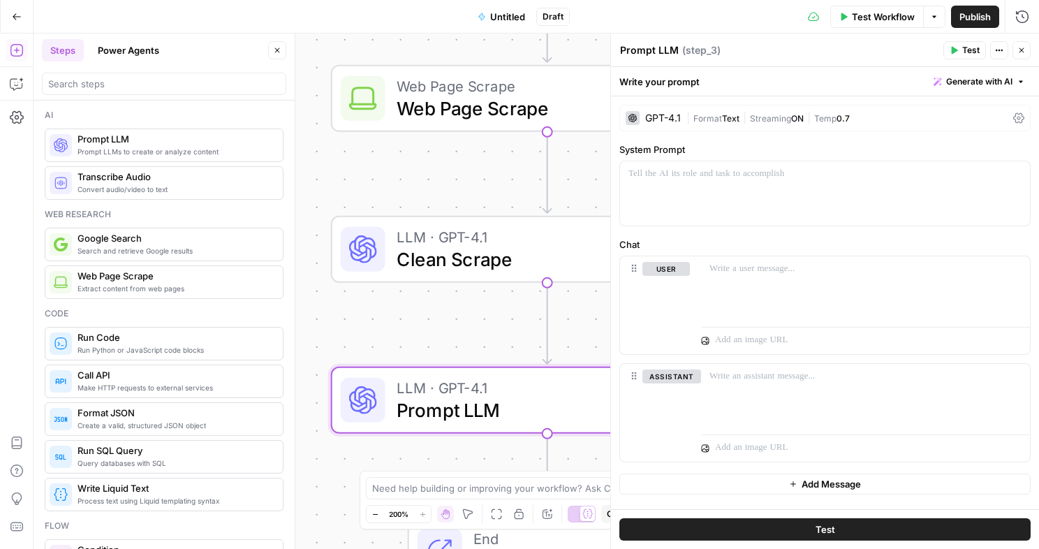
click at [653, 52] on textarea "Prompt LLM" at bounding box center [649, 50] width 59 height 14
type textarea "Review & Score Content"
click at [719, 184] on div at bounding box center [825, 193] width 410 height 64
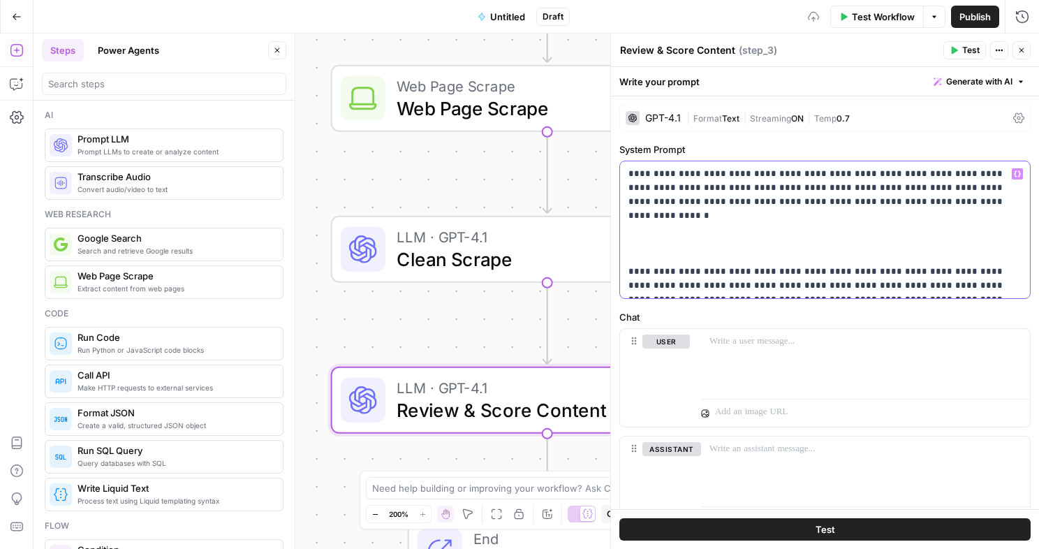
click at [705, 210] on p "**********" at bounding box center [825, 230] width 393 height 126
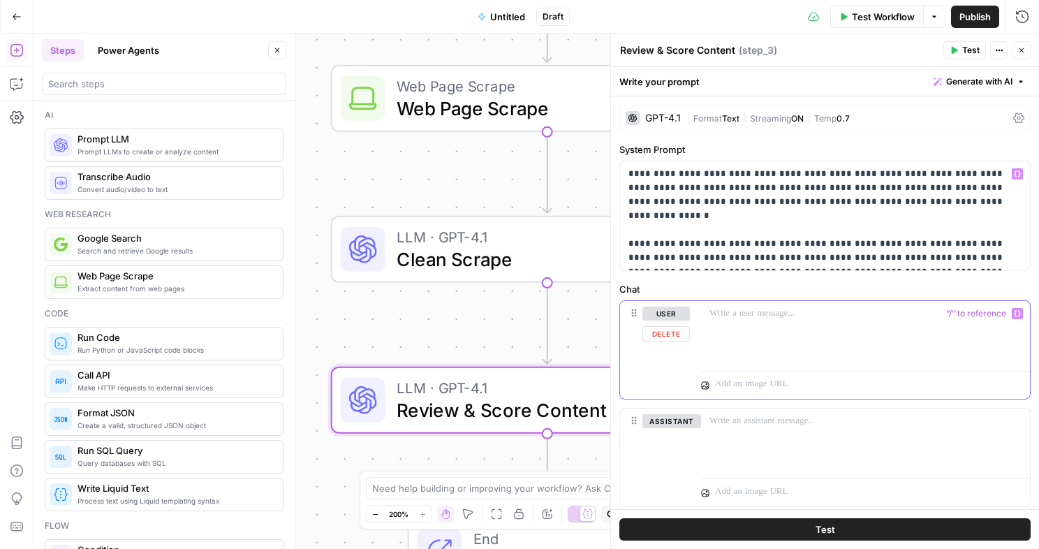
click at [767, 316] on p at bounding box center [866, 314] width 312 height 14
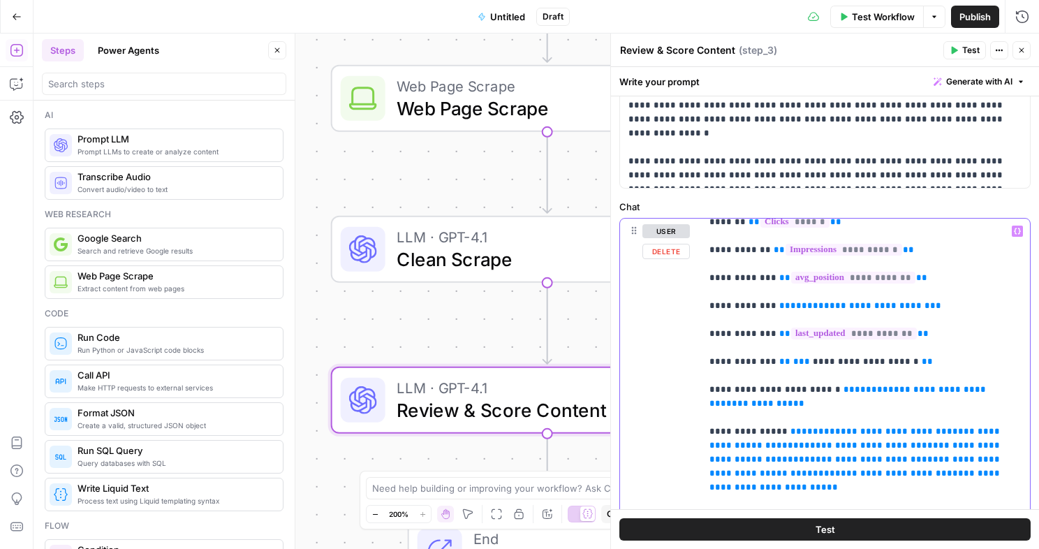
scroll to position [73, 0]
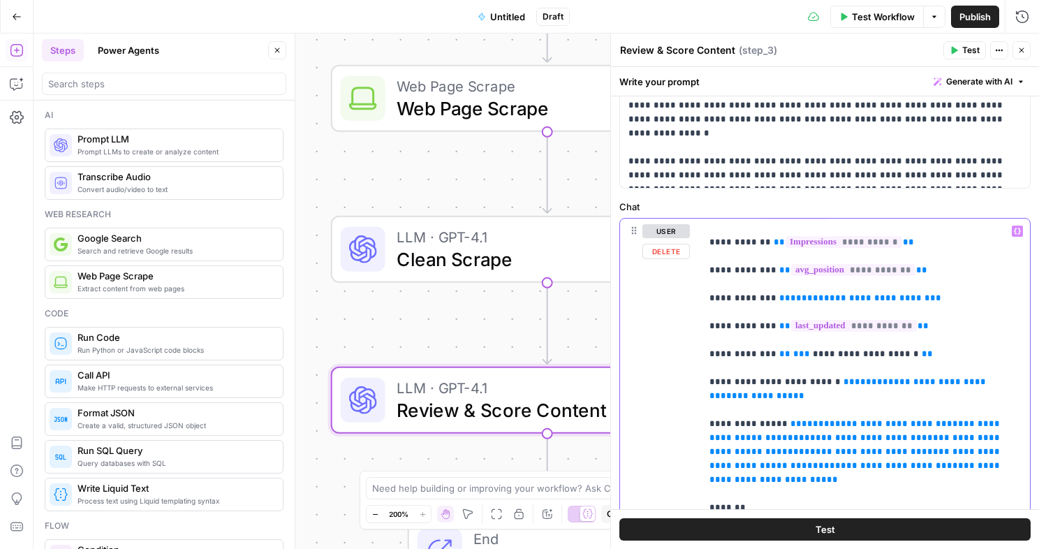
drag, startPoint x: 922, startPoint y: 297, endPoint x: 780, endPoint y: 297, distance: 142.5
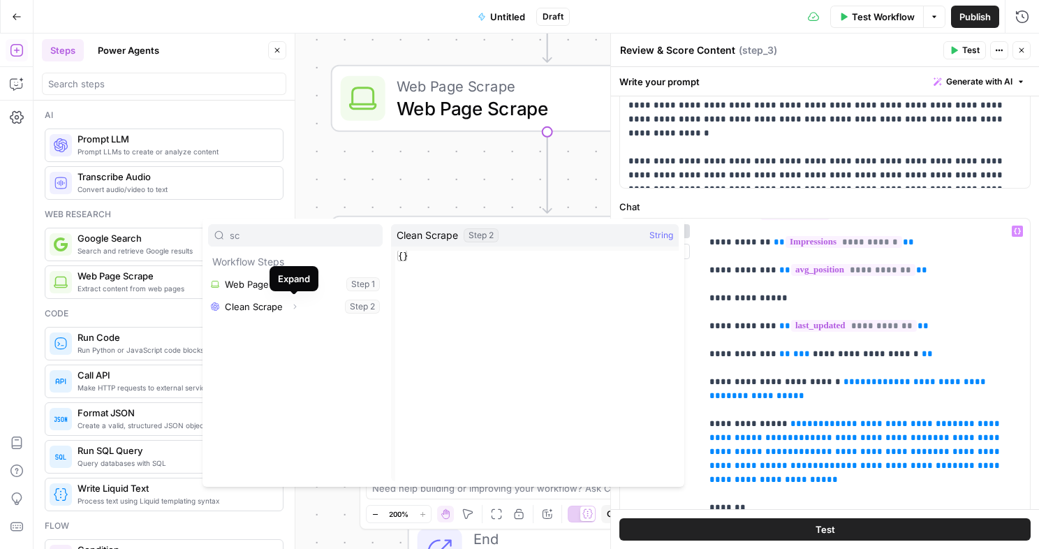
type input "sc"
click at [295, 307] on icon "button" at bounding box center [295, 306] width 8 height 8
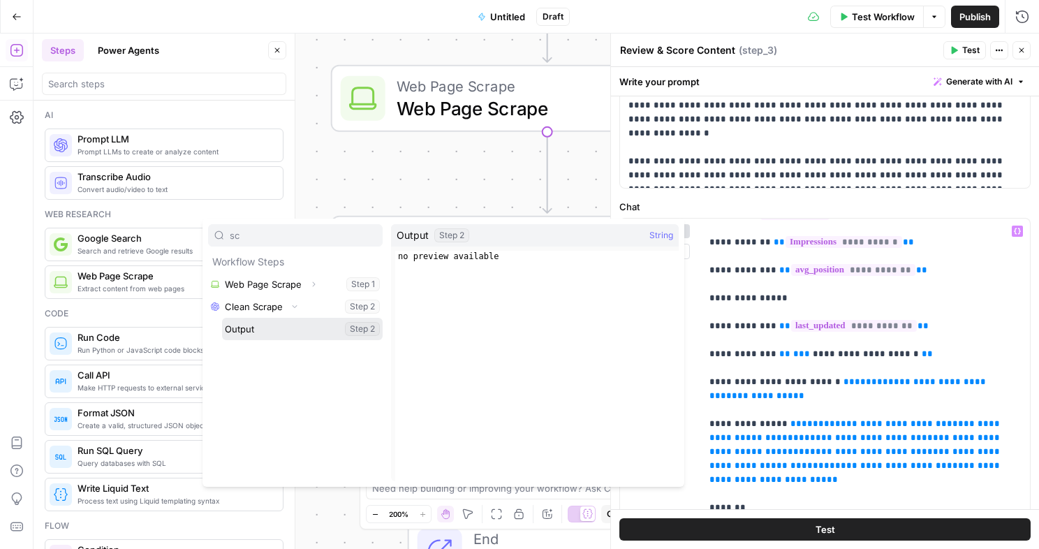
click at [270, 328] on button "Select variable Output" at bounding box center [302, 329] width 161 height 22
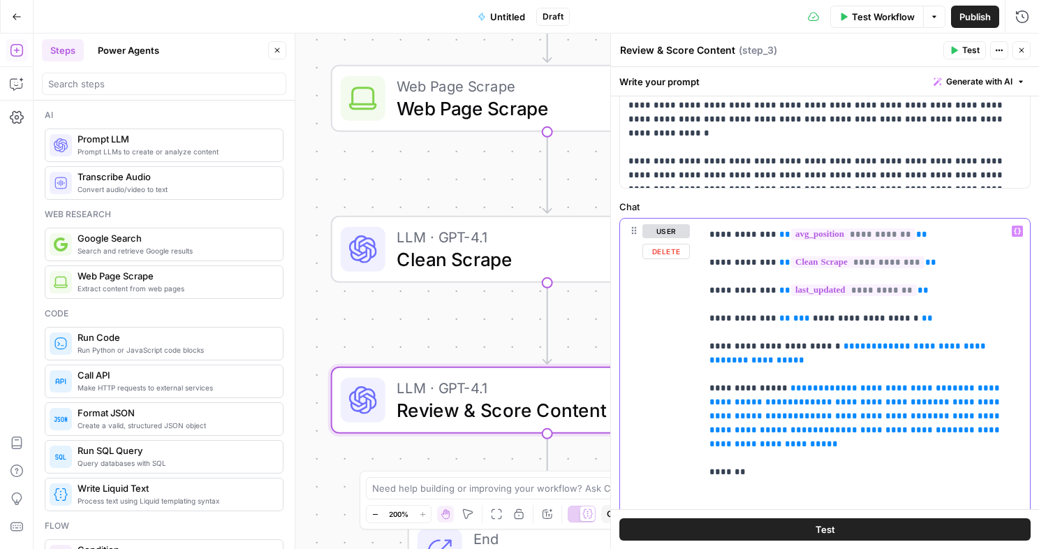
scroll to position [110, 0]
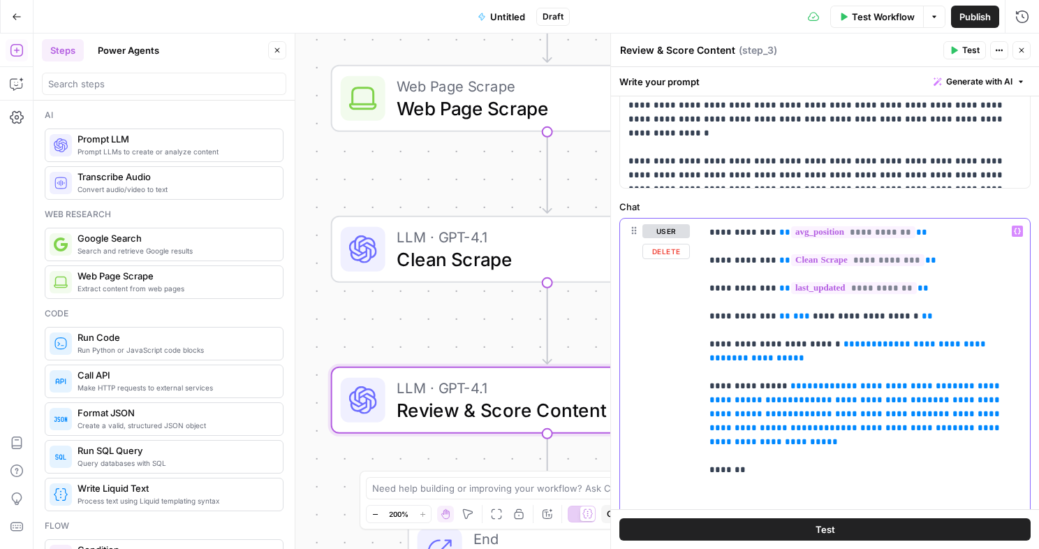
drag, startPoint x: 932, startPoint y: 316, endPoint x: 798, endPoint y: 332, distance: 134.5
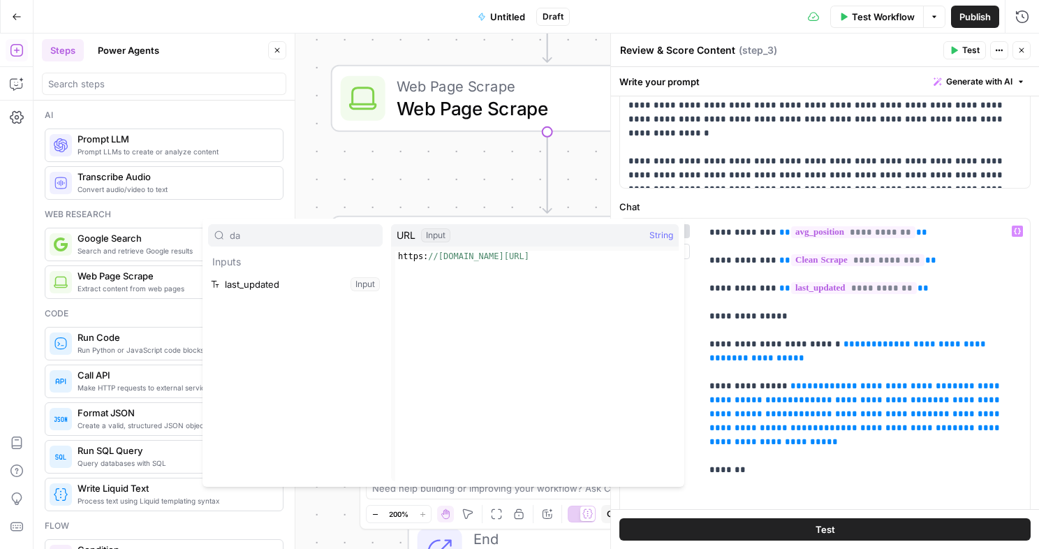
type input "d"
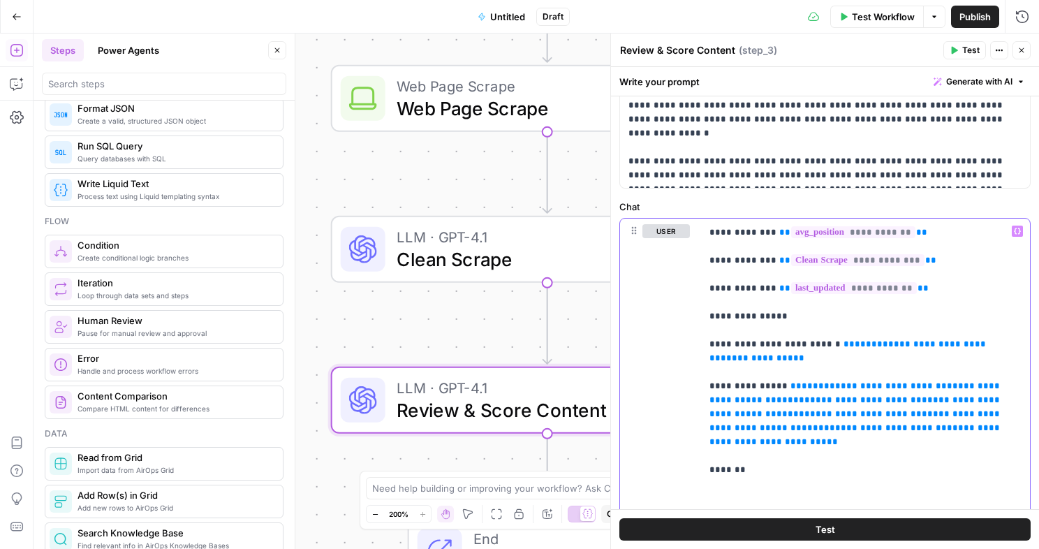
scroll to position [0, 0]
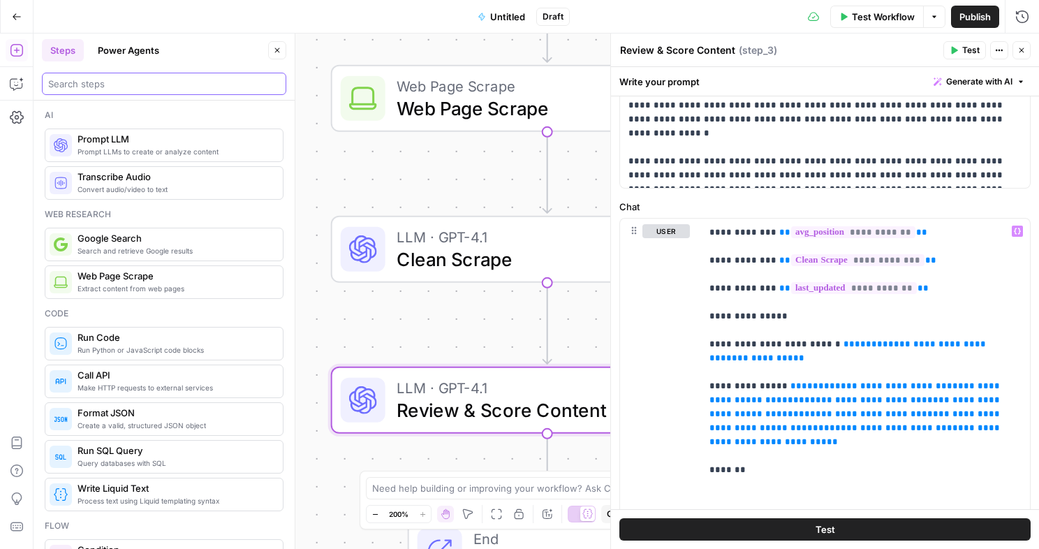
click at [105, 87] on input "search" at bounding box center [164, 84] width 232 height 14
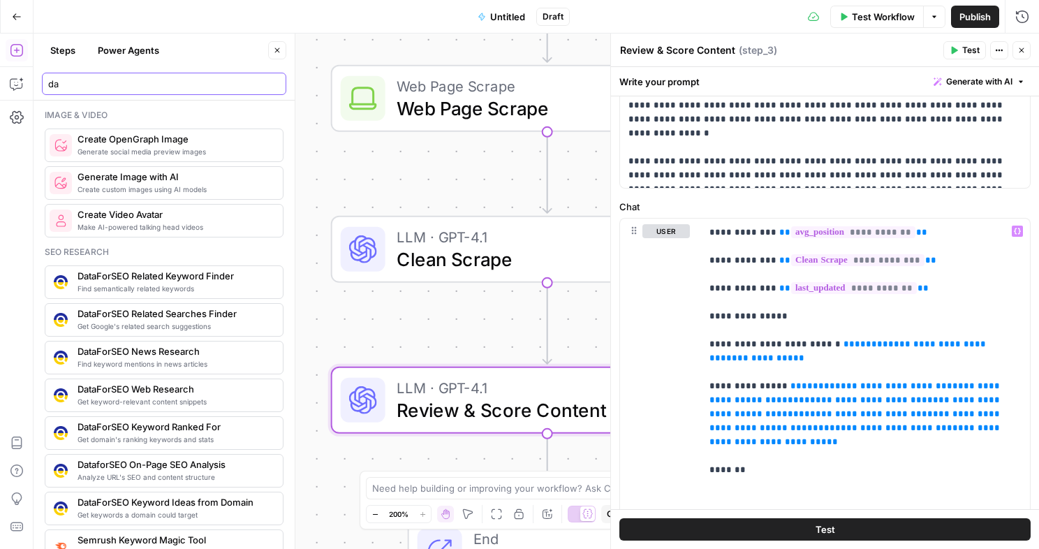
type input "d"
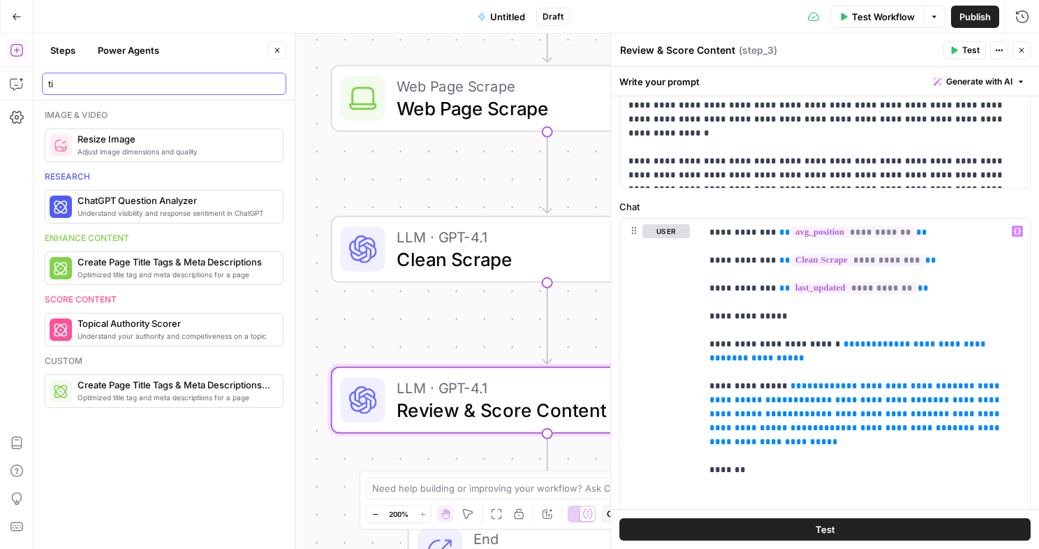
type input "t"
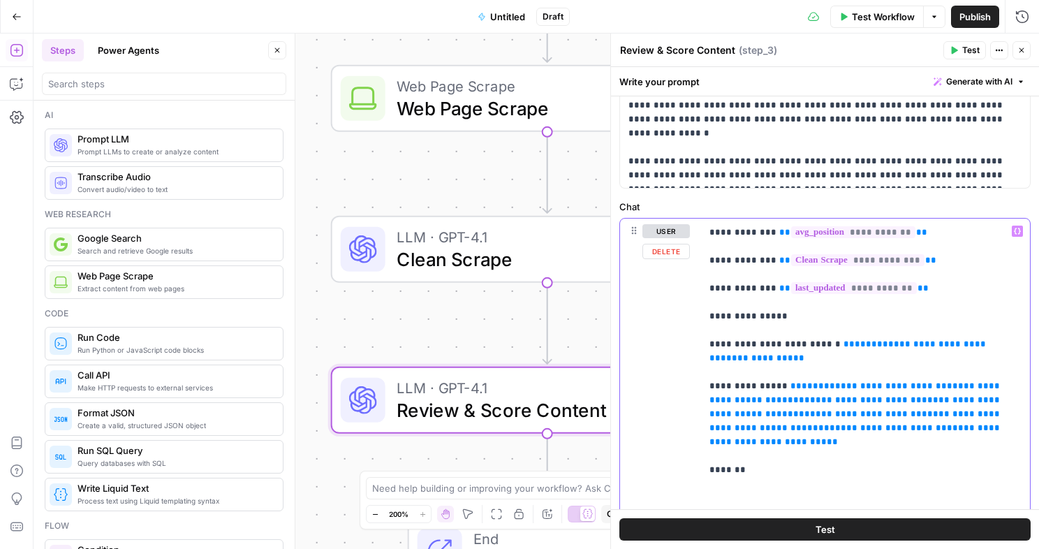
drag, startPoint x: 771, startPoint y: 314, endPoint x: 691, endPoint y: 314, distance: 80.3
click at [691, 314] on div "**********" at bounding box center [825, 520] width 410 height 602
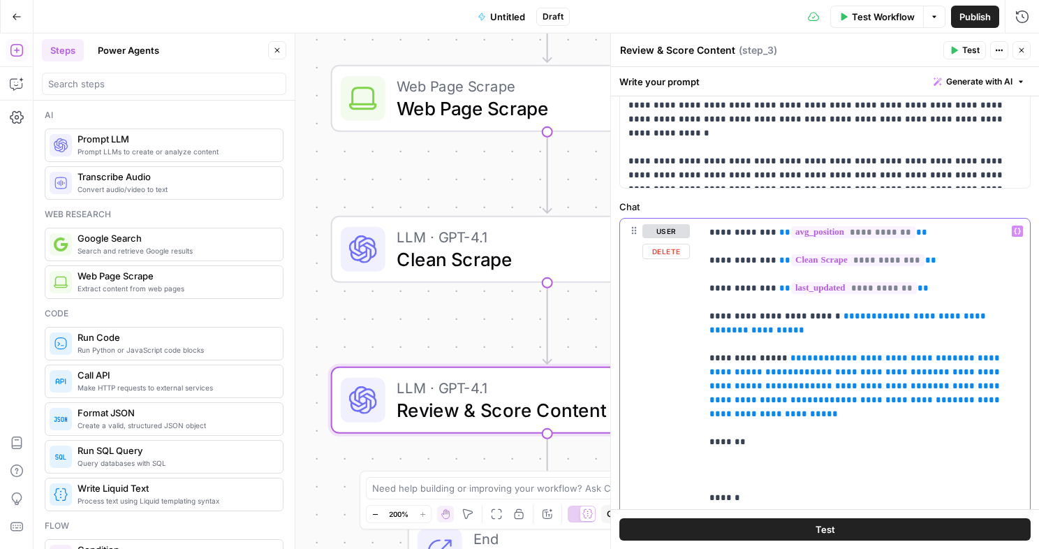
drag, startPoint x: 824, startPoint y: 328, endPoint x: 833, endPoint y: 319, distance: 12.4
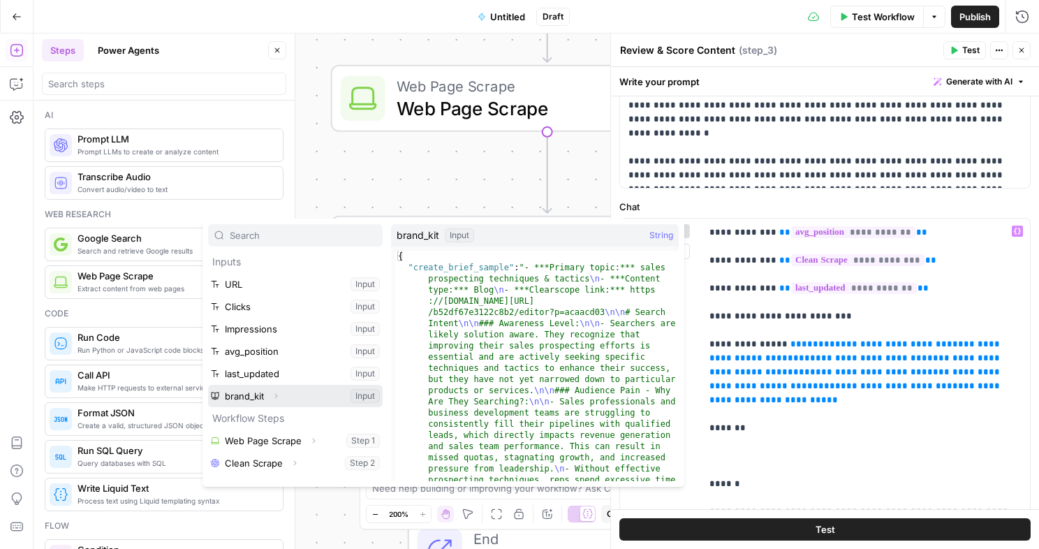
click at [277, 395] on icon "button" at bounding box center [276, 396] width 8 height 8
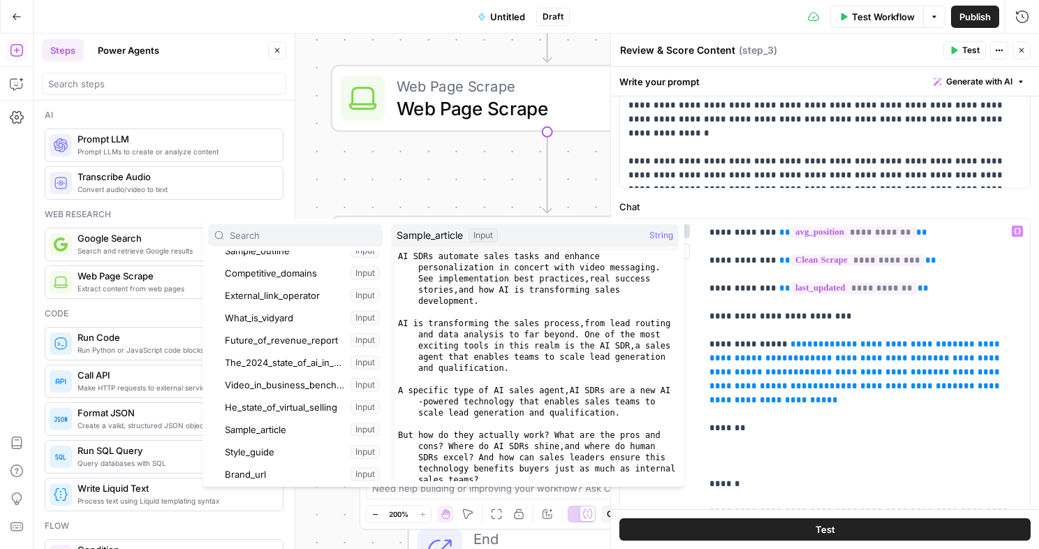
scroll to position [173, 0]
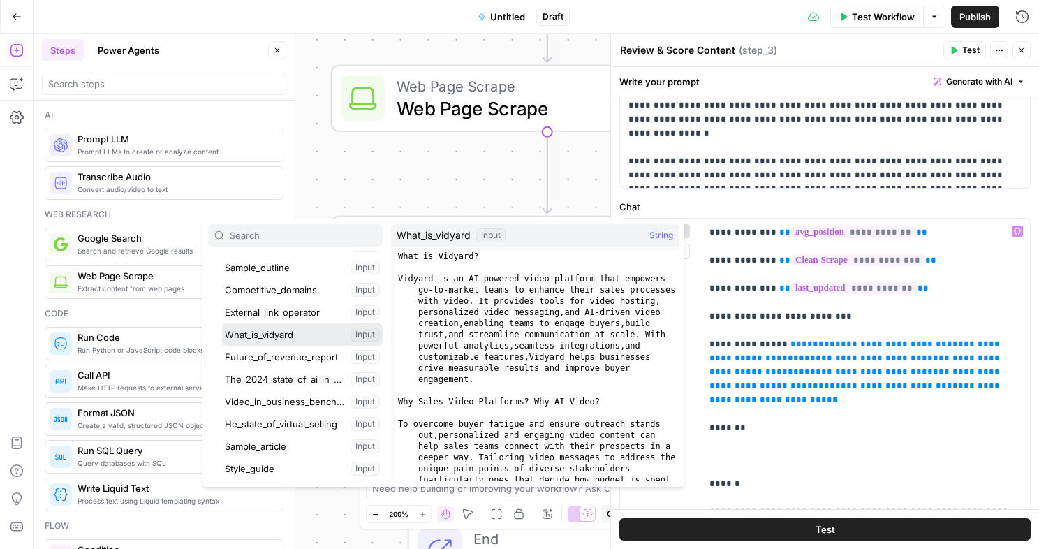
click at [279, 336] on button "Select variable What_is_vidyard" at bounding box center [302, 334] width 161 height 22
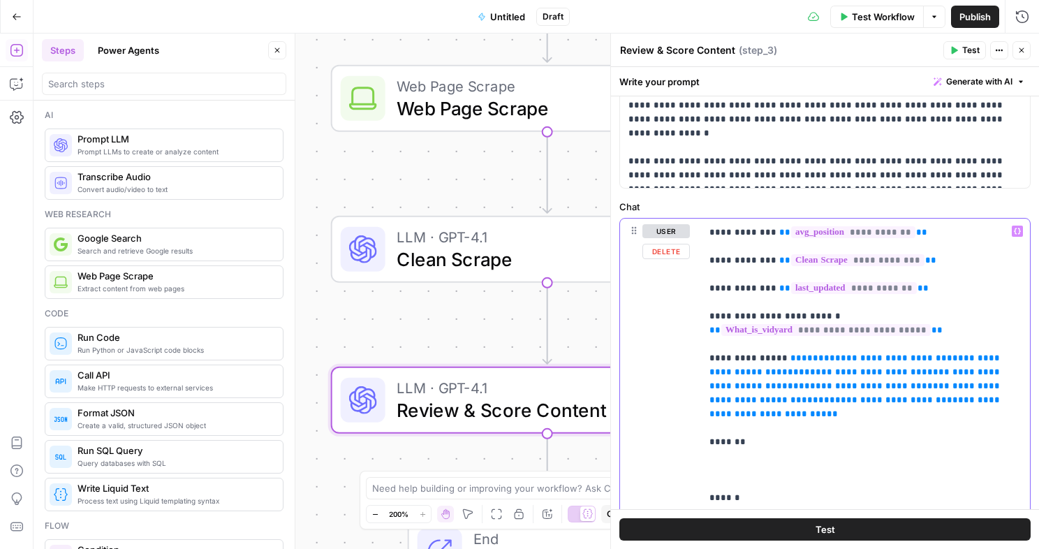
scroll to position [117, 0]
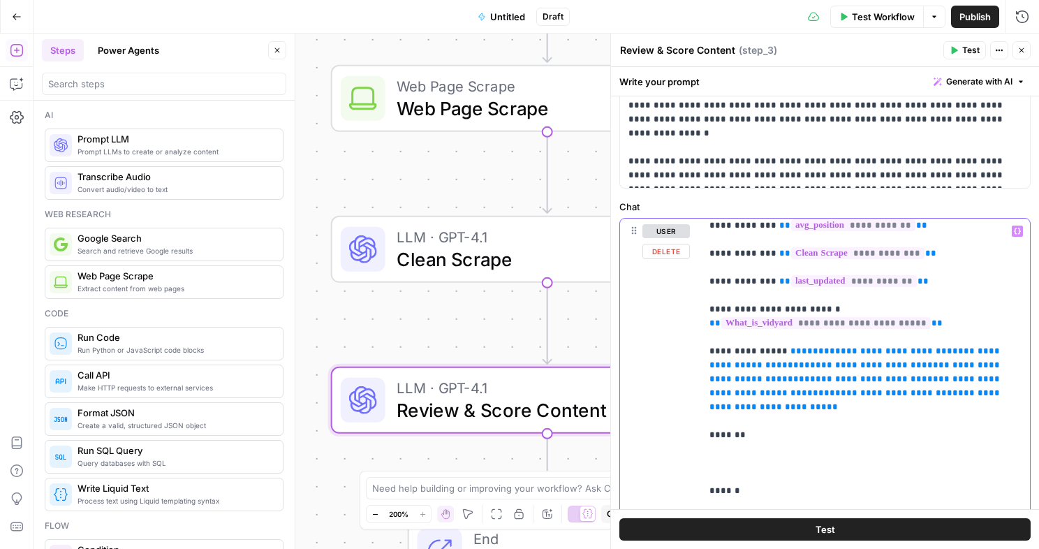
drag, startPoint x: 958, startPoint y: 389, endPoint x: 778, endPoint y: 353, distance: 183.0
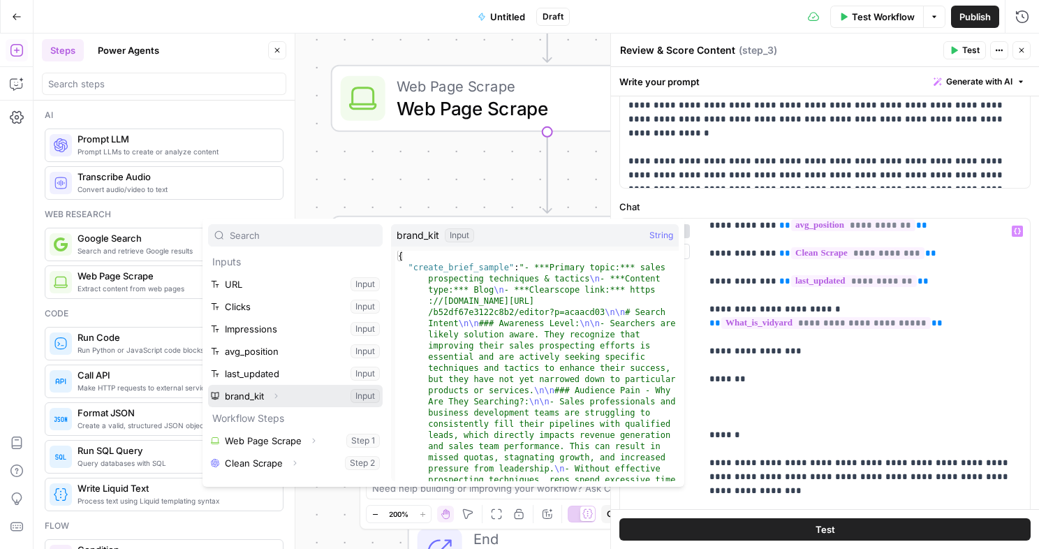
click at [278, 396] on icon "button" at bounding box center [276, 396] width 8 height 8
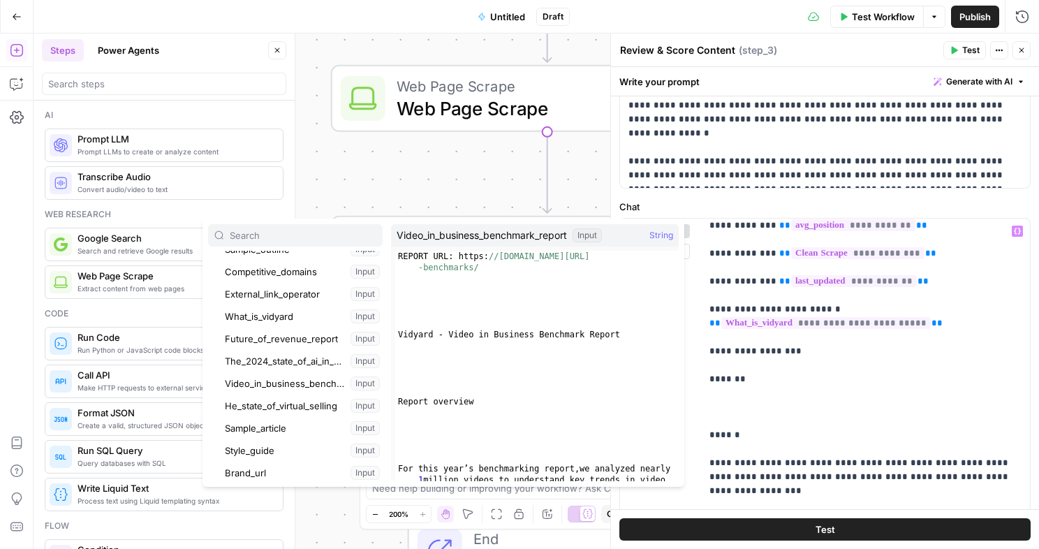
scroll to position [192, 0]
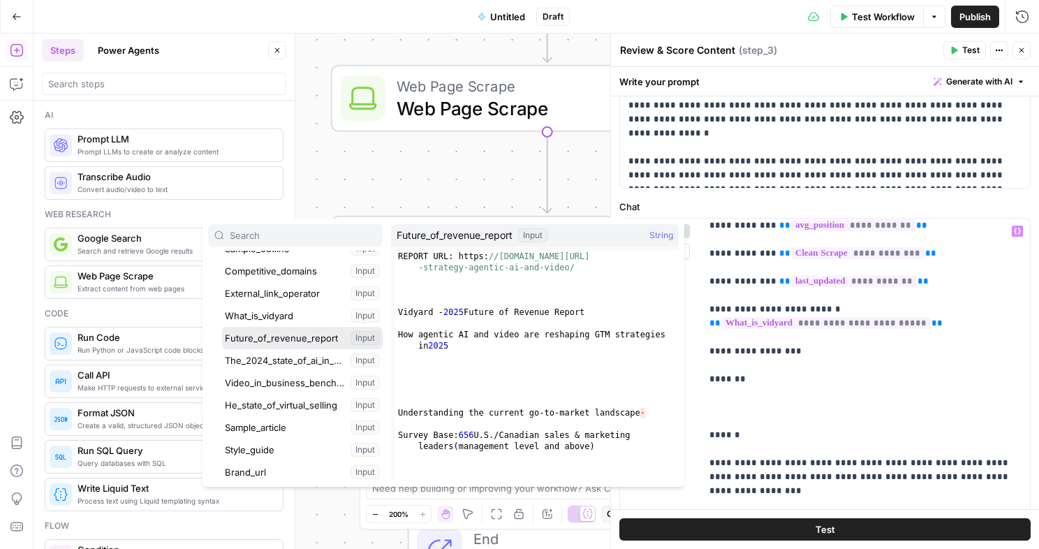
click at [275, 344] on button "Select variable Future_of_revenue_report" at bounding box center [302, 338] width 161 height 22
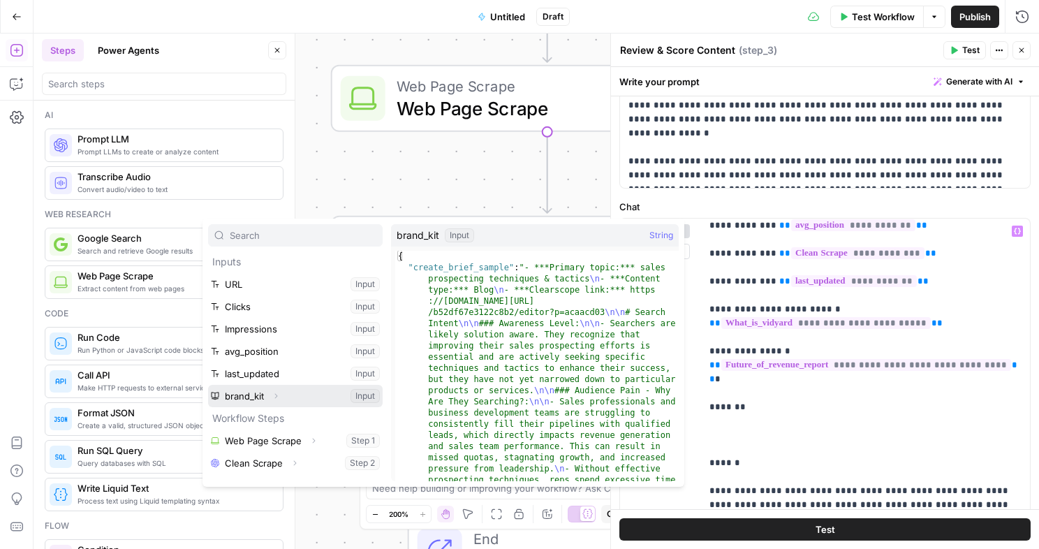
click at [282, 392] on button "Expand" at bounding box center [276, 396] width 18 height 18
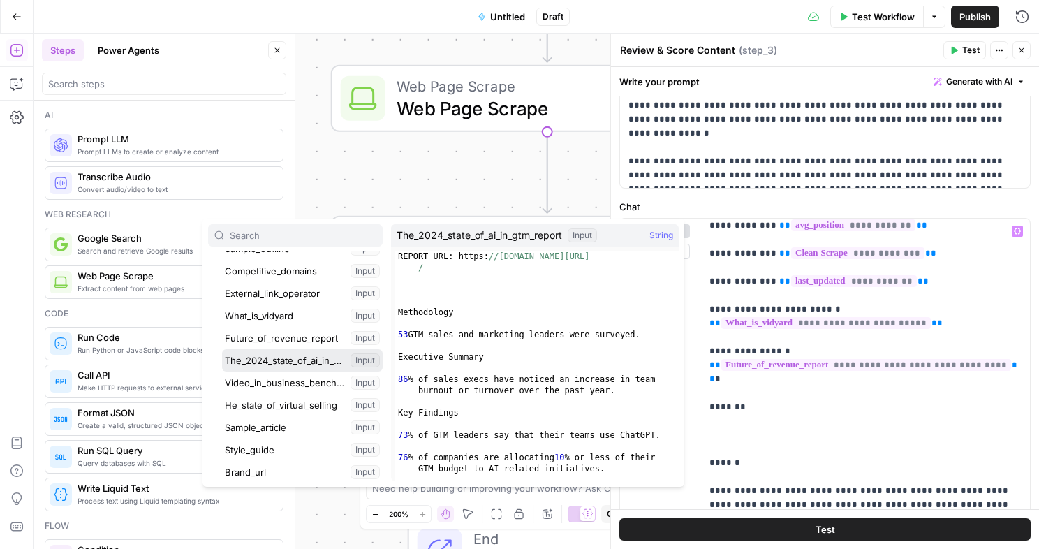
click at [296, 361] on button "Select variable The_2024_state_of_ai_in_gtm_report" at bounding box center [302, 360] width 161 height 22
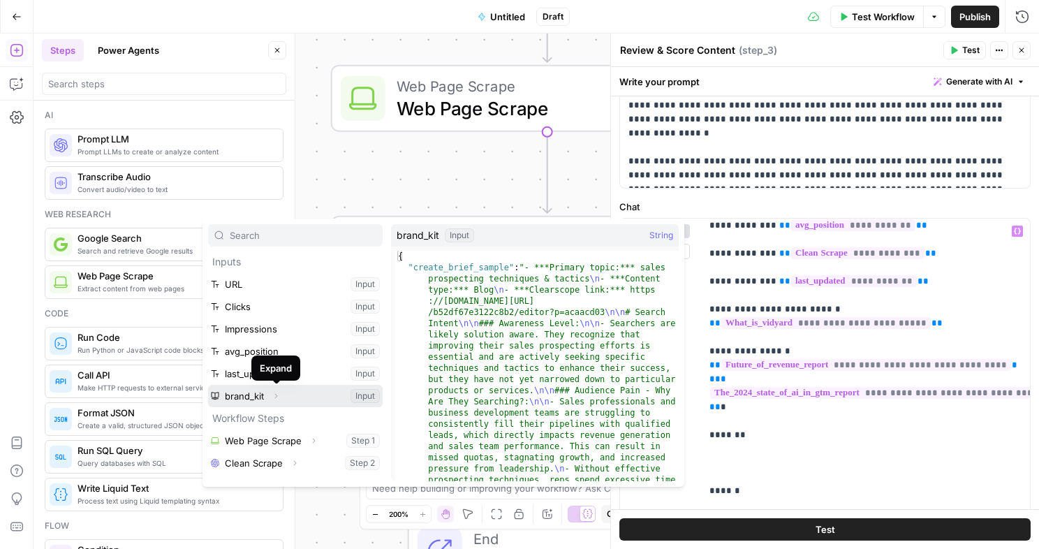
drag, startPoint x: 277, startPoint y: 394, endPoint x: 287, endPoint y: 391, distance: 10.8
click at [278, 394] on icon "button" at bounding box center [276, 396] width 8 height 8
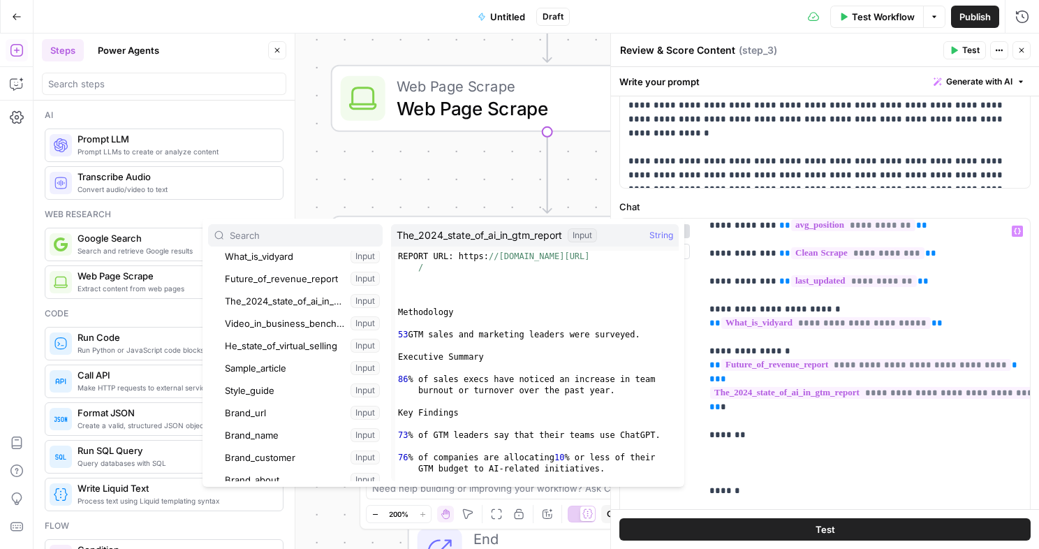
scroll to position [291, 0]
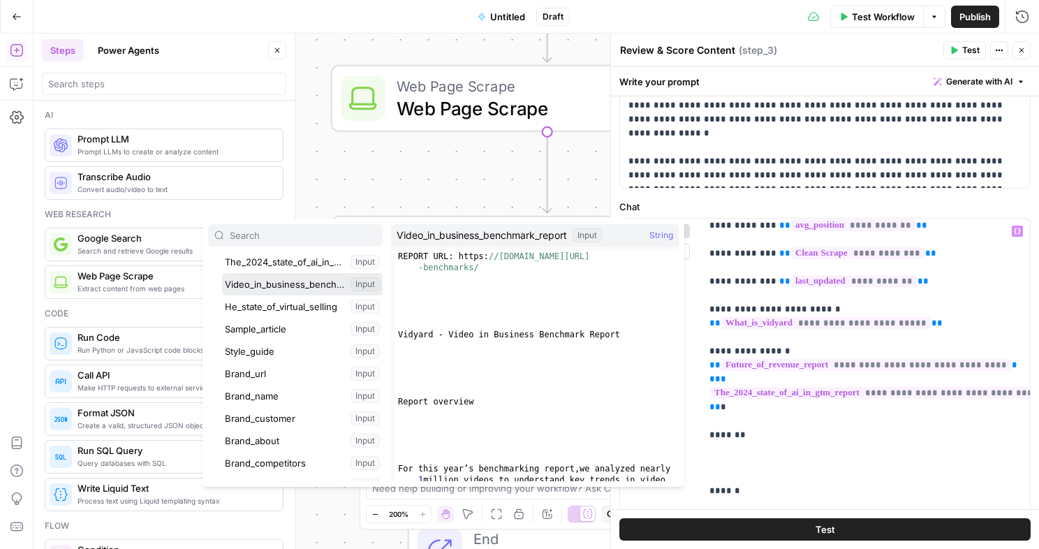
click at [286, 286] on button "Select variable Video_in_business_benchmark_report" at bounding box center [302, 284] width 161 height 22
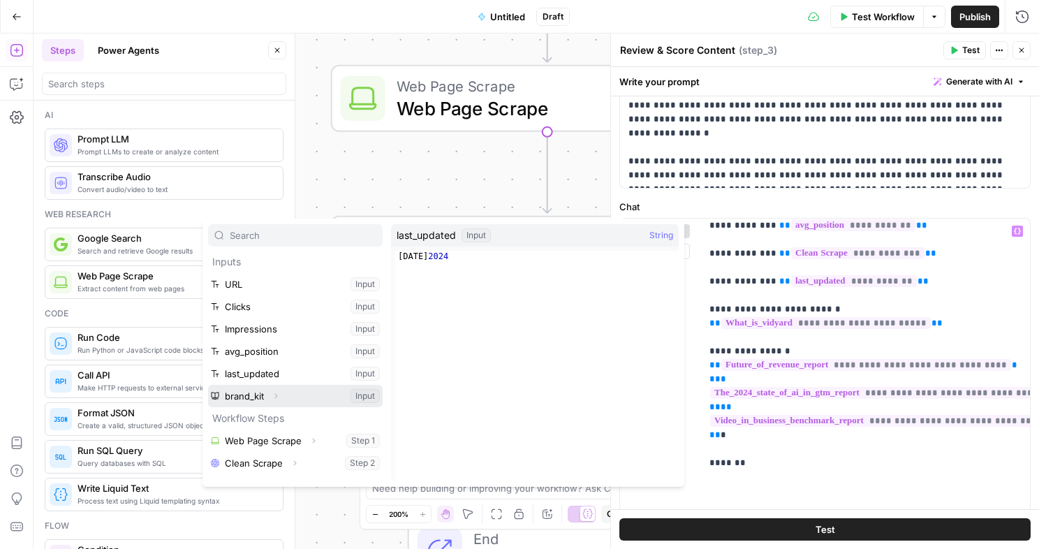
drag, startPoint x: 277, startPoint y: 395, endPoint x: 288, endPoint y: 358, distance: 39.3
click at [277, 395] on icon "button" at bounding box center [276, 396] width 8 height 8
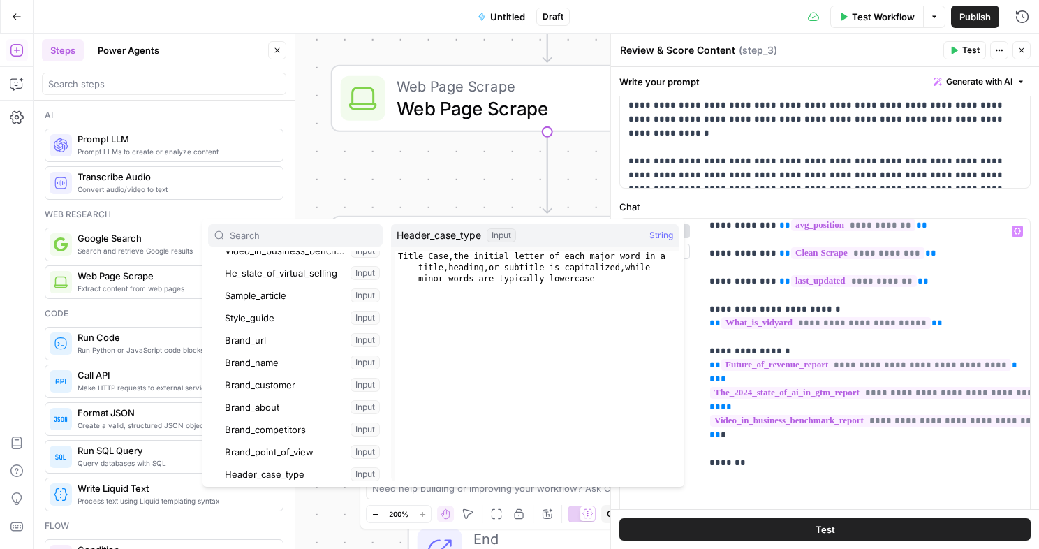
scroll to position [304, 0]
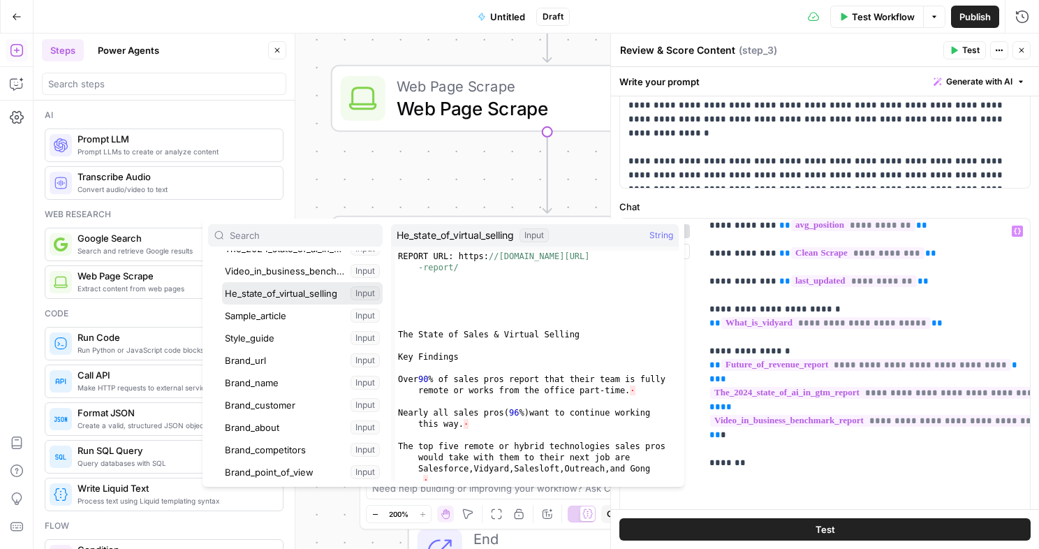
click at [272, 299] on button "Select variable He_state_of_virtual_selling" at bounding box center [302, 293] width 161 height 22
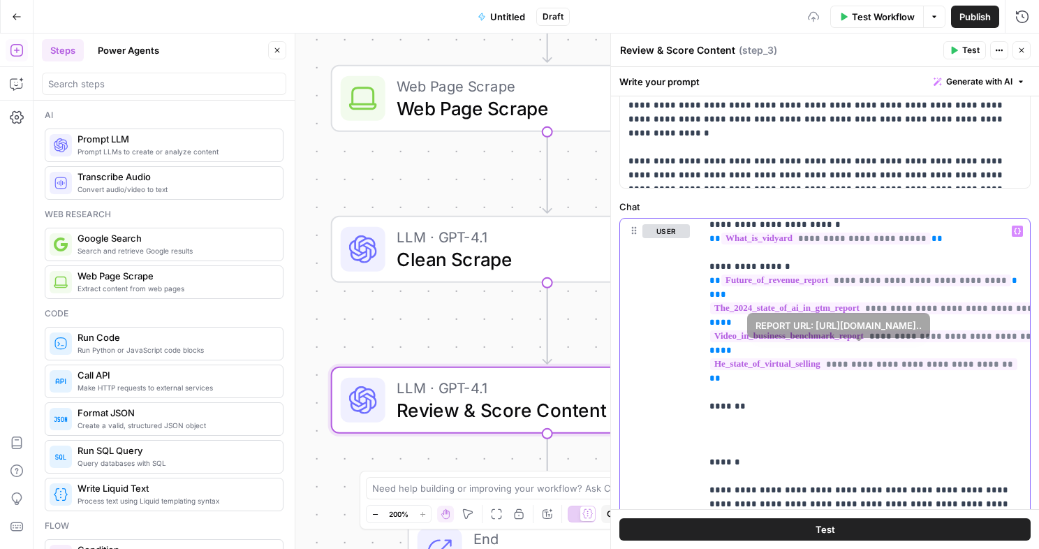
scroll to position [351, 0]
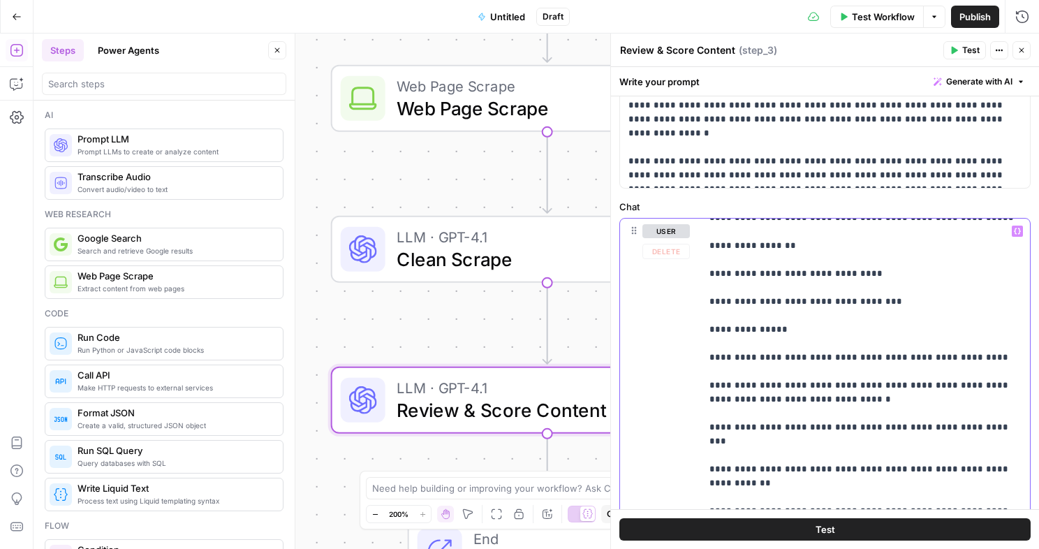
scroll to position [0, 0]
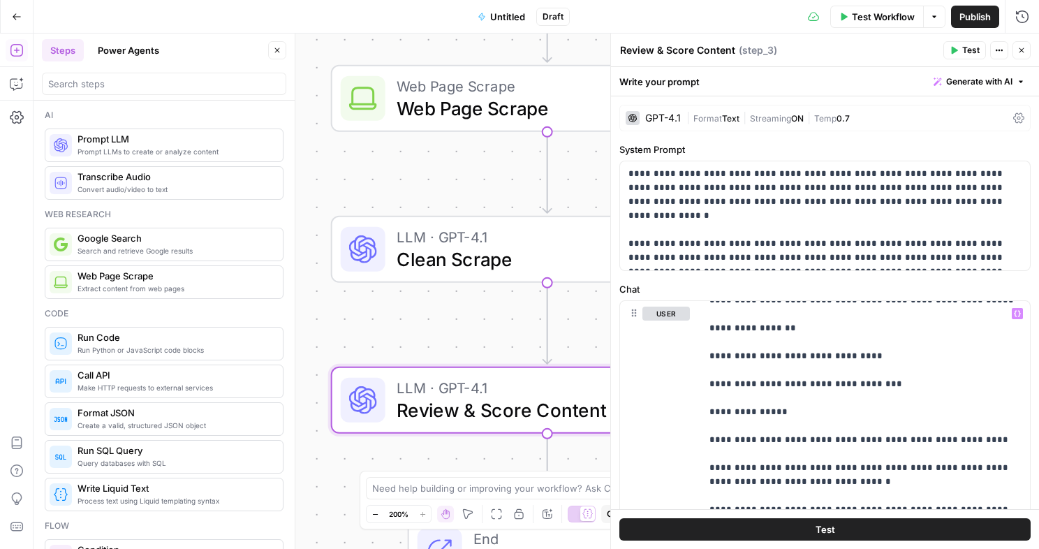
click at [661, 122] on div "GPT-4.1" at bounding box center [663, 118] width 36 height 10
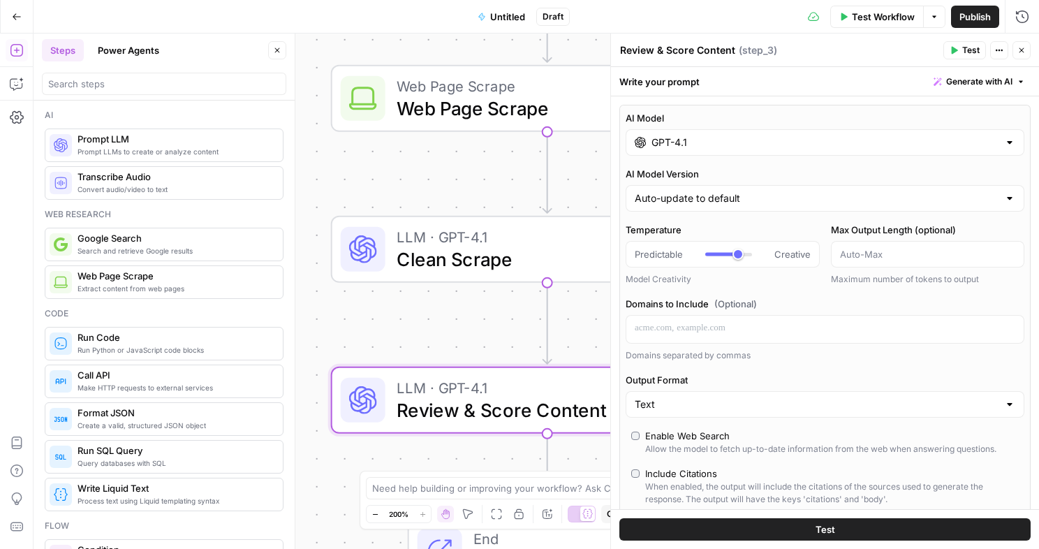
click at [684, 142] on input "GPT-4.1" at bounding box center [825, 143] width 347 height 14
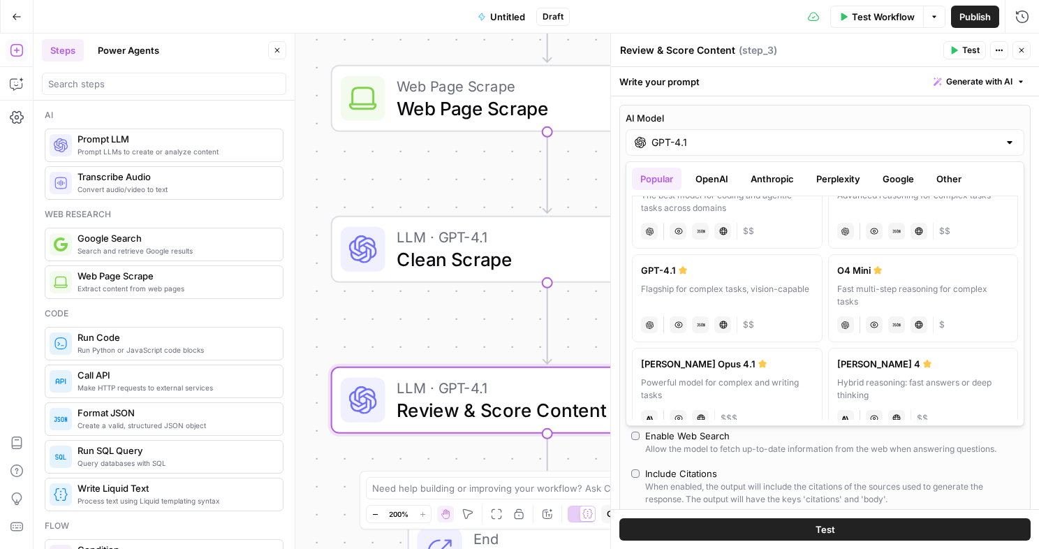
scroll to position [37, 0]
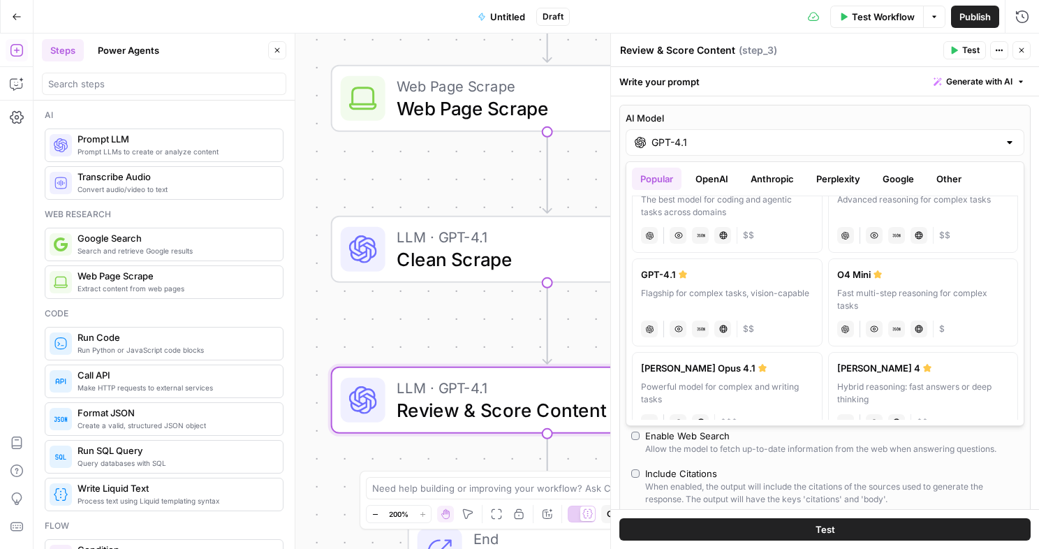
click at [737, 381] on div "Powerful model for complex and writing tasks" at bounding box center [727, 393] width 173 height 25
type input "[PERSON_NAME] Opus 4.1"
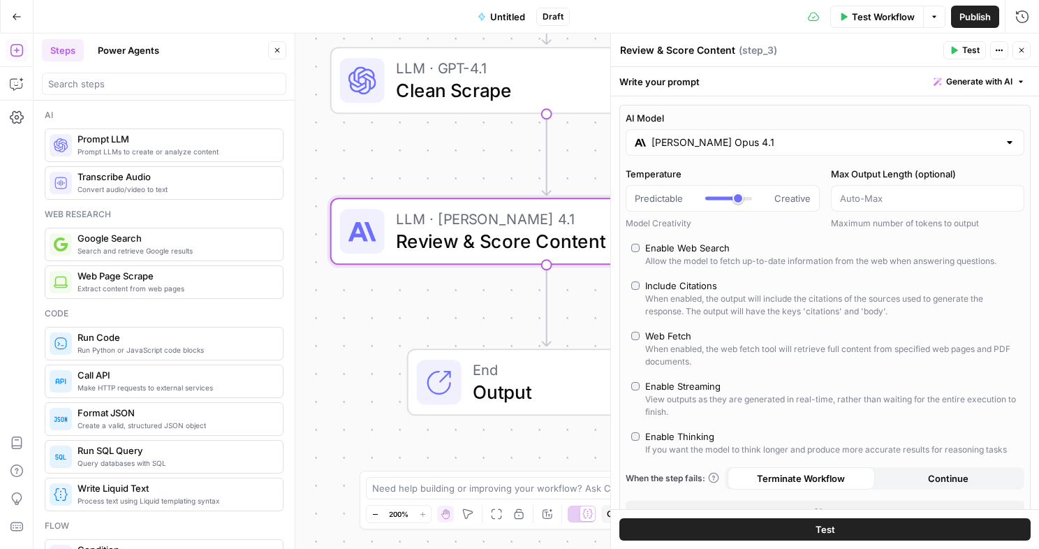
scroll to position [199, 0]
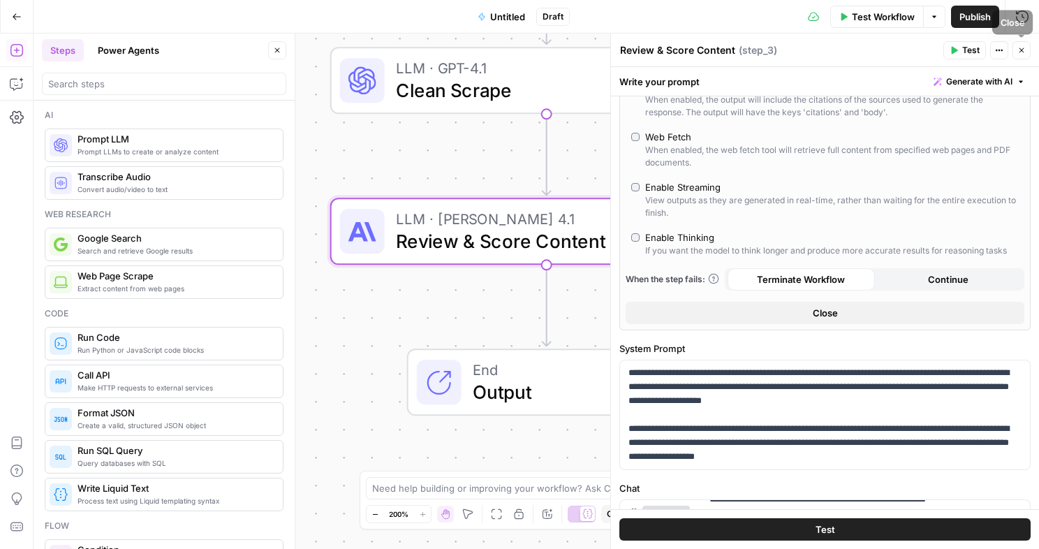
click at [1017, 50] on button "Close" at bounding box center [1022, 50] width 18 height 18
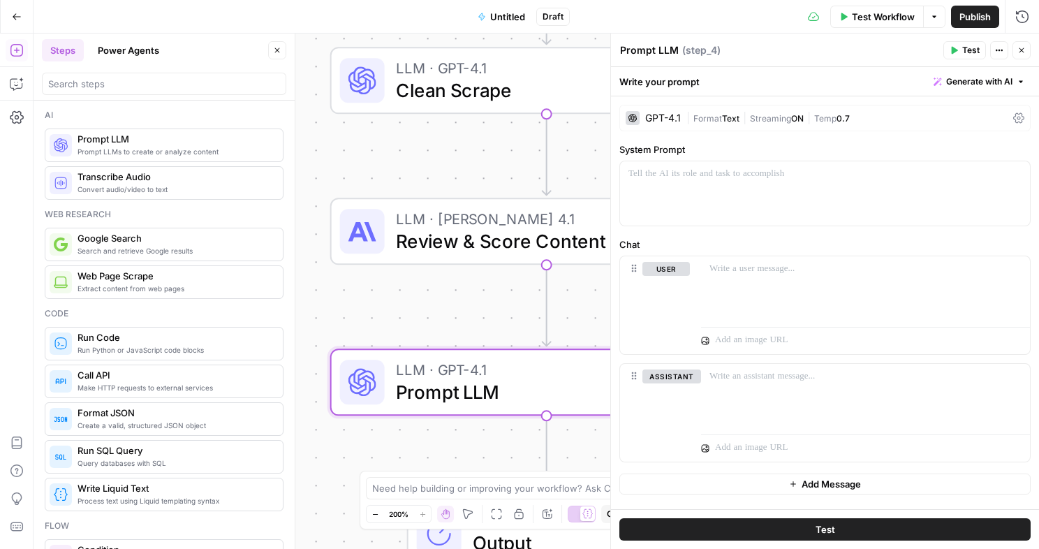
click at [664, 50] on textarea "Prompt LLM" at bounding box center [649, 50] width 59 height 14
type textarea "Topic"
click at [731, 198] on div at bounding box center [825, 193] width 410 height 64
click at [744, 282] on div at bounding box center [865, 288] width 329 height 64
click at [727, 174] on p at bounding box center [825, 174] width 393 height 14
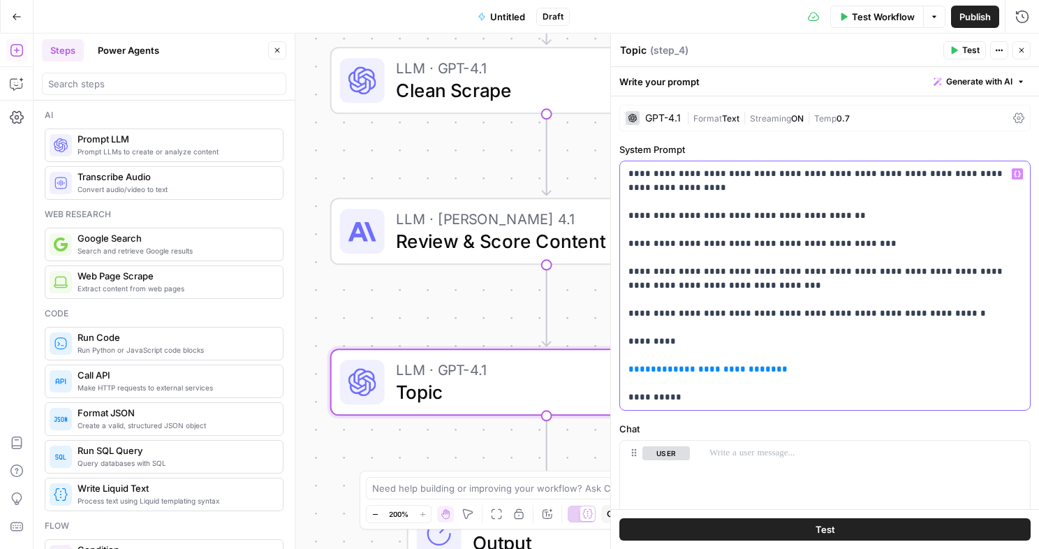
drag, startPoint x: 767, startPoint y: 367, endPoint x: 597, endPoint y: 363, distance: 169.8
click at [597, 363] on body "Growth Plays New Home Browse Insights Opportunities Your Data Recent Grids 1-80…" at bounding box center [519, 274] width 1039 height 549
click at [668, 367] on span "*" at bounding box center [671, 369] width 6 height 9
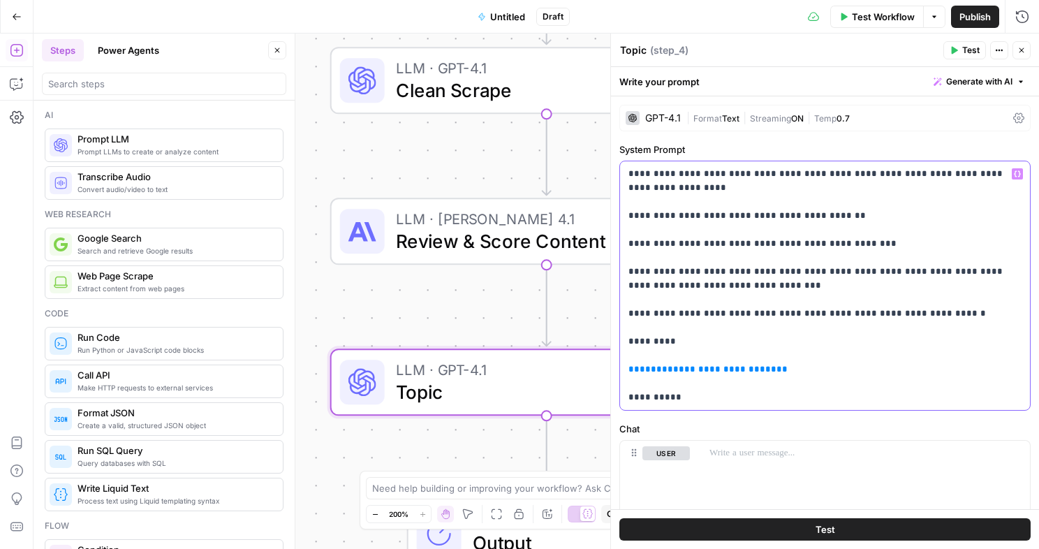
click at [773, 370] on p "**********" at bounding box center [825, 285] width 393 height 237
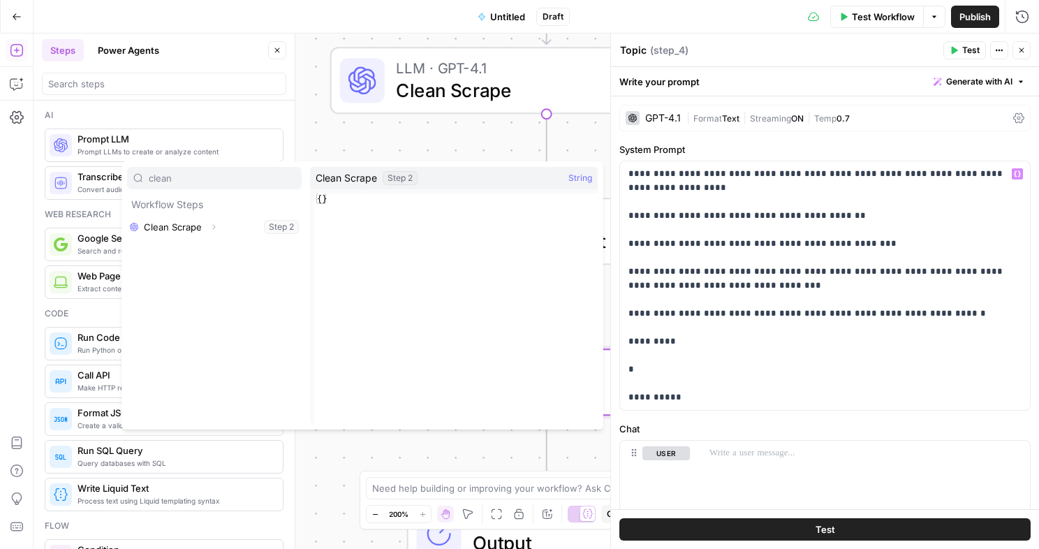
type input "clean"
click at [215, 224] on icon "button" at bounding box center [214, 227] width 8 height 8
drag, startPoint x: 177, startPoint y: 253, endPoint x: 397, endPoint y: 294, distance: 224.5
click at [177, 253] on button "Select variable Output" at bounding box center [221, 249] width 161 height 22
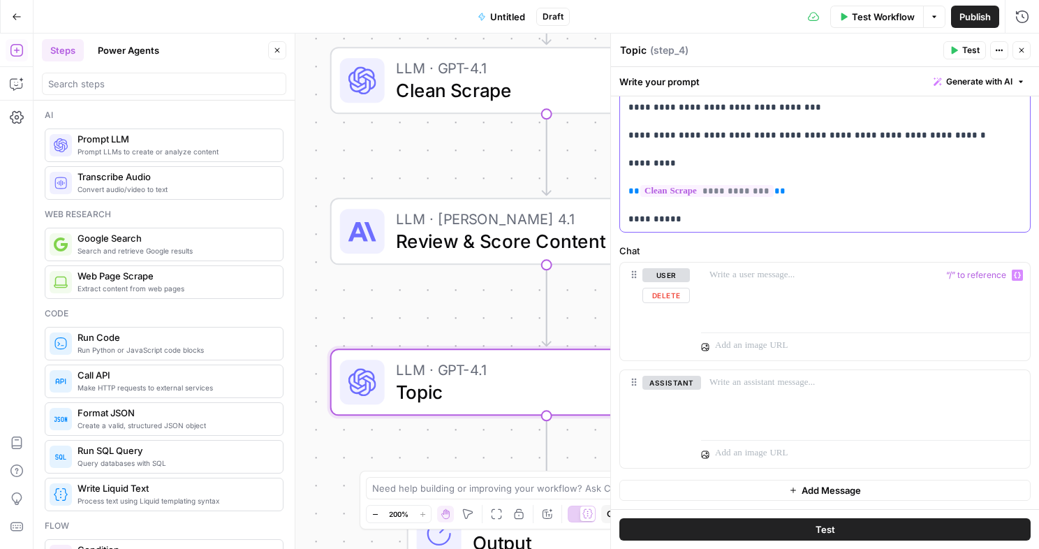
scroll to position [0, 0]
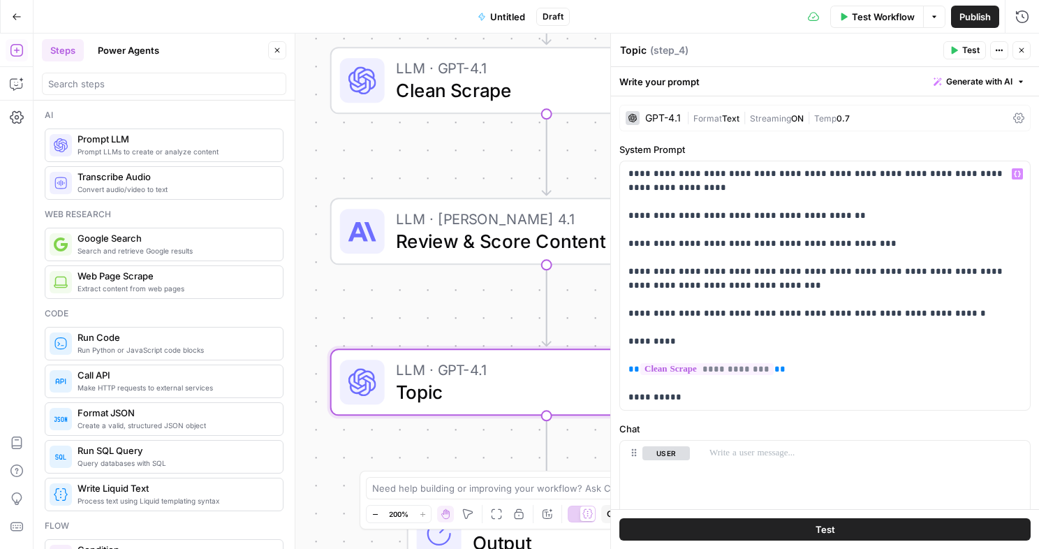
click at [648, 112] on div "GPT-4.1" at bounding box center [653, 118] width 55 height 14
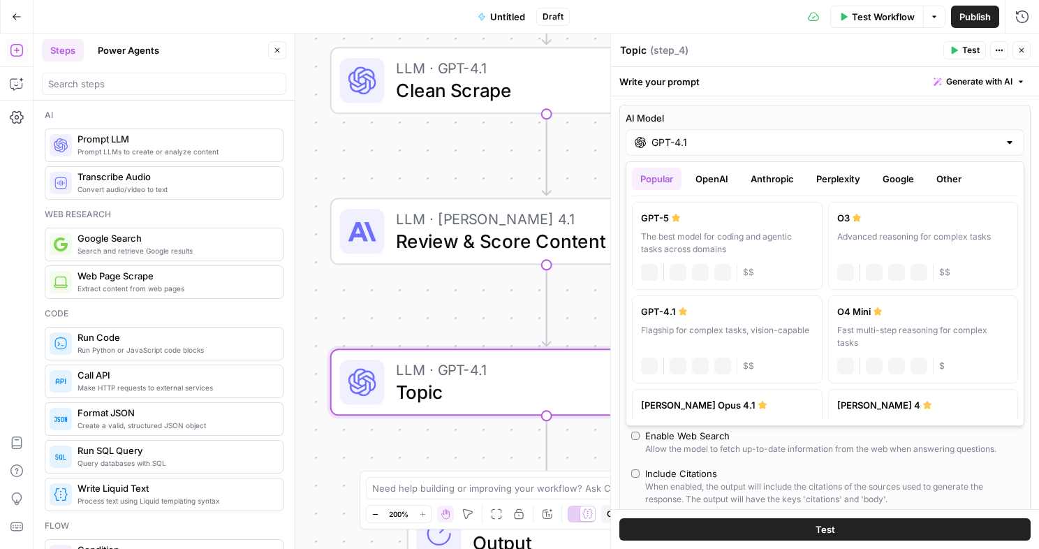
drag, startPoint x: 694, startPoint y: 136, endPoint x: 691, endPoint y: 115, distance: 20.4
click at [694, 136] on input "GPT-4.1" at bounding box center [825, 143] width 347 height 14
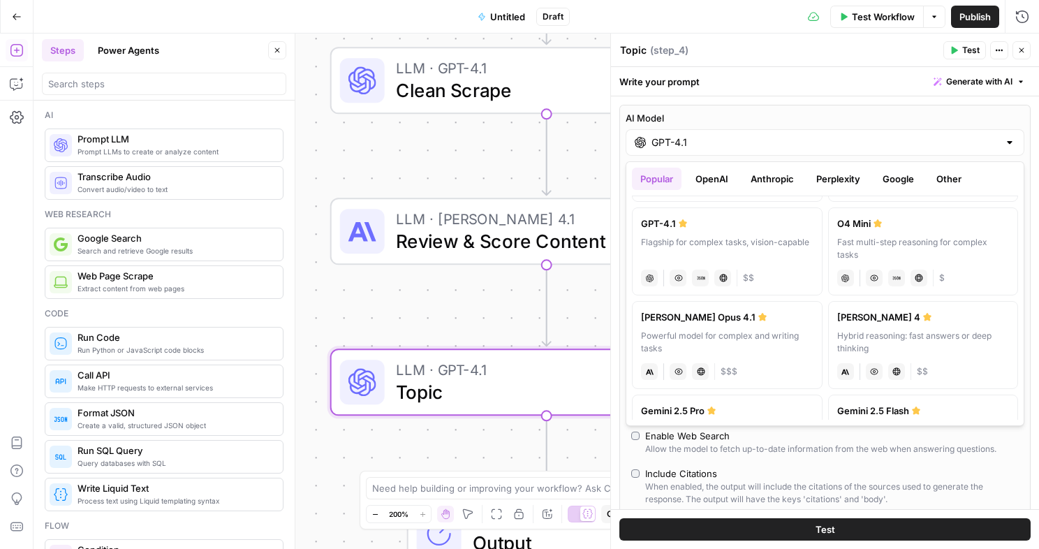
click at [719, 334] on div "Powerful model for complex and writing tasks" at bounding box center [727, 342] width 173 height 25
type input "[PERSON_NAME] Opus 4.1"
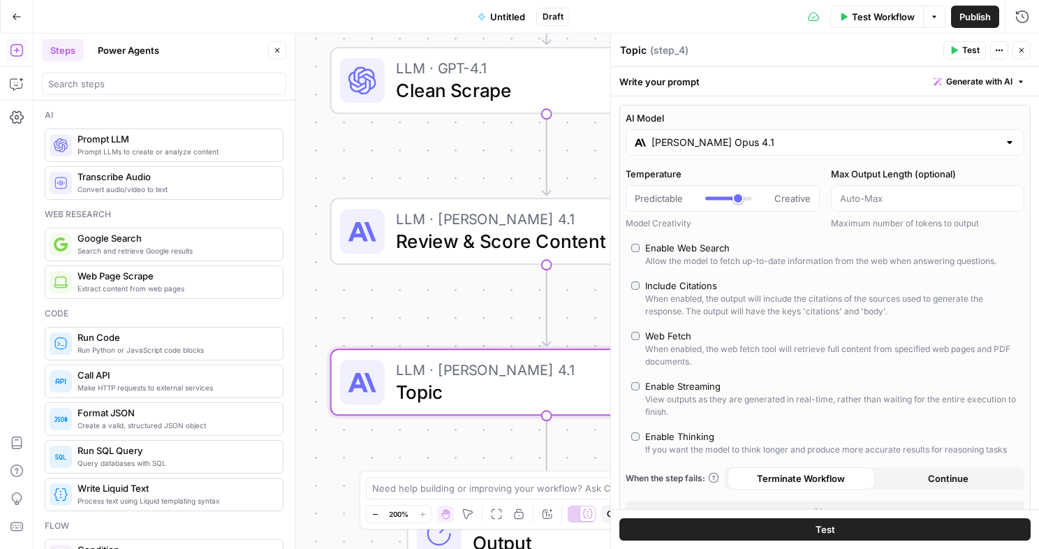
click at [1016, 50] on button "Close" at bounding box center [1022, 50] width 18 height 18
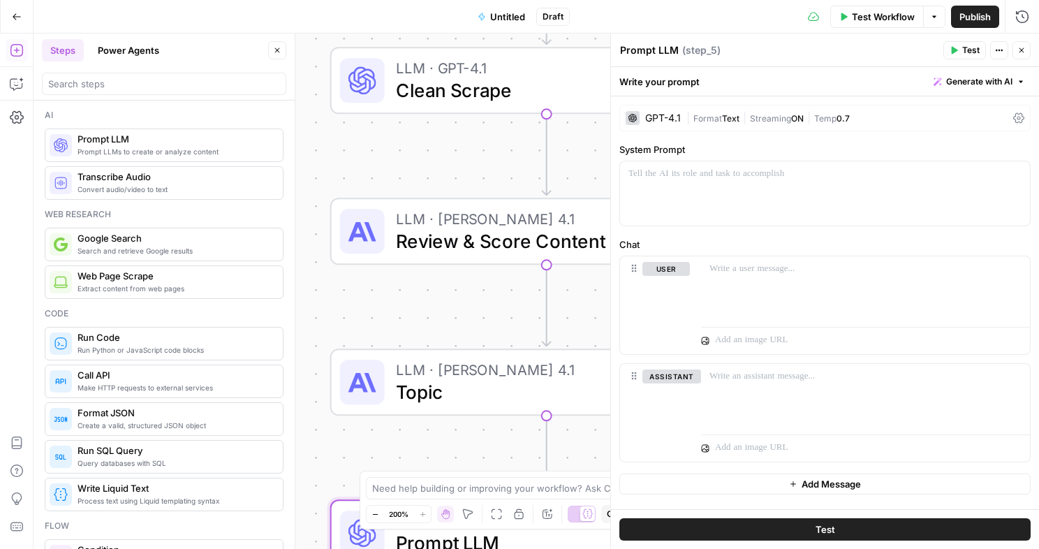
click at [652, 46] on textarea "Prompt LLM" at bounding box center [649, 50] width 59 height 14
type textarea "Suggested Rewrites"
click at [729, 175] on p at bounding box center [825, 174] width 393 height 14
paste div
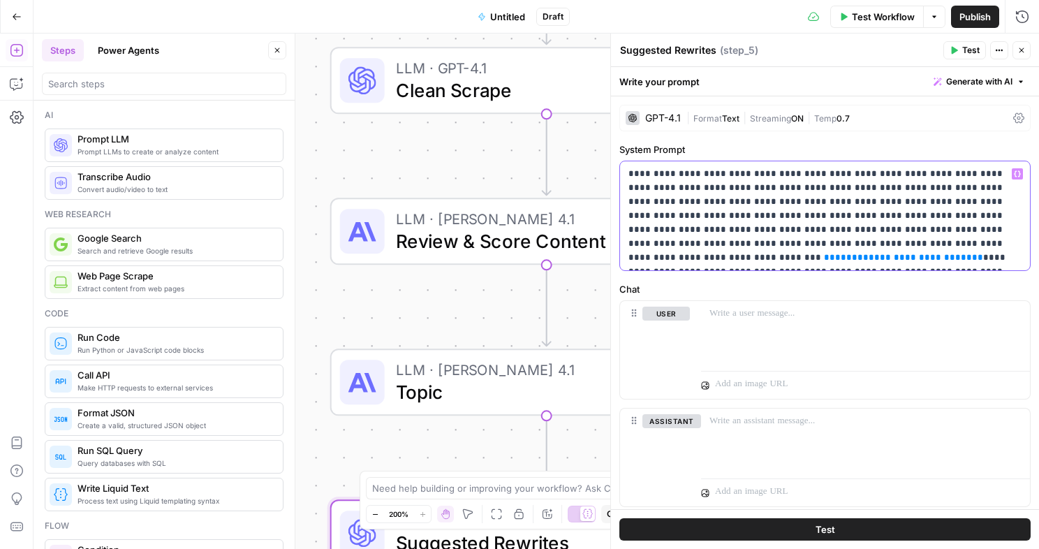
drag, startPoint x: 1003, startPoint y: 238, endPoint x: 875, endPoint y: 242, distance: 127.9
click at [875, 242] on p "**********" at bounding box center [825, 216] width 393 height 98
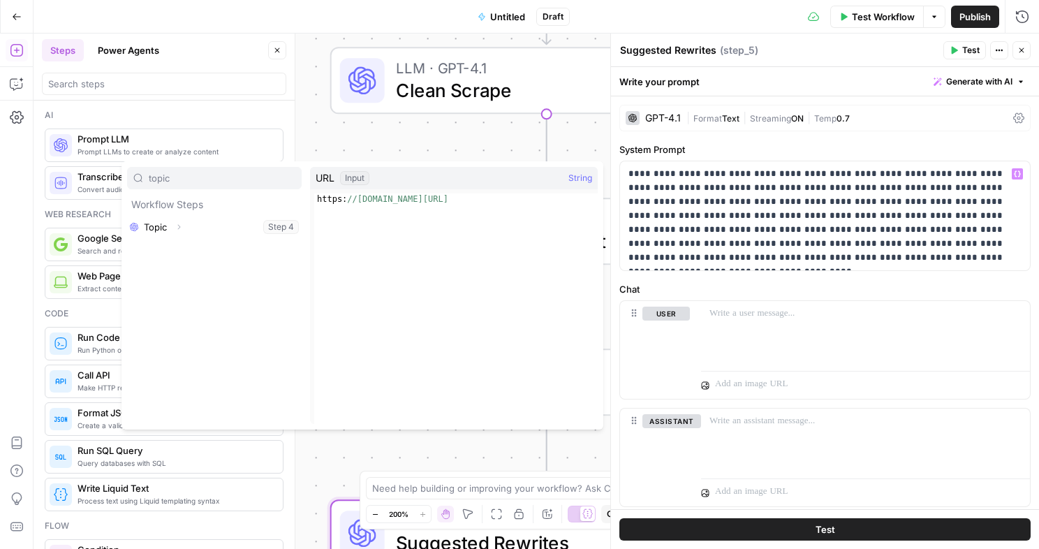
type input "topic"
click at [180, 228] on icon "button" at bounding box center [179, 227] width 8 height 8
drag, startPoint x: 178, startPoint y: 247, endPoint x: 205, endPoint y: 243, distance: 27.5
click at [178, 247] on button "Select variable Output" at bounding box center [221, 249] width 161 height 22
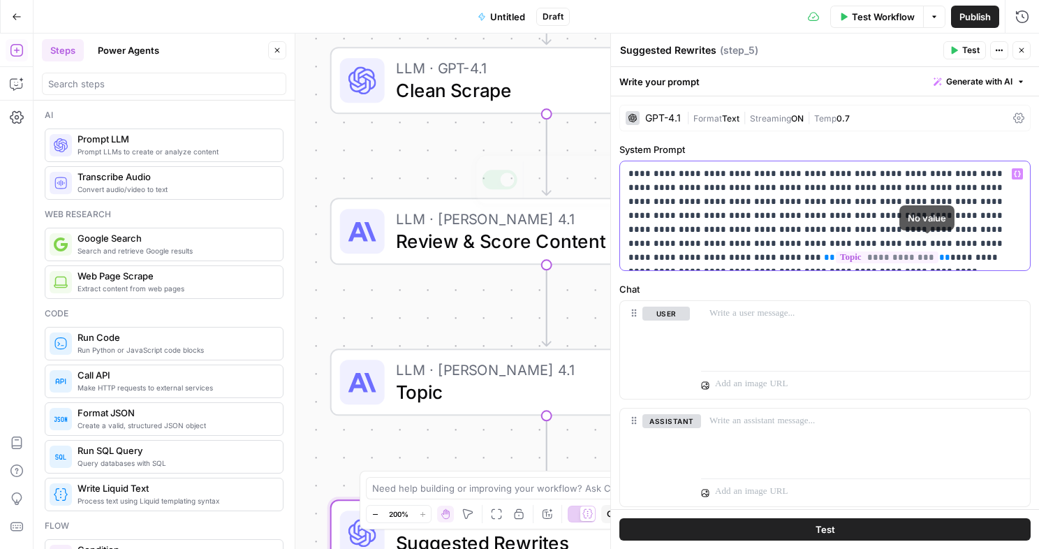
scroll to position [38, 0]
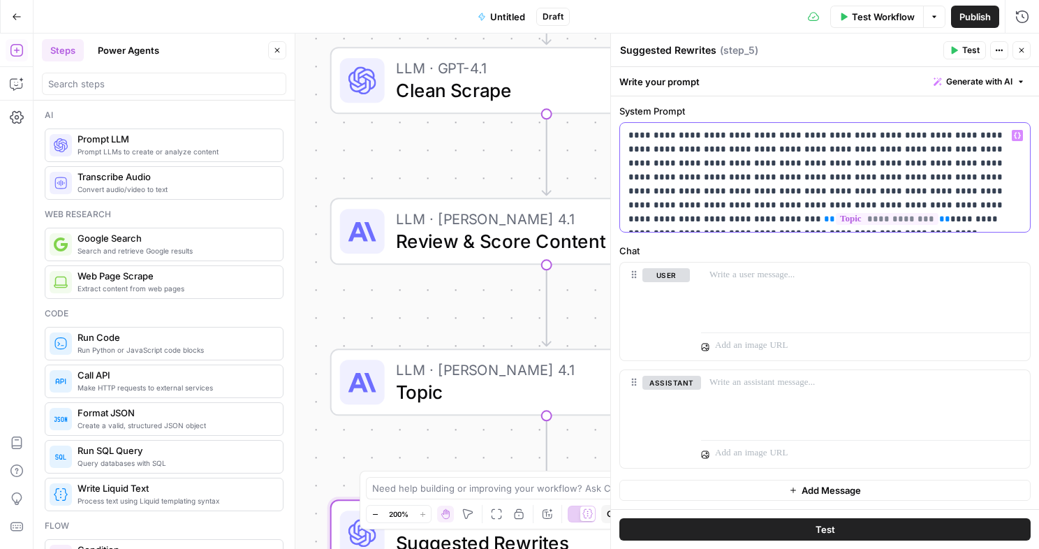
click at [966, 218] on p "**********" at bounding box center [825, 178] width 393 height 98
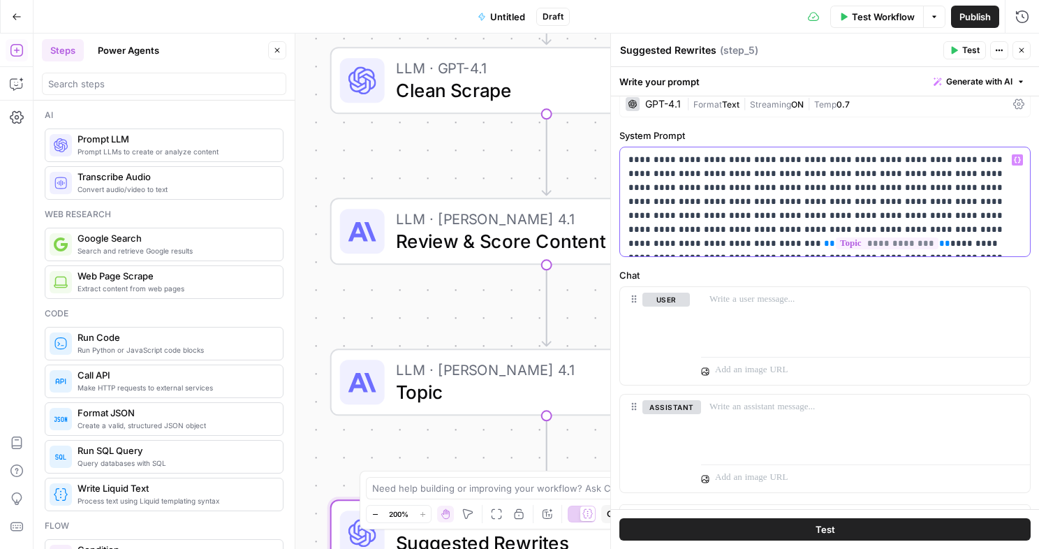
scroll to position [0, 0]
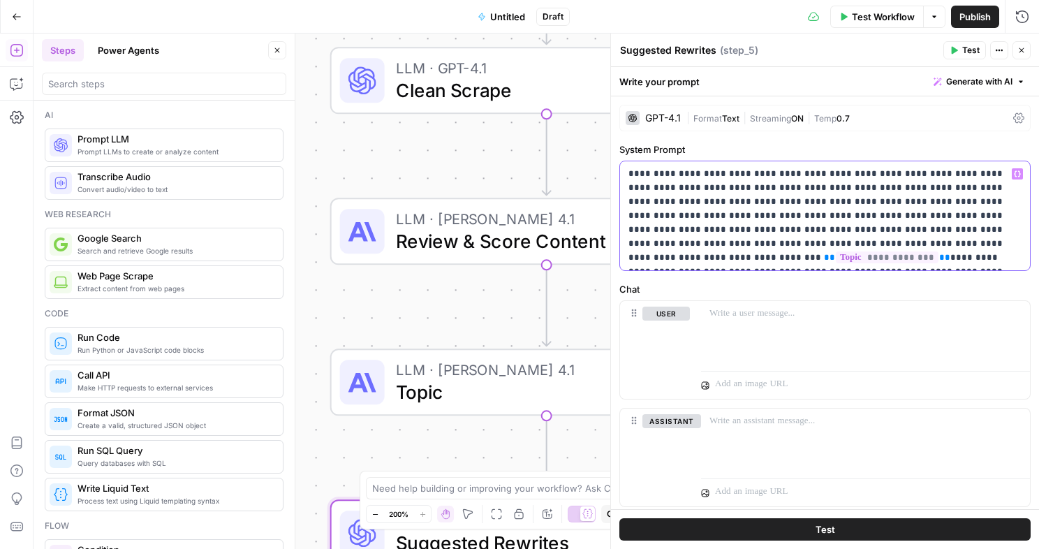
click at [629, 173] on p "**********" at bounding box center [825, 216] width 393 height 98
click at [743, 319] on p at bounding box center [866, 314] width 312 height 14
paste div
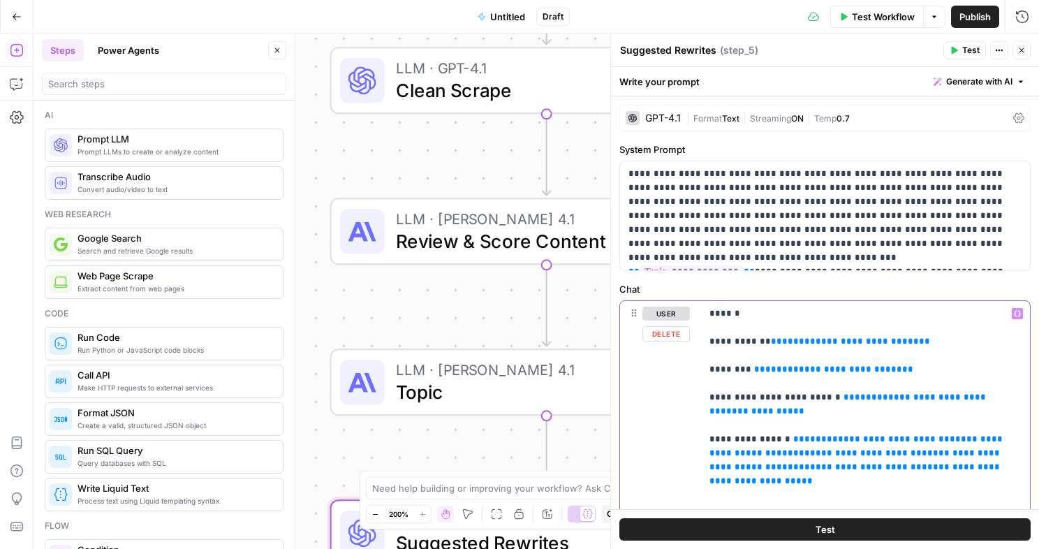
drag, startPoint x: 951, startPoint y: 347, endPoint x: 768, endPoint y: 341, distance: 182.4
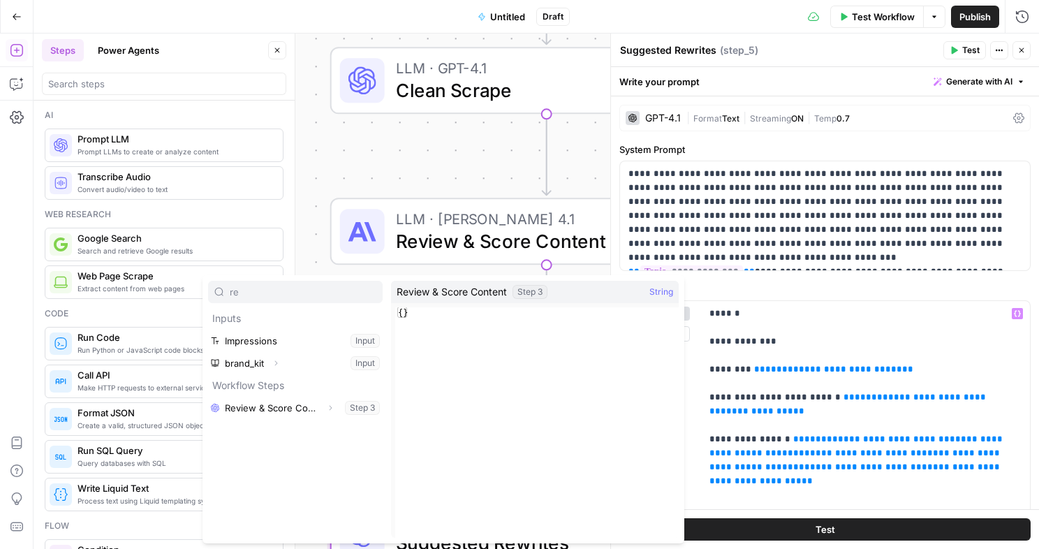
type input "re"
click at [325, 405] on button "Expand" at bounding box center [330, 408] width 18 height 18
drag, startPoint x: 264, startPoint y: 434, endPoint x: 285, endPoint y: 428, distance: 21.7
click at [263, 434] on button "Select variable Output" at bounding box center [302, 430] width 161 height 22
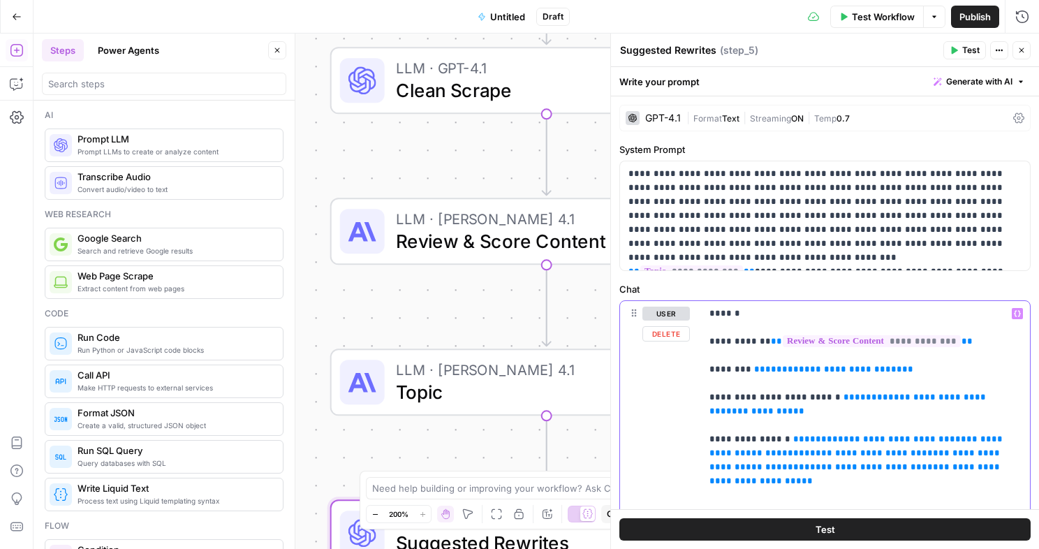
drag, startPoint x: 905, startPoint y: 372, endPoint x: 755, endPoint y: 371, distance: 149.5
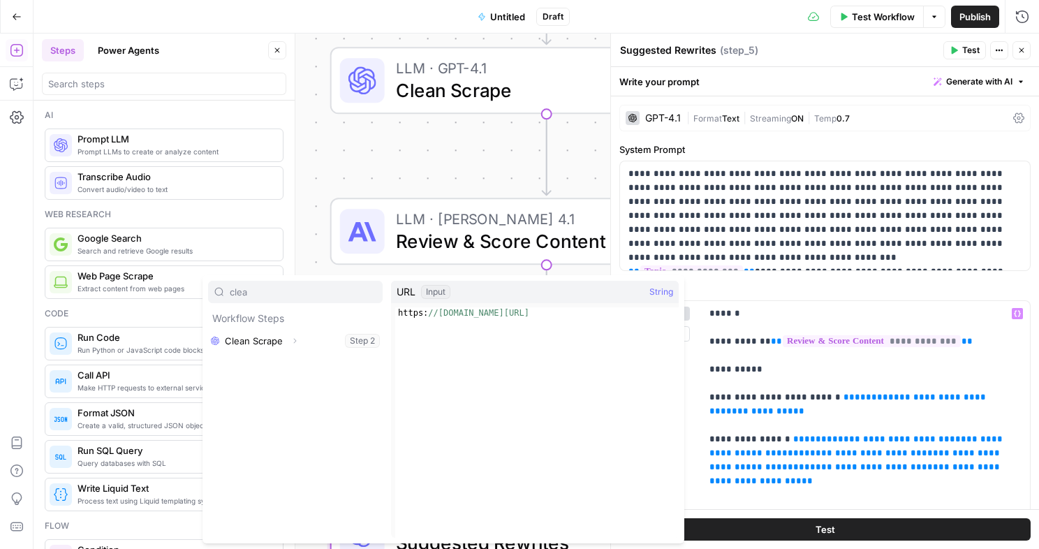
type input "clea"
click at [293, 337] on icon "button" at bounding box center [295, 341] width 8 height 8
click at [277, 363] on button "Select variable Output" at bounding box center [302, 363] width 161 height 22
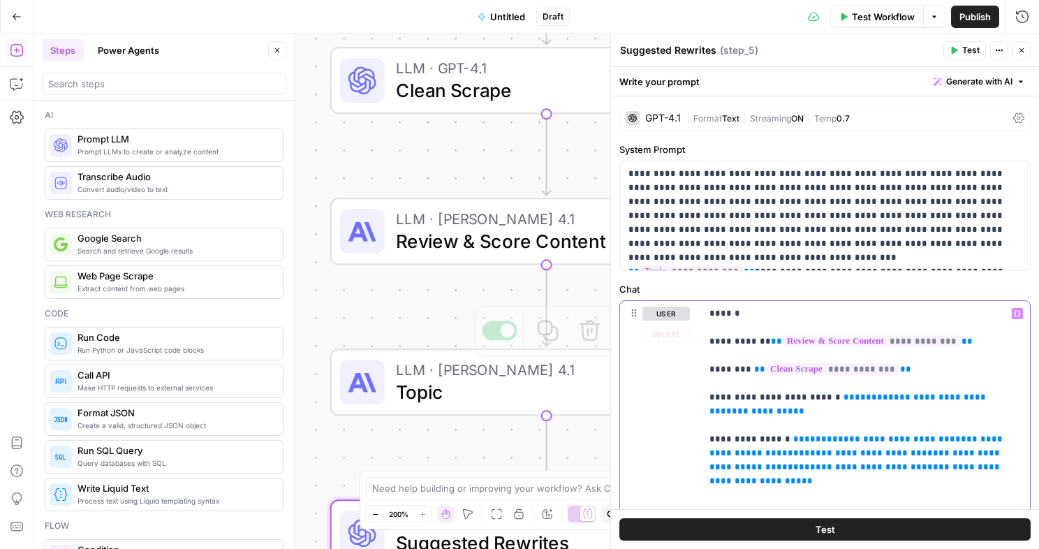
scroll to position [18, 0]
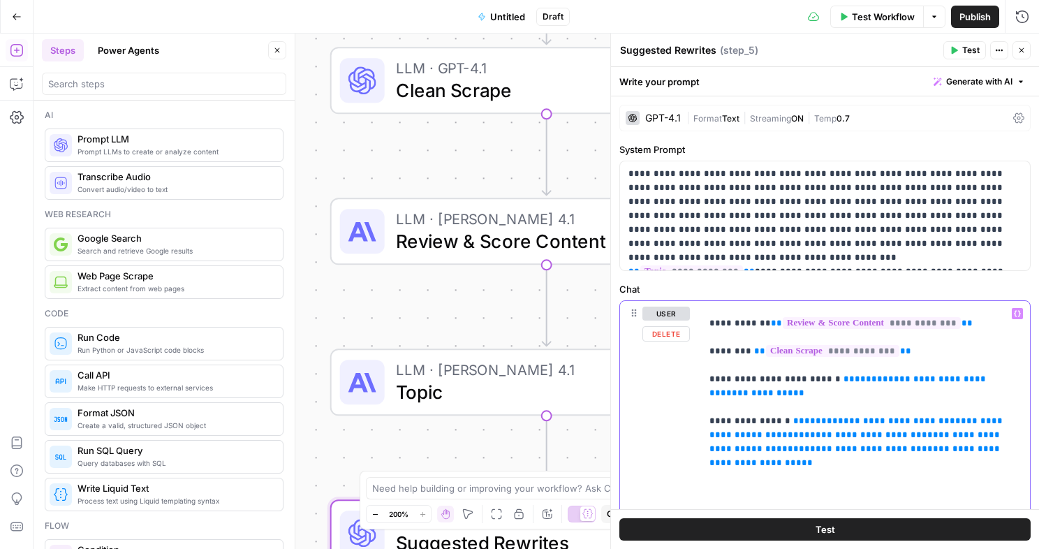
drag, startPoint x: 812, startPoint y: 395, endPoint x: 829, endPoint y: 379, distance: 23.2
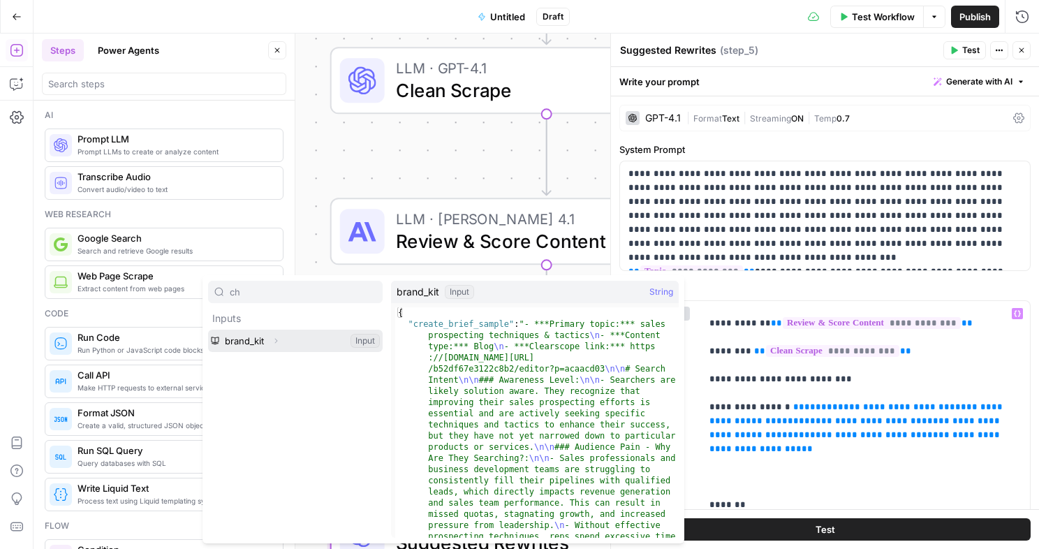
click at [274, 346] on button "Expand" at bounding box center [276, 341] width 18 height 18
click at [277, 296] on input "ch" at bounding box center [303, 292] width 147 height 14
type input "vid"
click at [277, 341] on icon "button" at bounding box center [276, 341] width 8 height 8
click at [272, 284] on div "vid" at bounding box center [295, 292] width 175 height 22
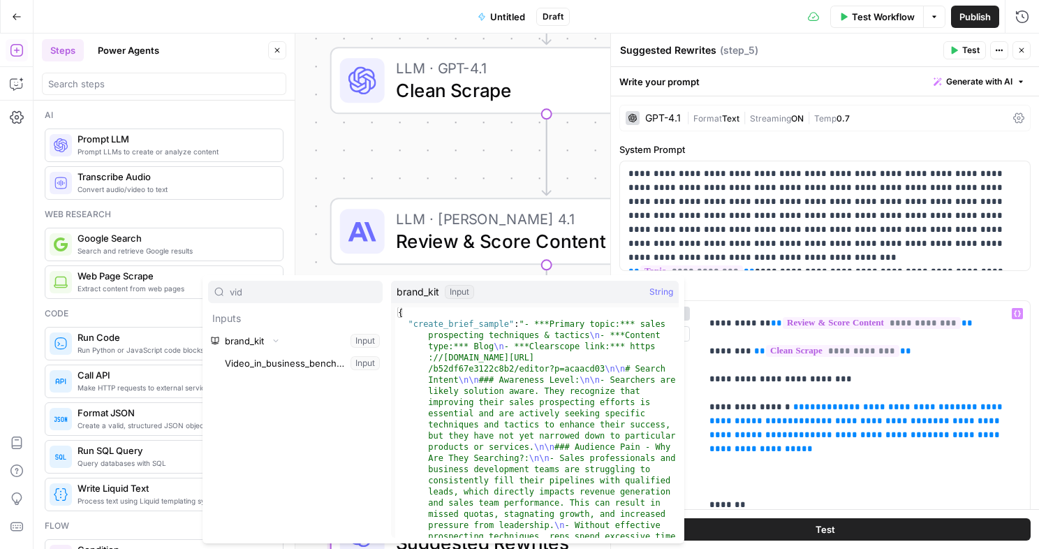
click at [272, 284] on div "vid" at bounding box center [295, 292] width 175 height 22
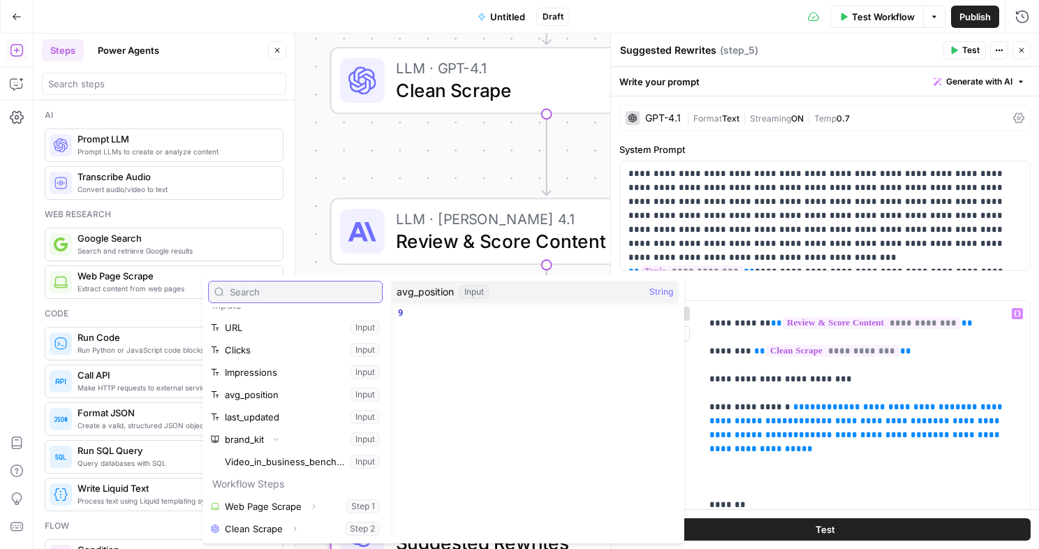
scroll to position [13, 0]
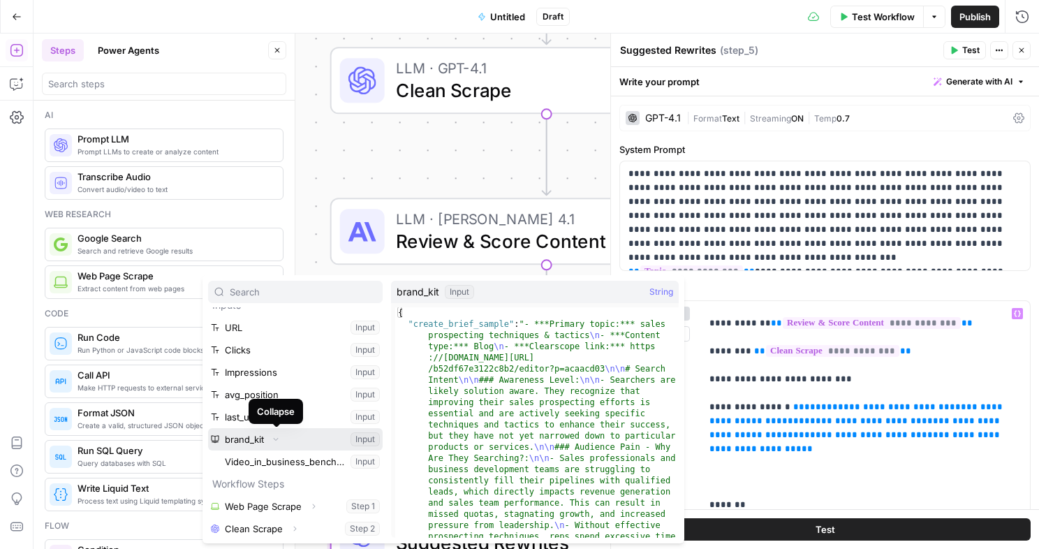
click at [280, 442] on icon "button" at bounding box center [276, 439] width 8 height 8
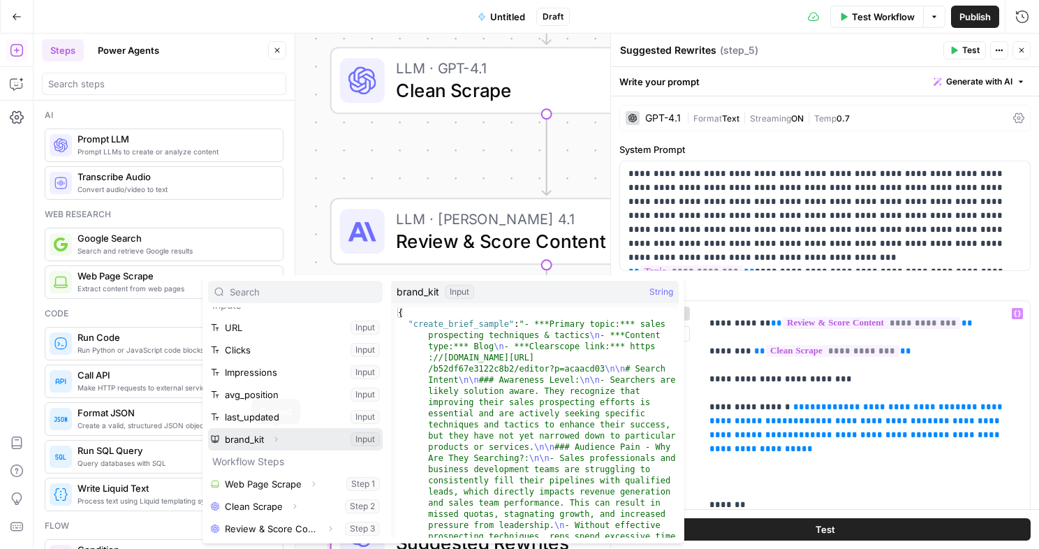
click at [280, 441] on span "button" at bounding box center [276, 439] width 8 height 8
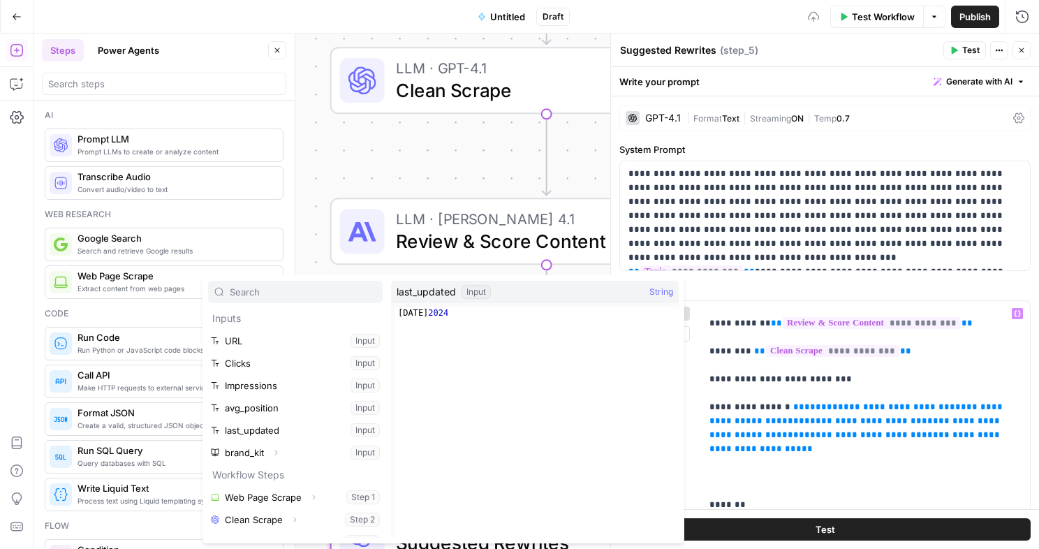
scroll to position [8, 0]
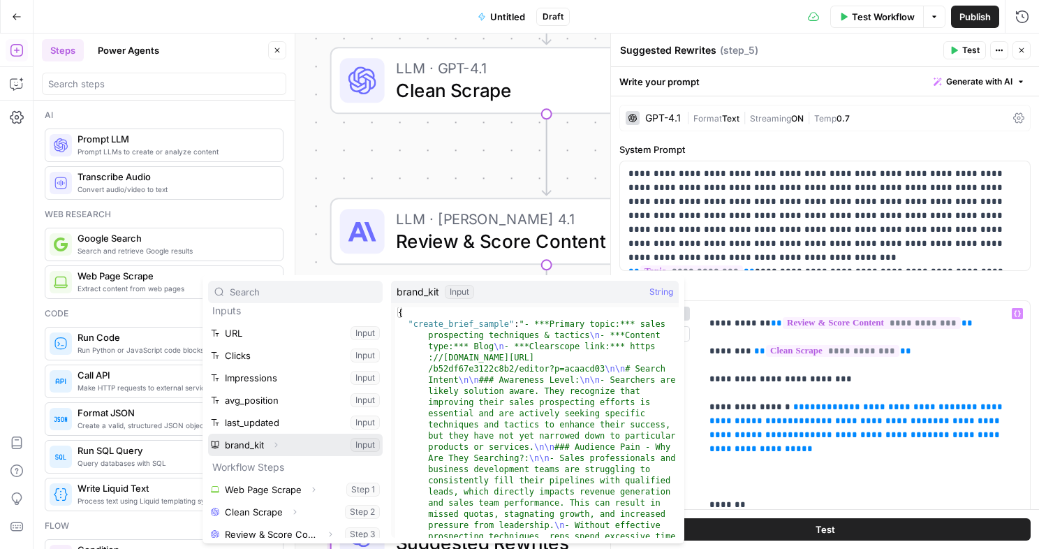
drag, startPoint x: 270, startPoint y: 447, endPoint x: 277, endPoint y: 444, distance: 7.5
click at [271, 448] on button "Expand" at bounding box center [276, 445] width 18 height 18
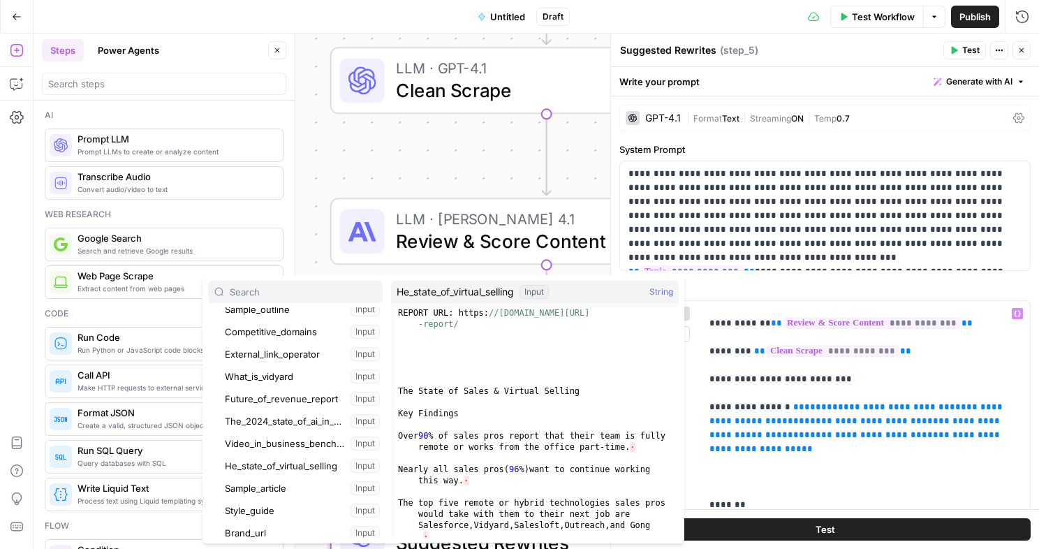
scroll to position [186, 0]
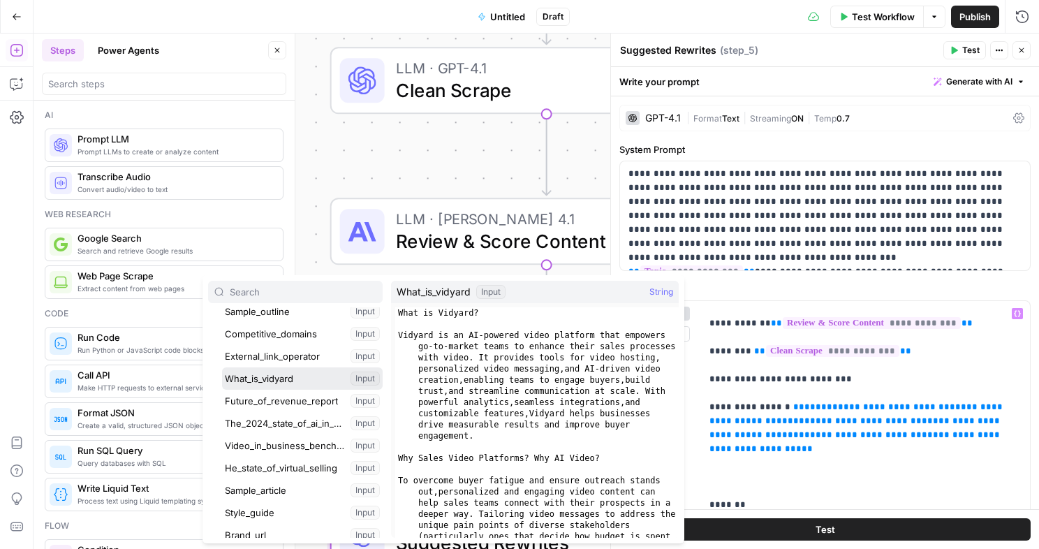
click at [270, 379] on button "Select variable What_is_vidyard" at bounding box center [302, 378] width 161 height 22
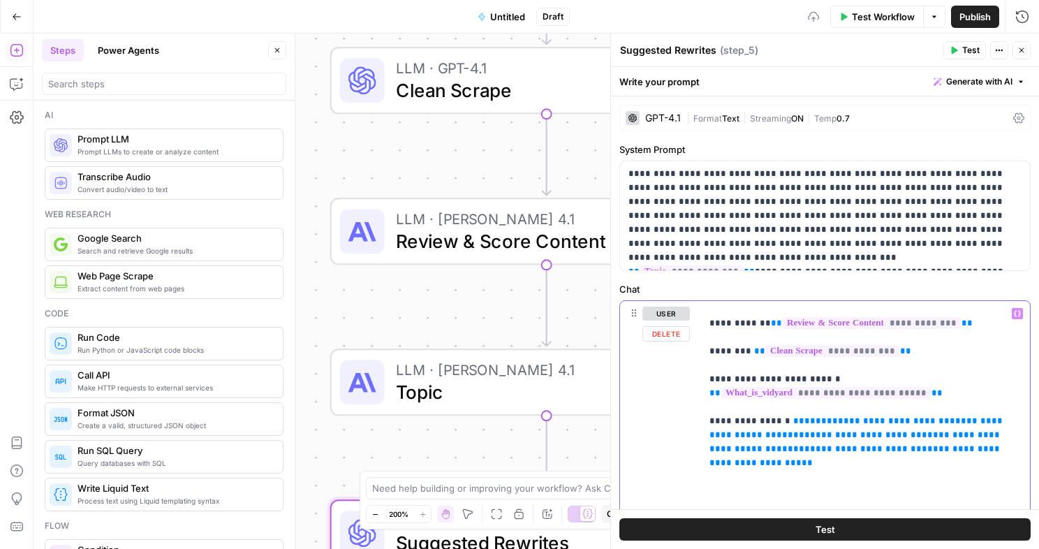
scroll to position [66, 0]
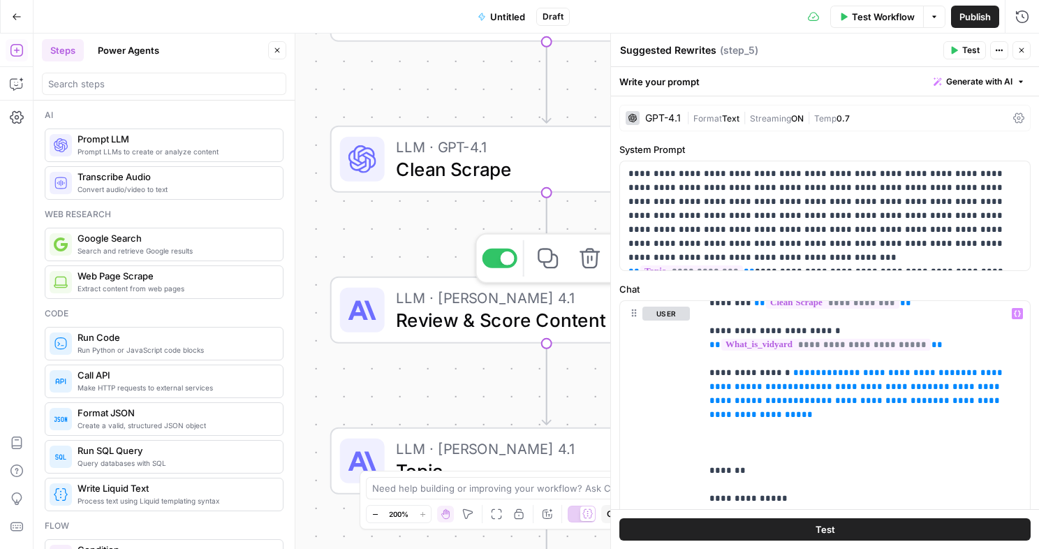
click at [440, 319] on span "Review & Score Content" at bounding box center [541, 320] width 291 height 28
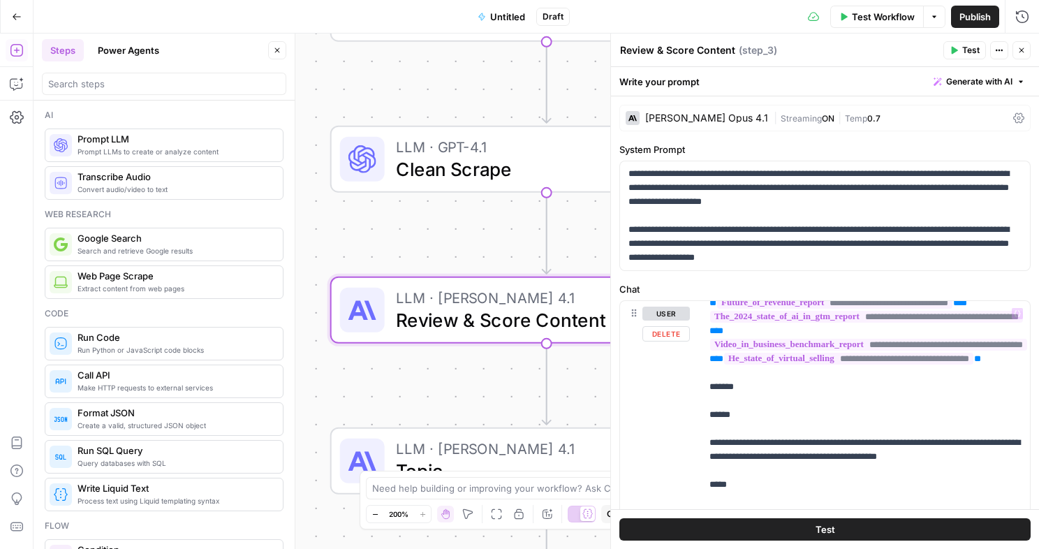
scroll to position [228, 0]
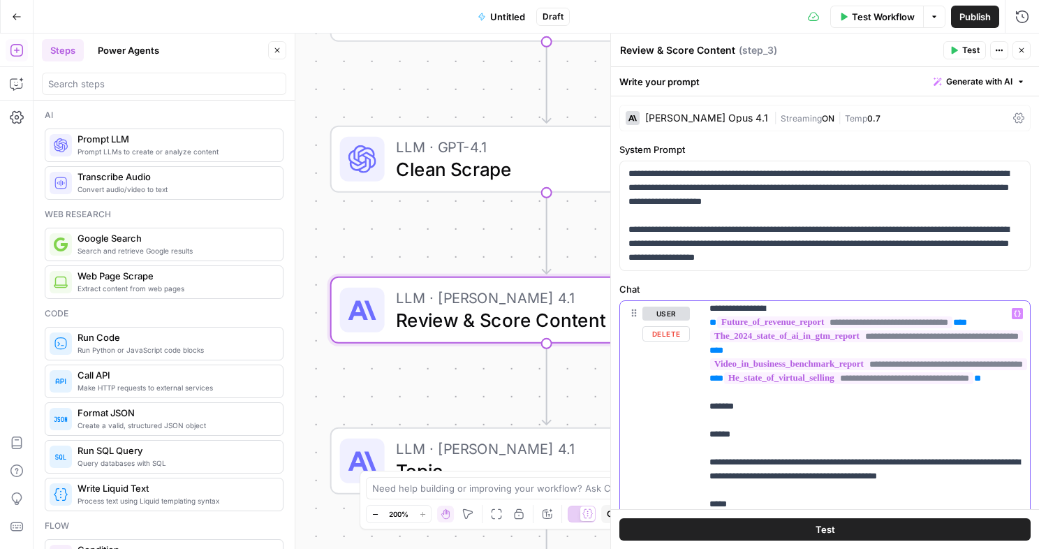
drag, startPoint x: 1017, startPoint y: 434, endPoint x: 694, endPoint y: 335, distance: 337.4
copy p "**********"
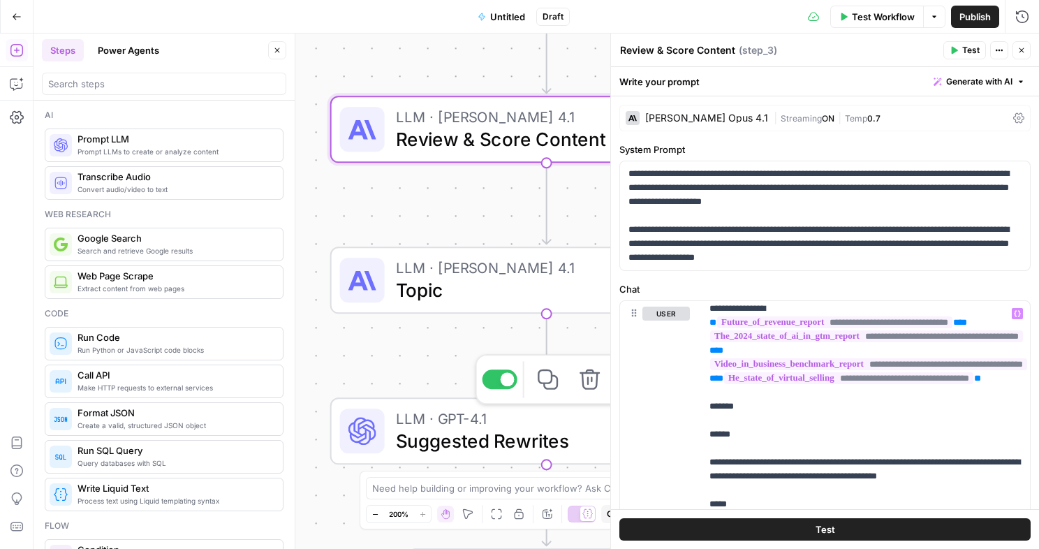
click at [468, 417] on span "LLM · GPT-4.1" at bounding box center [530, 418] width 268 height 22
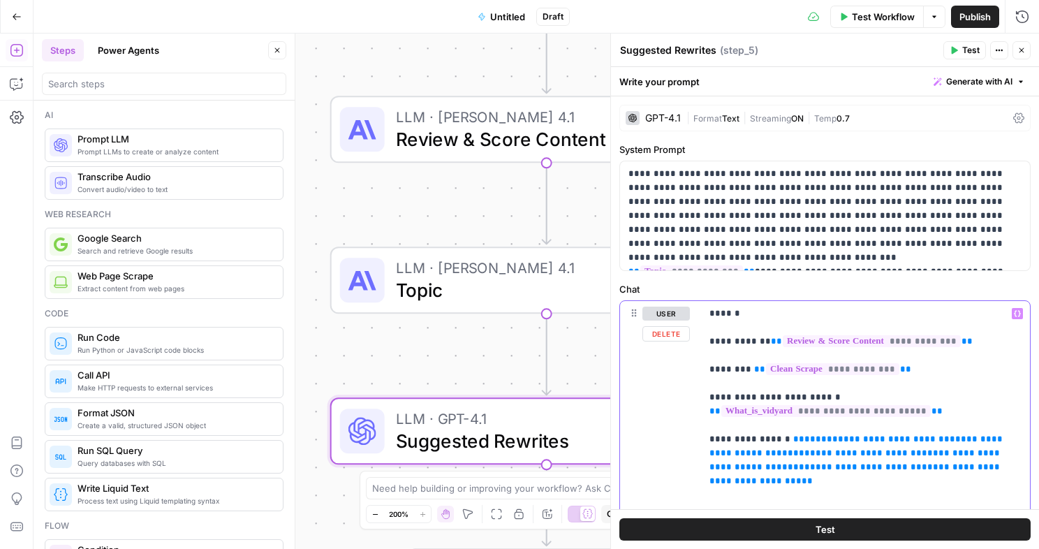
drag, startPoint x: 986, startPoint y: 467, endPoint x: 793, endPoint y: 439, distance: 194.8
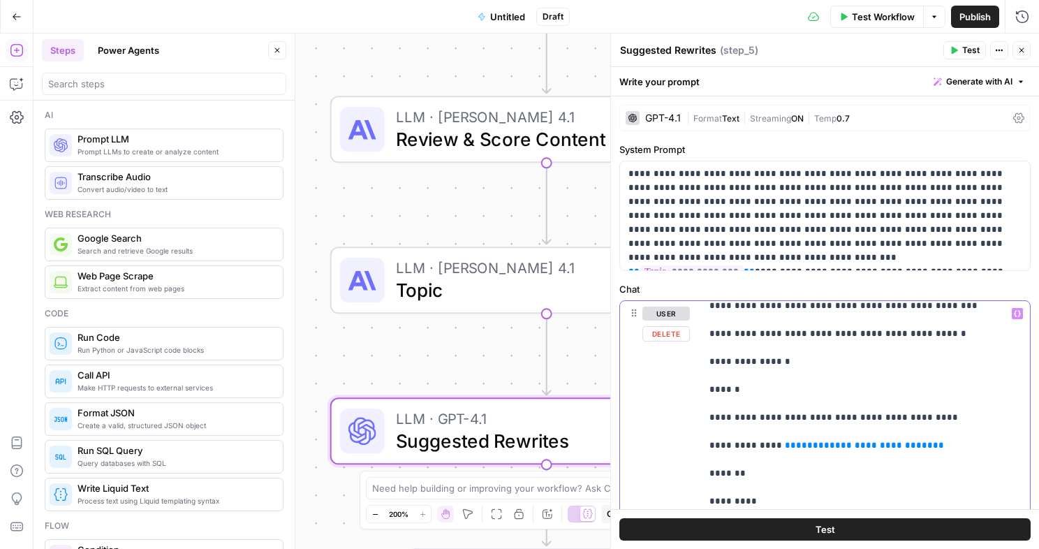
scroll to position [400, 0]
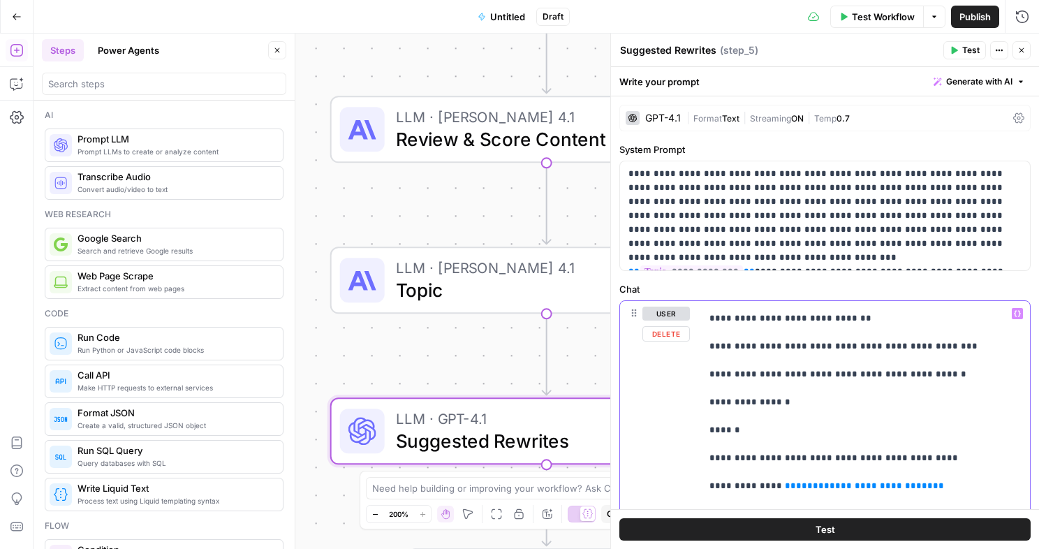
drag, startPoint x: 927, startPoint y: 481, endPoint x: 768, endPoint y: 484, distance: 158.6
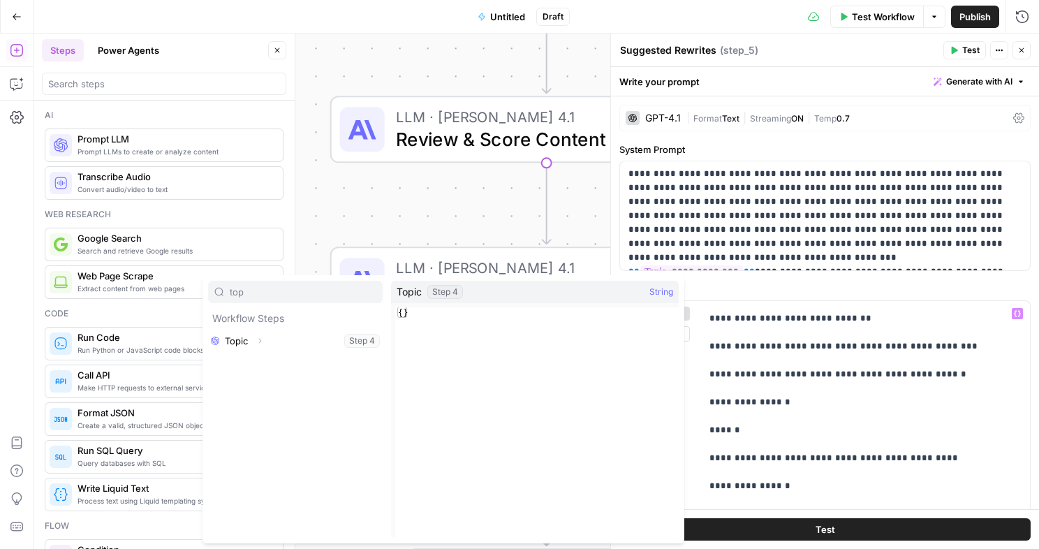
type input "top"
click at [270, 344] on button "Select variable Topic" at bounding box center [295, 341] width 175 height 22
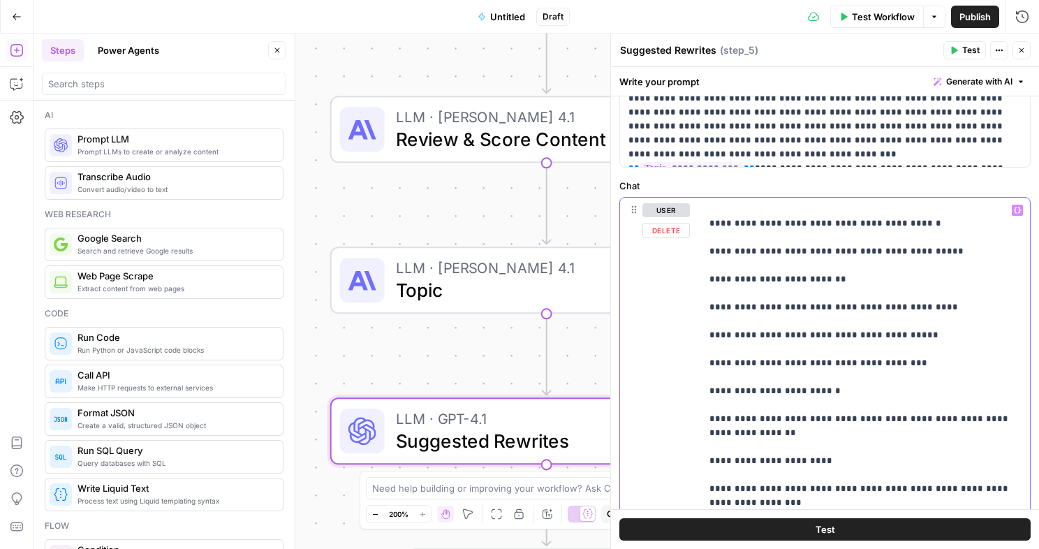
scroll to position [0, 0]
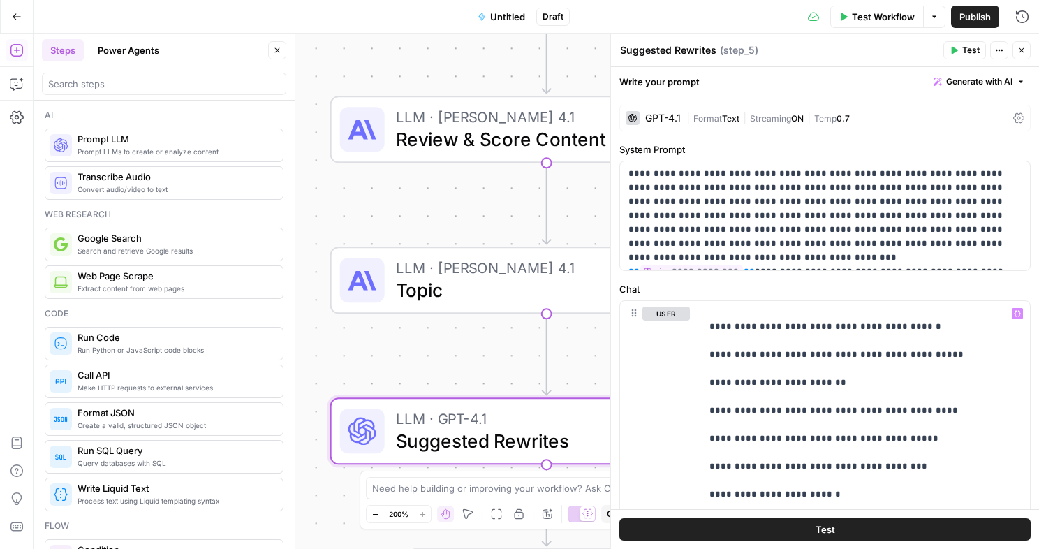
click at [854, 13] on span "Test Workflow" at bounding box center [883, 17] width 63 height 14
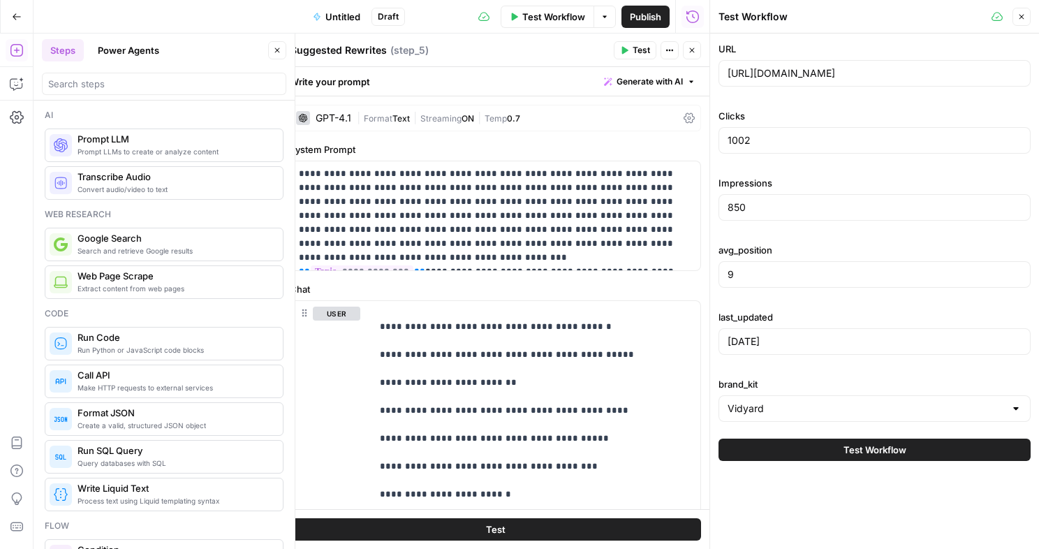
click at [863, 439] on button "Test Workflow" at bounding box center [875, 450] width 312 height 22
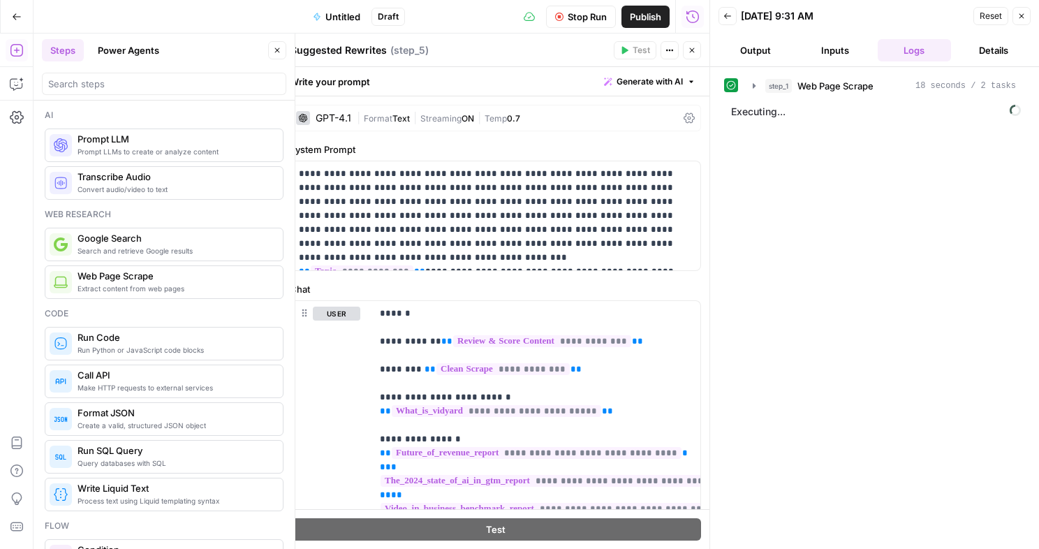
scroll to position [1649, 0]
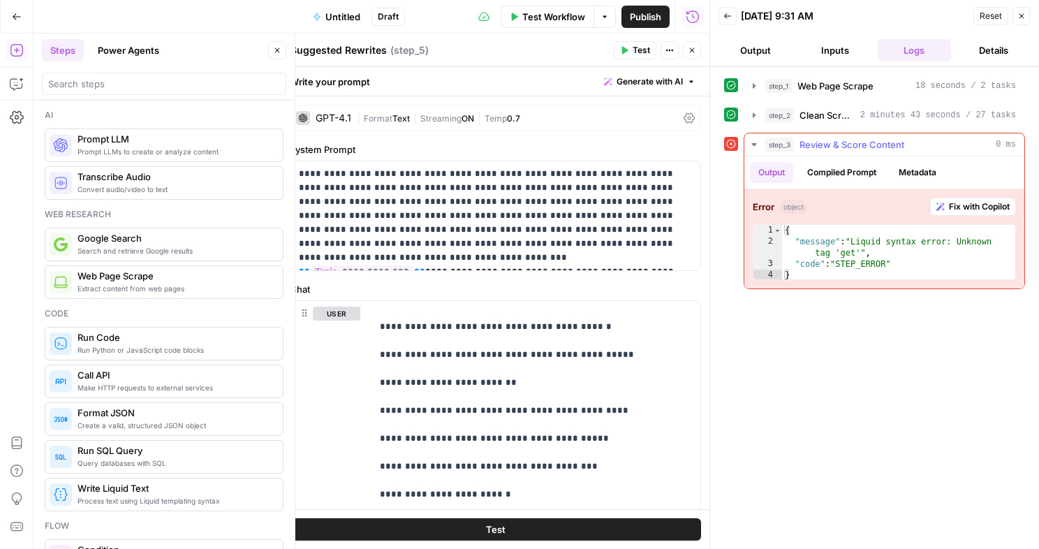
click at [973, 209] on span "Fix with Copilot" at bounding box center [979, 206] width 61 height 13
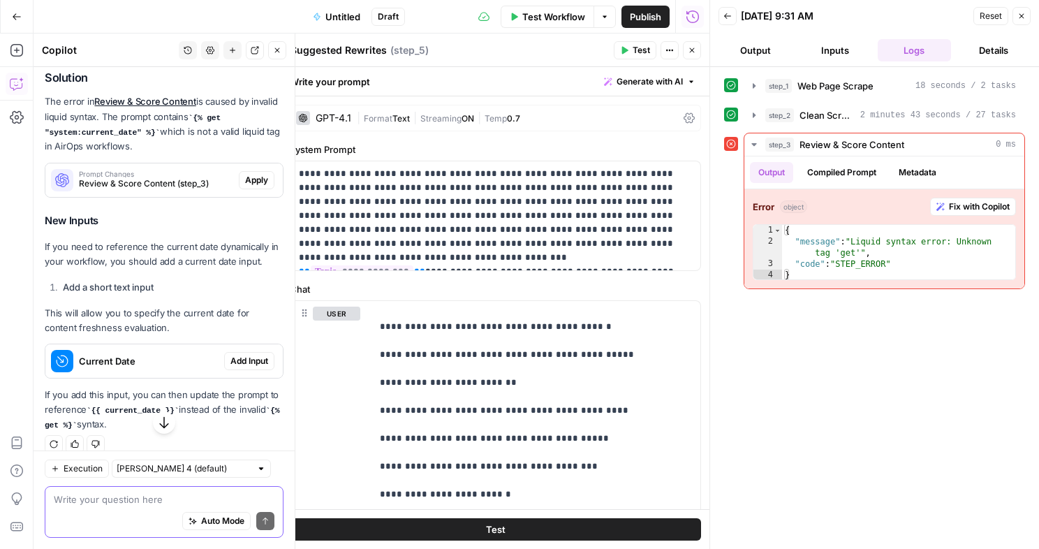
scroll to position [152, 0]
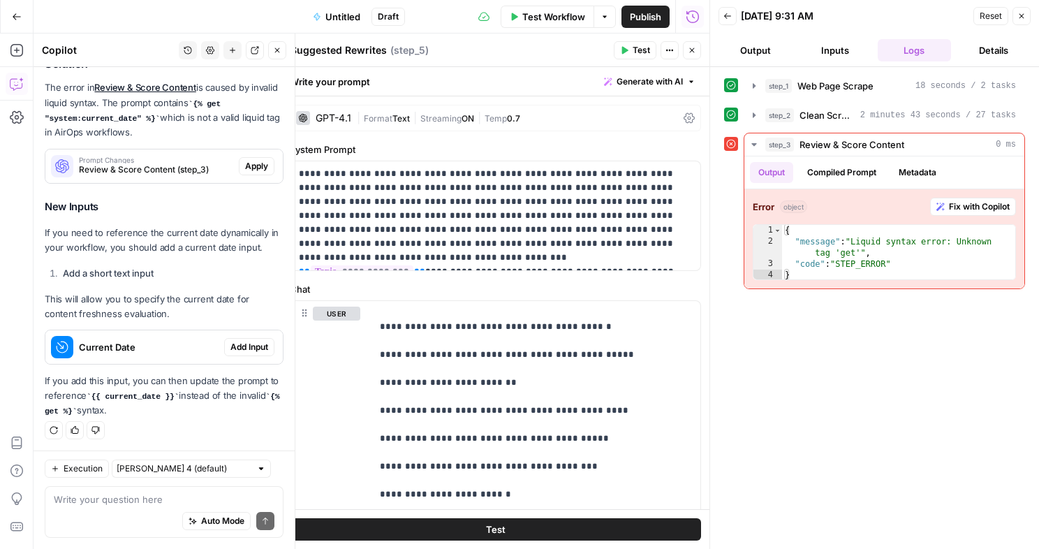
click at [253, 352] on button "Add Input" at bounding box center [249, 347] width 50 height 18
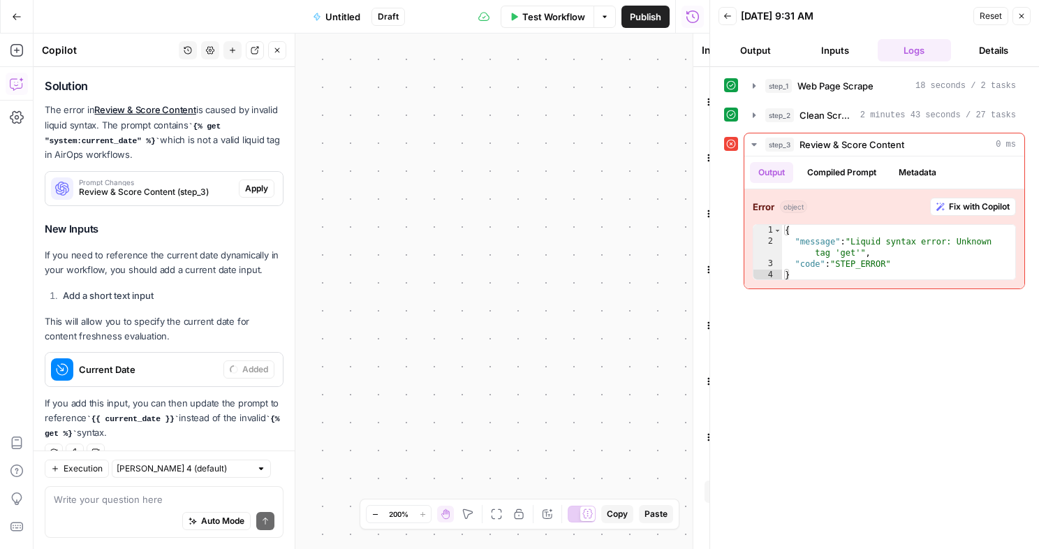
scroll to position [175, 0]
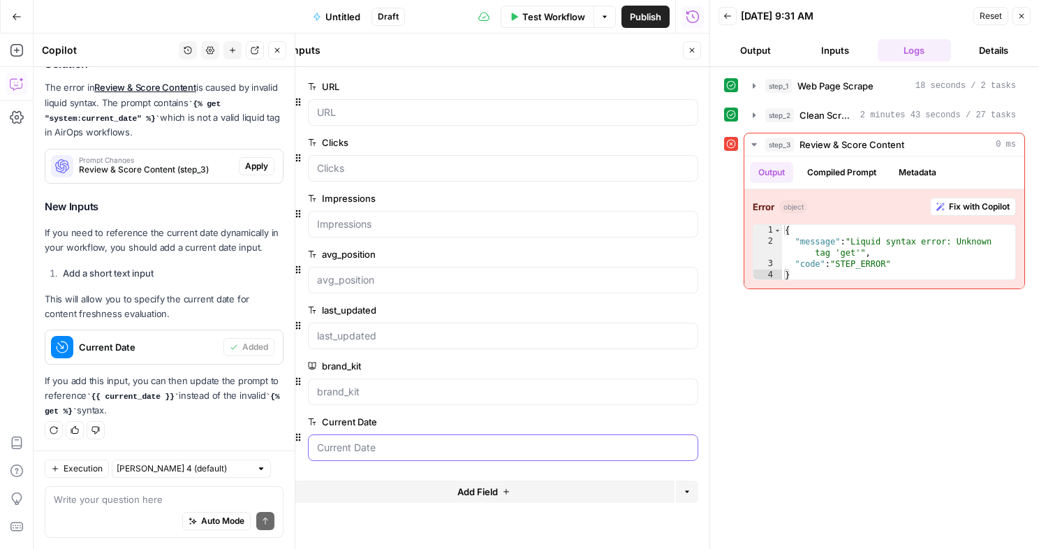
click at [418, 453] on Date "Current Date" at bounding box center [503, 448] width 372 height 14
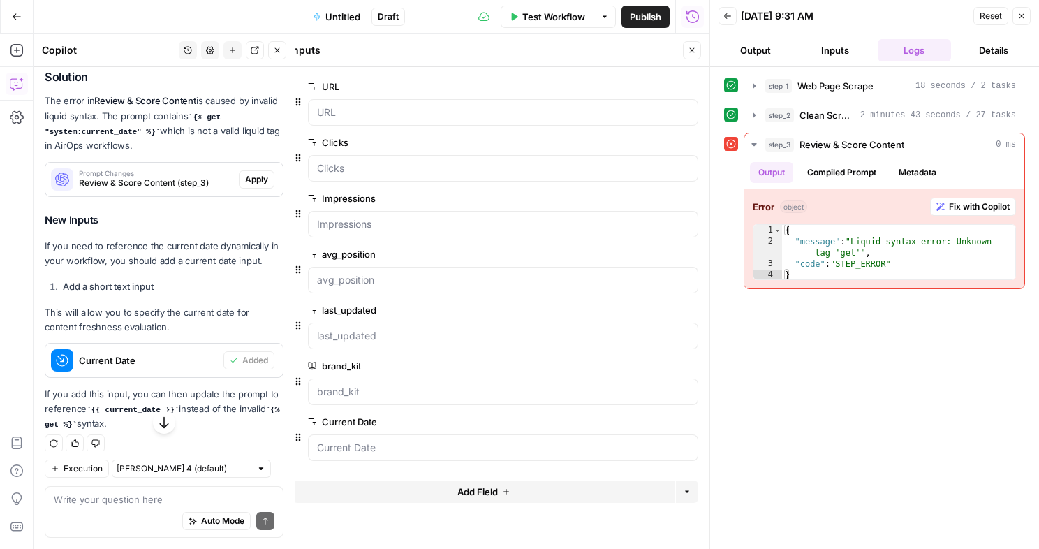
click at [249, 183] on span "Apply" at bounding box center [256, 179] width 23 height 13
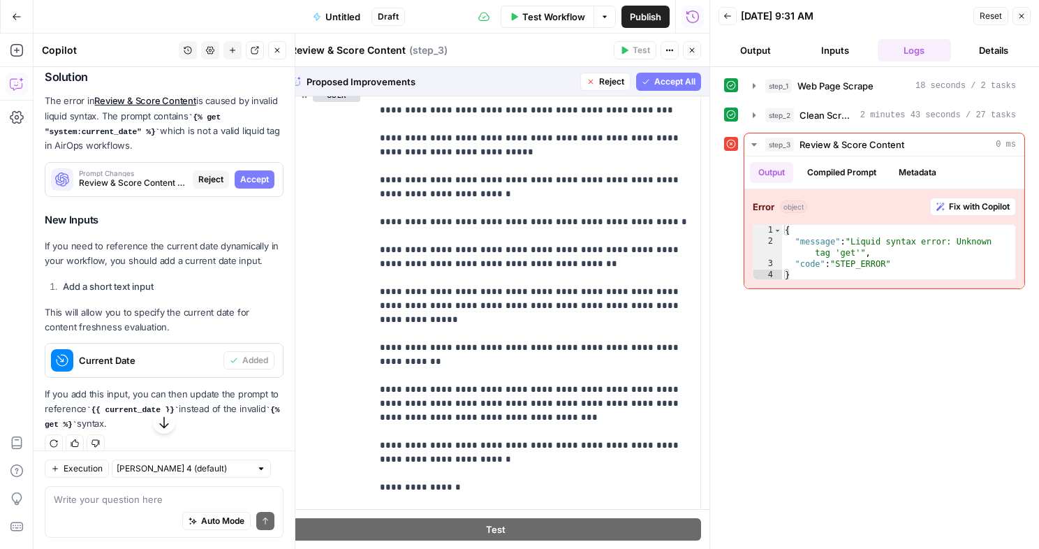
scroll to position [5906, 0]
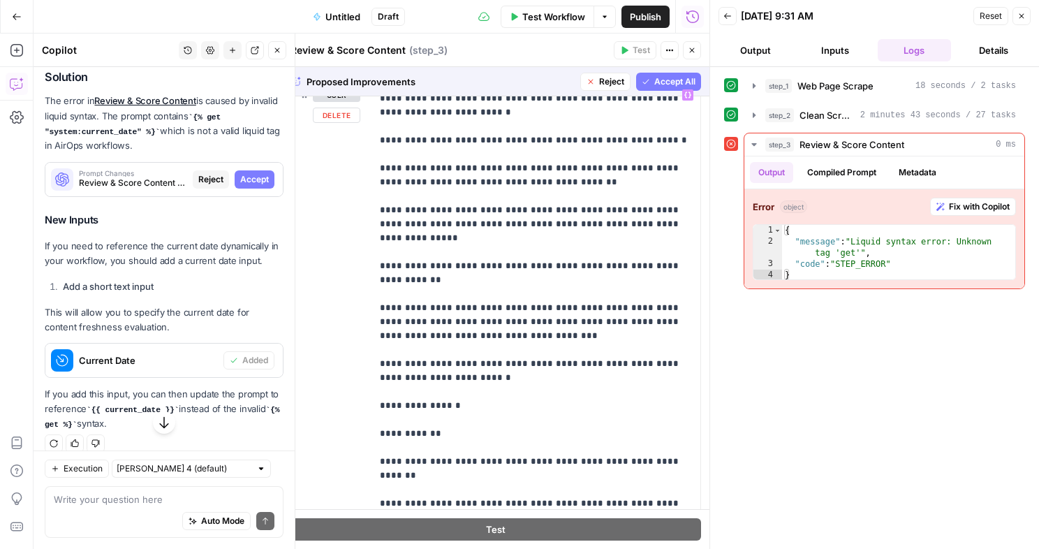
click at [655, 84] on span "Accept All" at bounding box center [675, 81] width 41 height 13
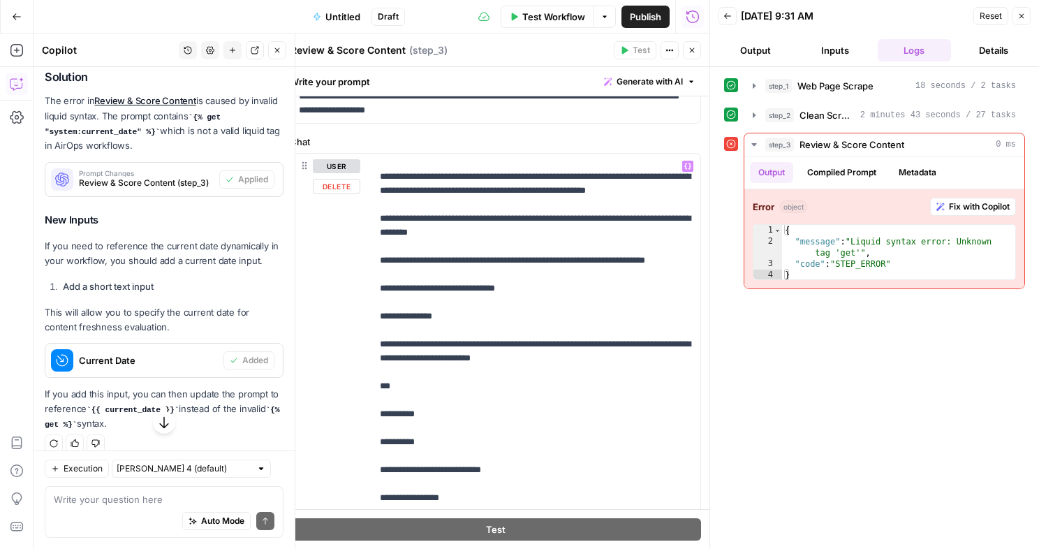
scroll to position [2172, 0]
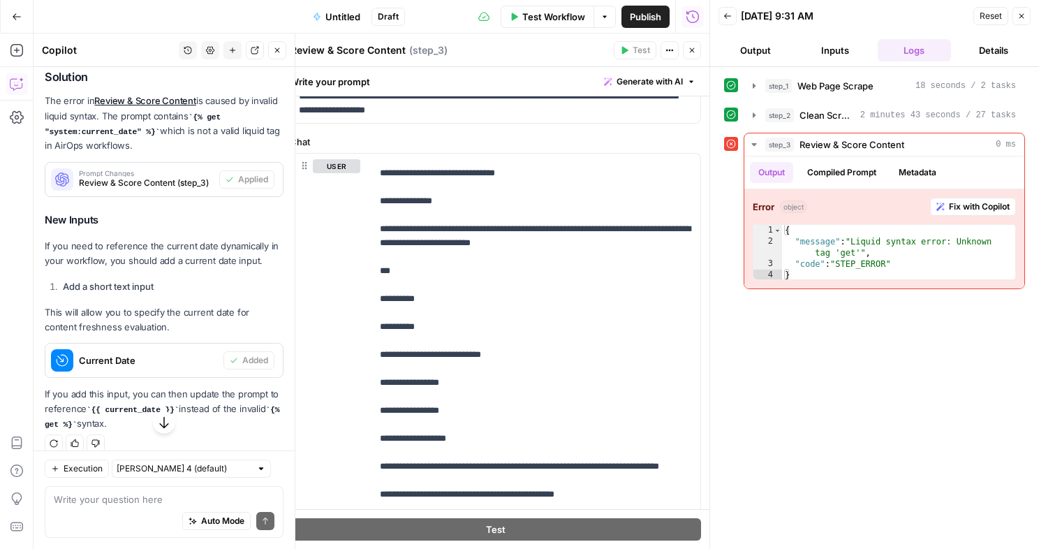
click at [1016, 12] on button "Close" at bounding box center [1022, 16] width 18 height 18
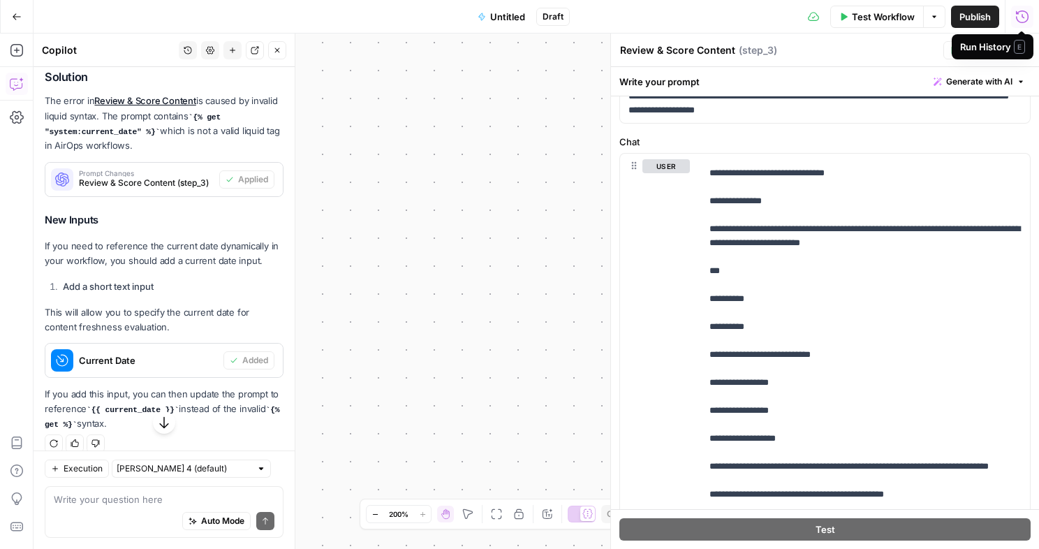
click at [877, 17] on span "Test Workflow" at bounding box center [883, 17] width 63 height 14
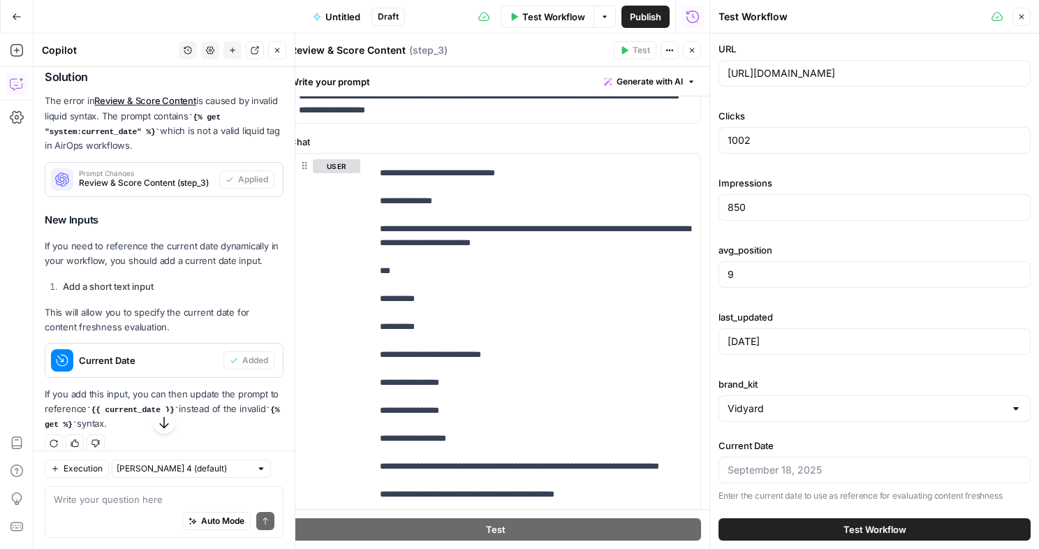
scroll to position [1, 0]
click at [841, 474] on input "Current Date" at bounding box center [875, 469] width 294 height 14
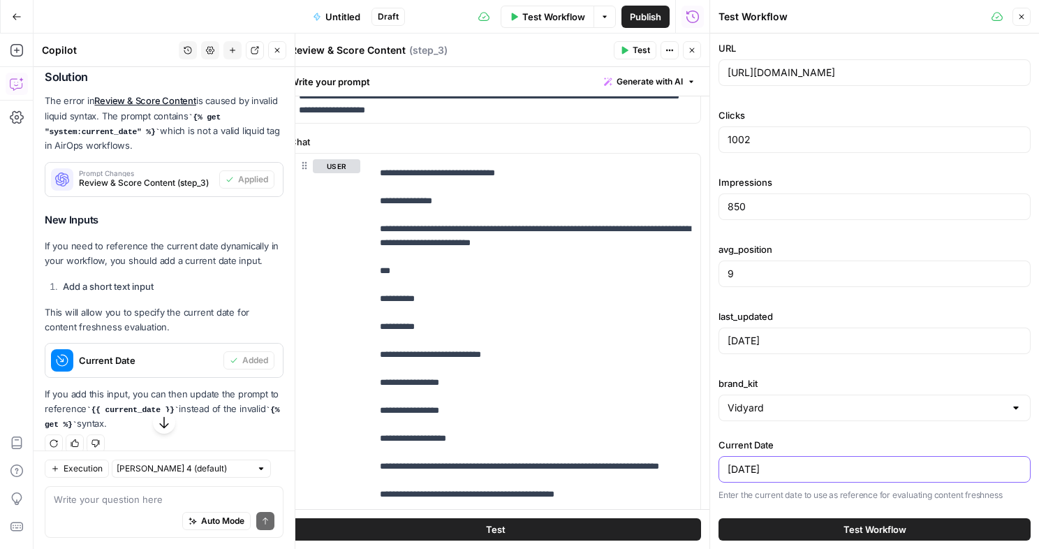
type input "September 18th 2025"
click at [827, 529] on button "Test Workflow" at bounding box center [875, 529] width 312 height 22
